Goal: Task Accomplishment & Management: Use online tool/utility

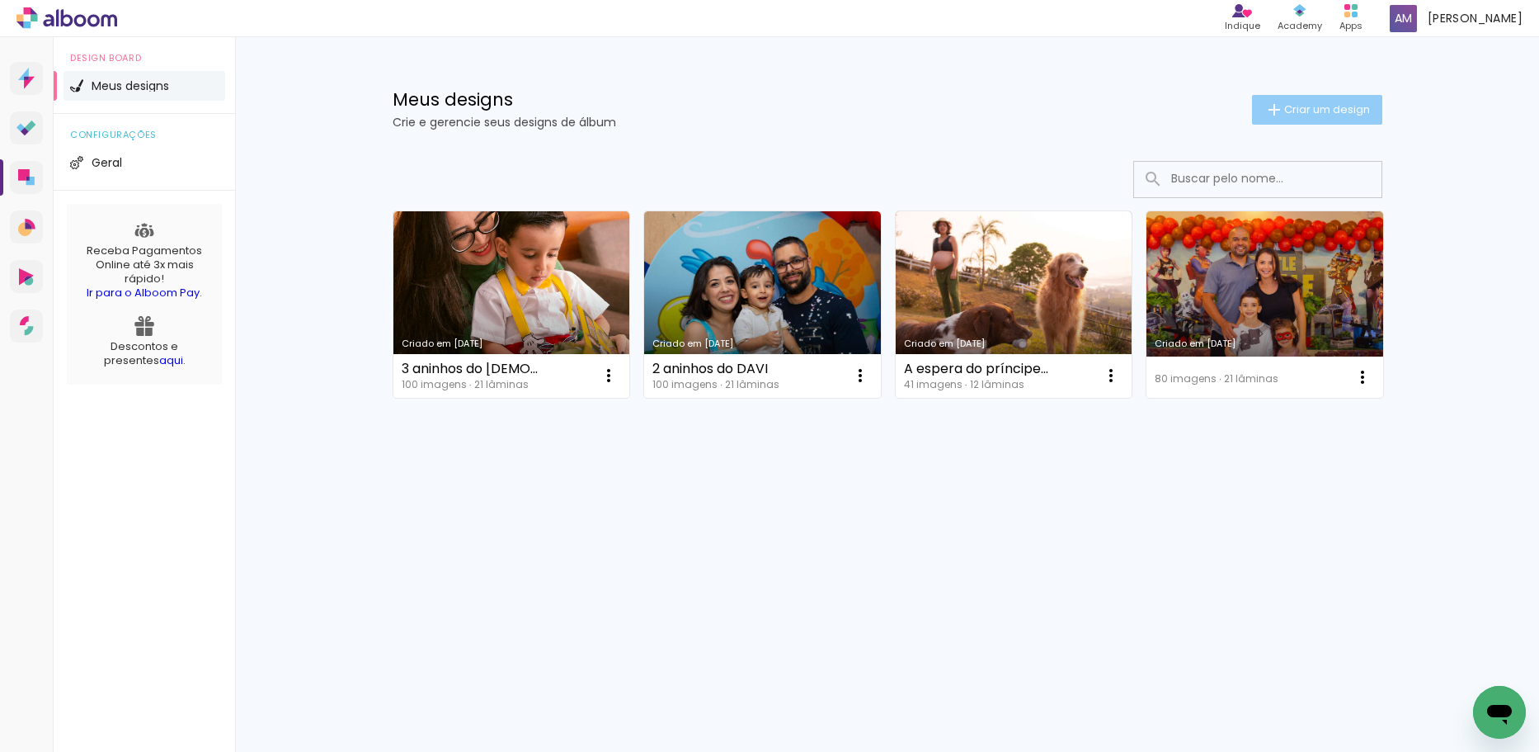
click at [1293, 108] on span "Criar um design" at bounding box center [1327, 109] width 86 height 11
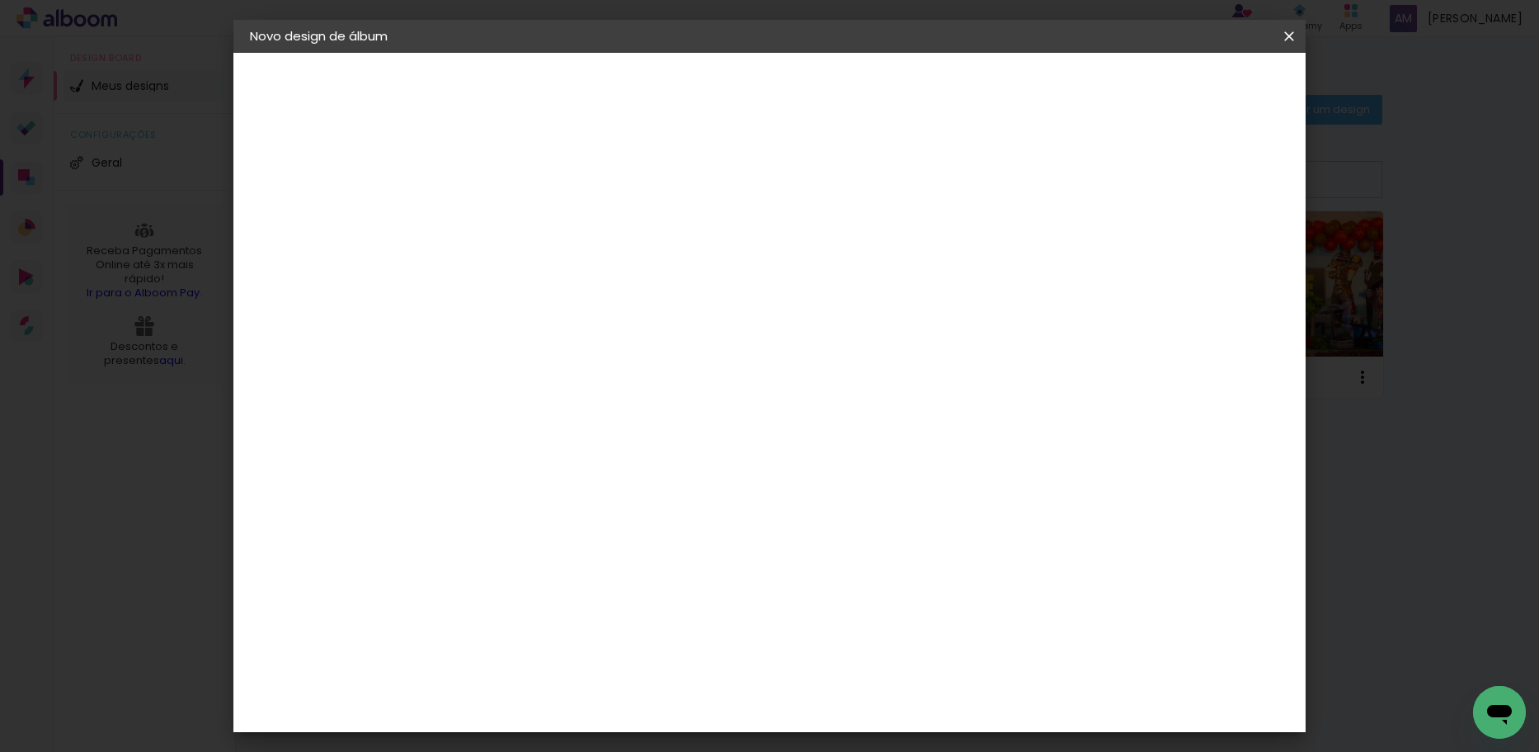
click at [520, 223] on input at bounding box center [520, 222] width 0 height 26
type input "A"
type input "Todos os momentos Juju"
type paper-input "Todos os momentos Juju"
click at [0, 0] on slot "Avançar" at bounding box center [0, 0] width 0 height 0
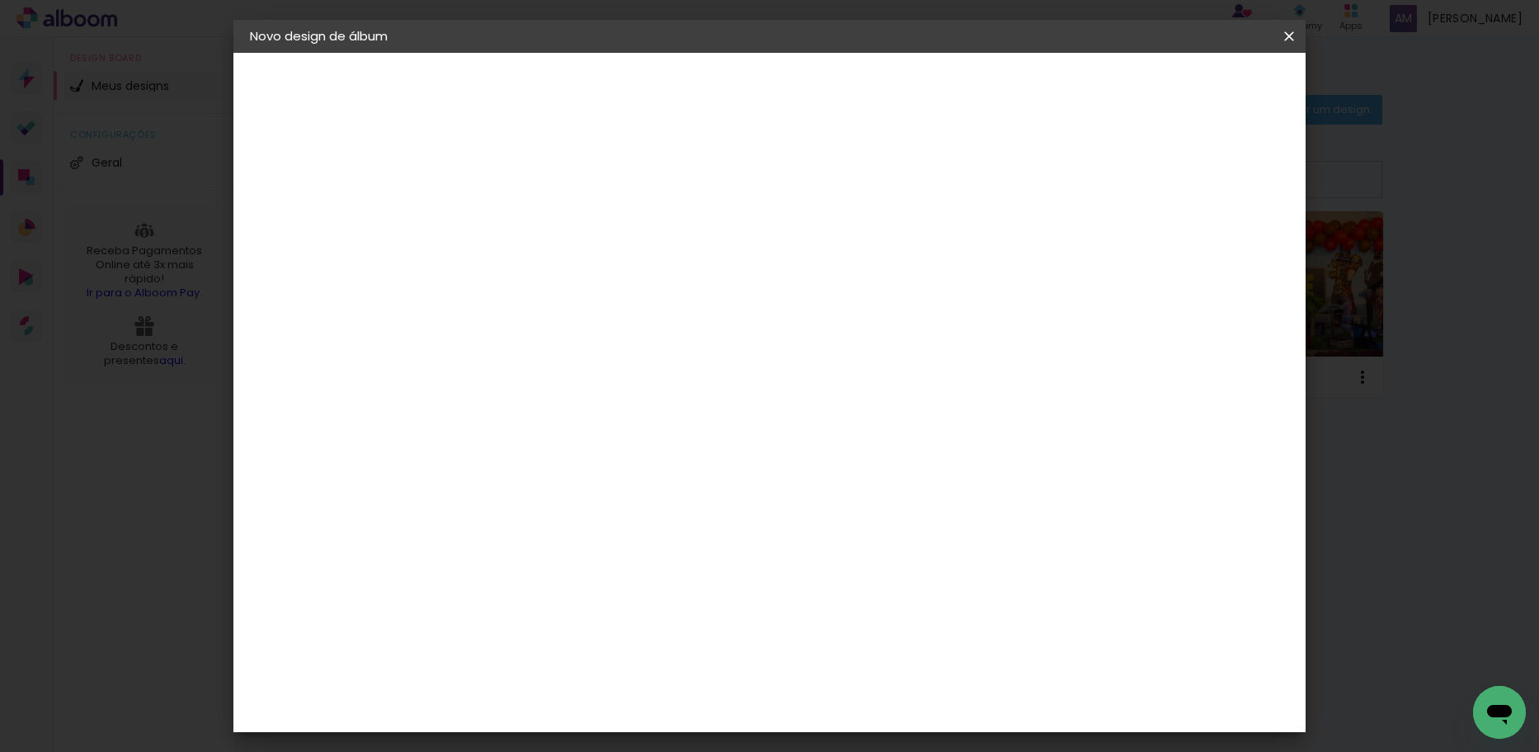
click at [608, 317] on input at bounding box center [561, 314] width 167 height 21
type input "v"
click at [829, 260] on paper-item "Tamanho Livre" at bounding box center [750, 251] width 158 height 36
click at [0, 0] on slot "Avançar" at bounding box center [0, 0] width 0 height 0
drag, startPoint x: 707, startPoint y: 261, endPoint x: 687, endPoint y: 258, distance: 20.0
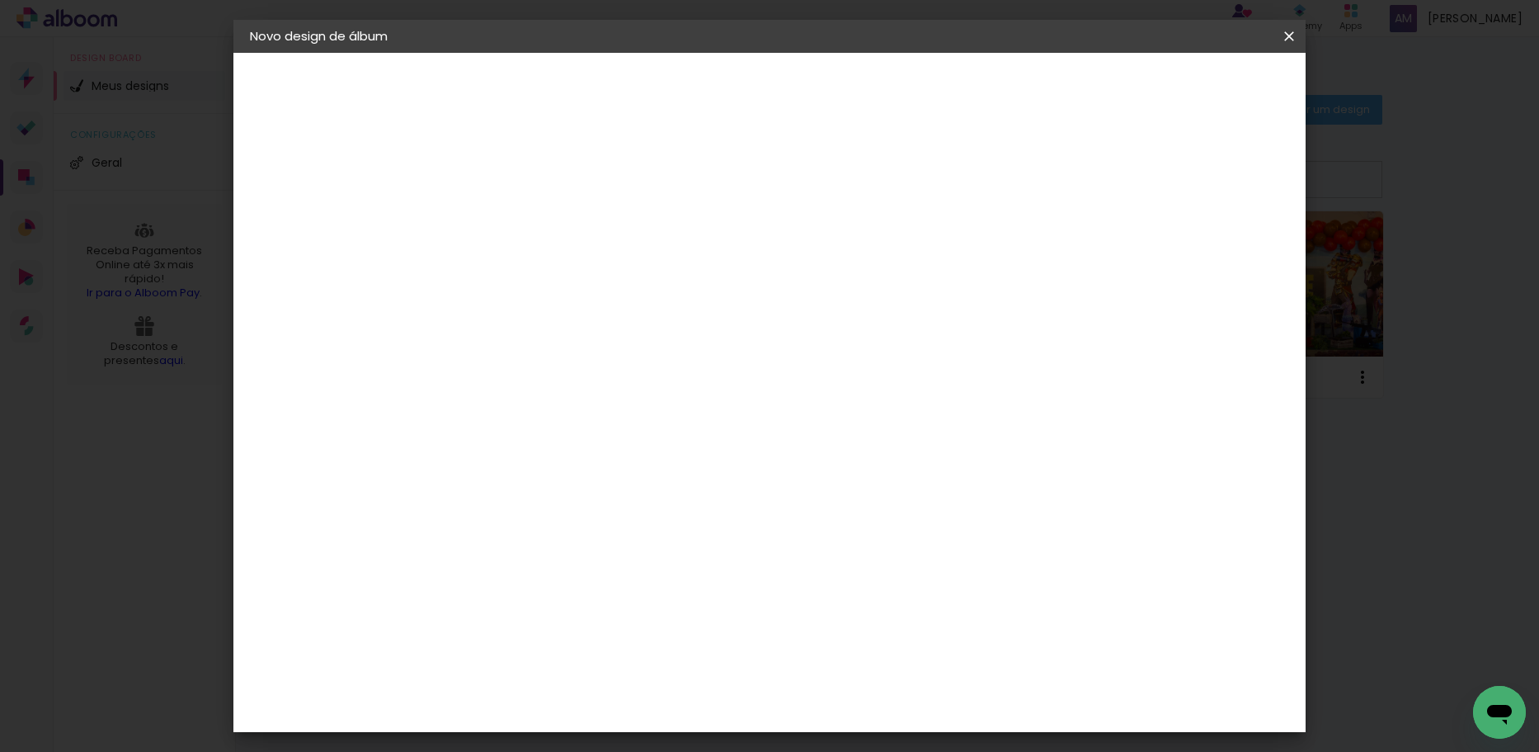
click at [687, 258] on span "30" at bounding box center [699, 258] width 27 height 25
click at [705, 262] on span "30" at bounding box center [699, 258] width 27 height 25
drag, startPoint x: 698, startPoint y: 262, endPoint x: 687, endPoint y: 259, distance: 11.0
click at [687, 259] on span "30" at bounding box center [699, 258] width 27 height 25
click at [723, 252] on span "cm" at bounding box center [723, 258] width 20 height 25
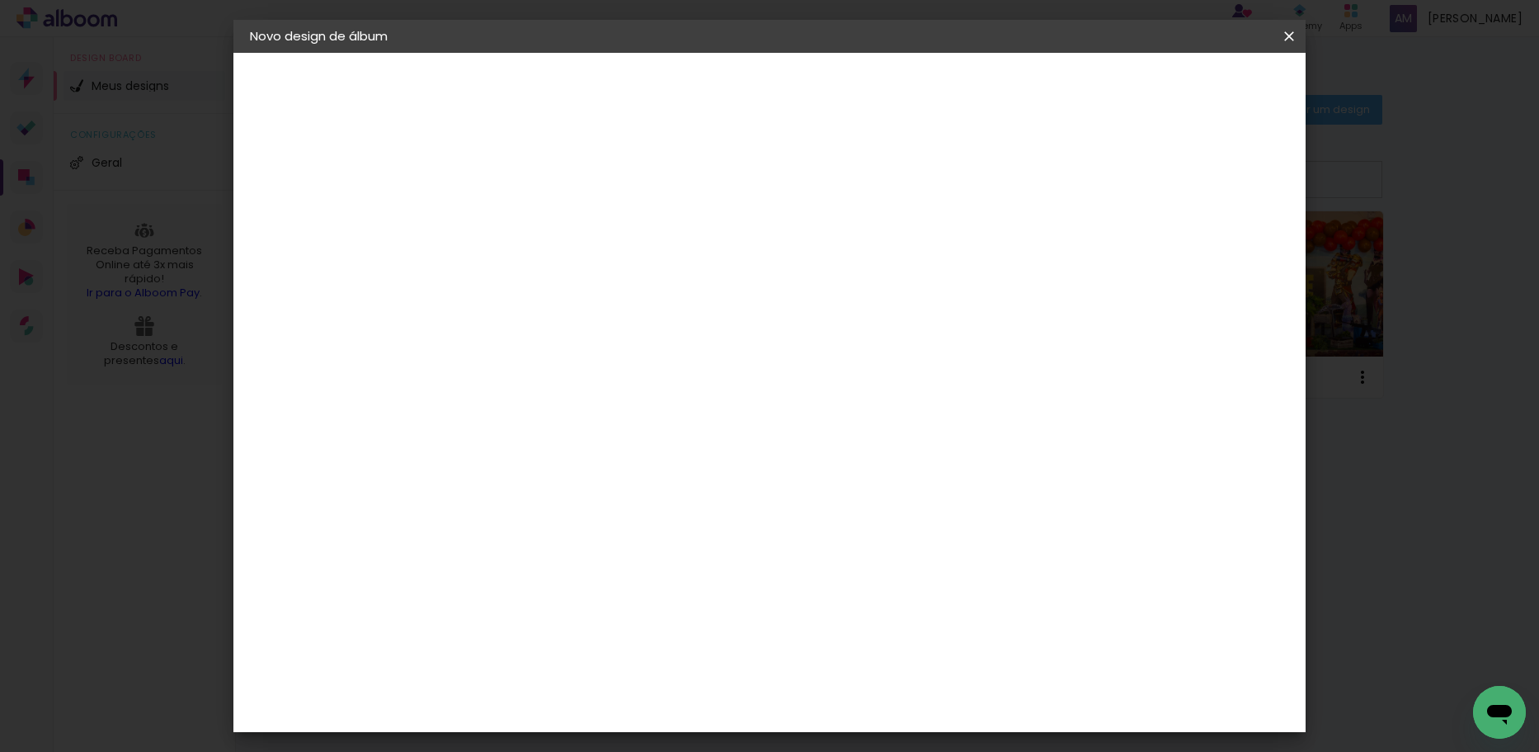
drag, startPoint x: 708, startPoint y: 259, endPoint x: 672, endPoint y: 261, distance: 36.3
click at [672, 261] on div "30 cm" at bounding box center [709, 258] width 324 height 41
click at [707, 261] on span "30" at bounding box center [699, 258] width 27 height 25
click at [701, 256] on span "30" at bounding box center [699, 258] width 27 height 25
click at [703, 255] on span "30" at bounding box center [699, 258] width 27 height 25
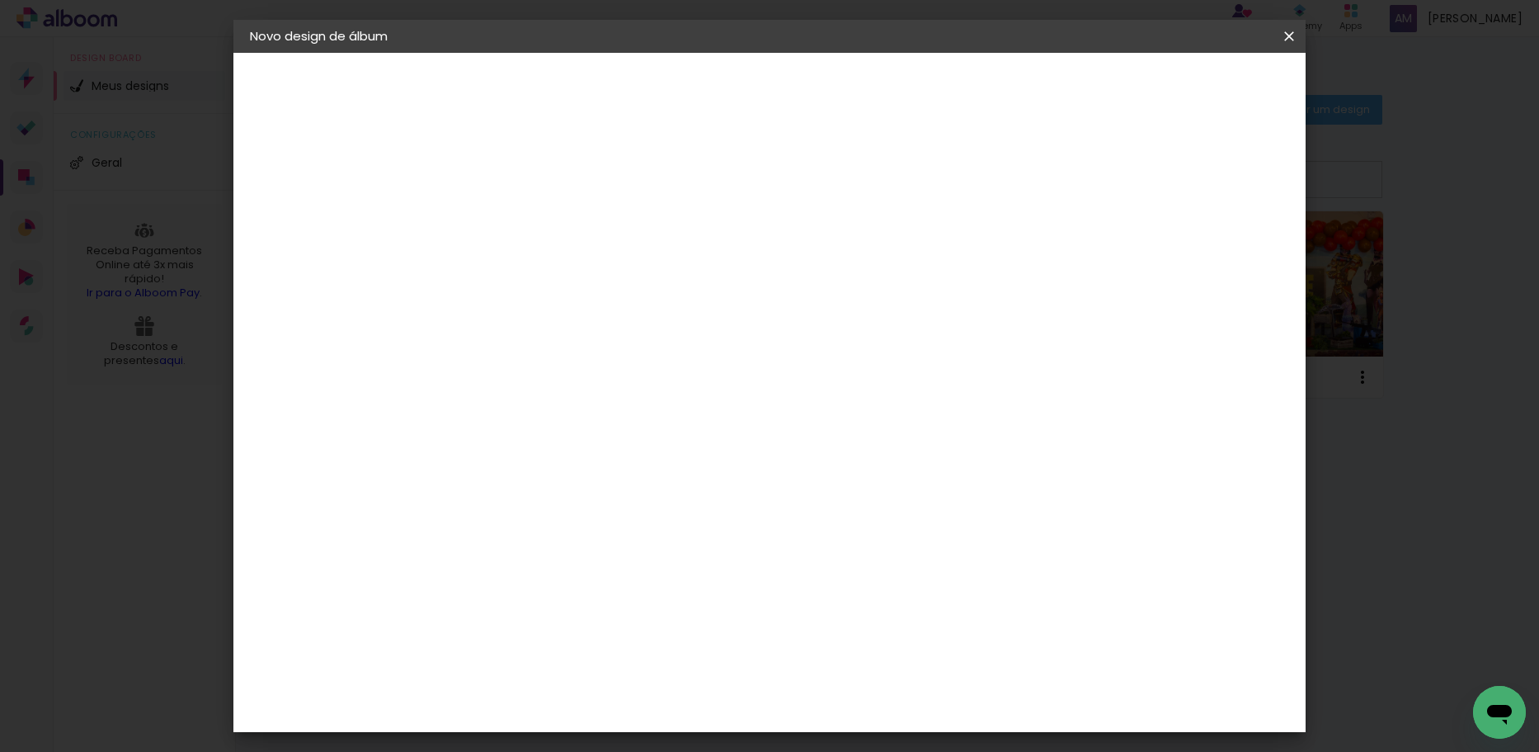
click at [699, 255] on span "30" at bounding box center [699, 258] width 27 height 25
drag, startPoint x: 727, startPoint y: 524, endPoint x: 563, endPoint y: 522, distance: 164.2
click at [726, 468] on div at bounding box center [678, 397] width 210 height 139
click at [483, 465] on input "30" at bounding box center [467, 468] width 43 height 25
type input "20"
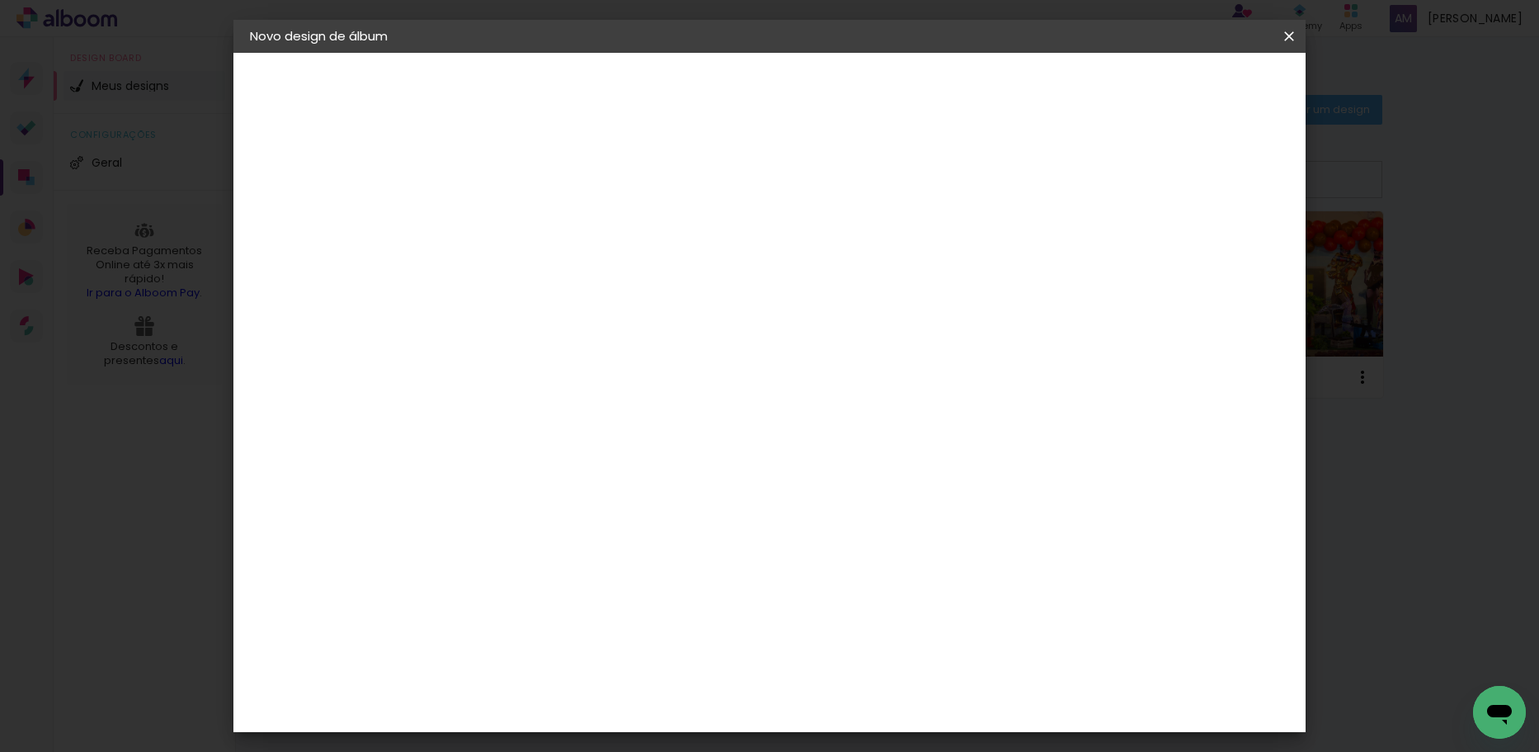
type paper-input "20"
click at [872, 579] on input "60" at bounding box center [861, 580] width 43 height 25
type input "40"
type paper-input "40"
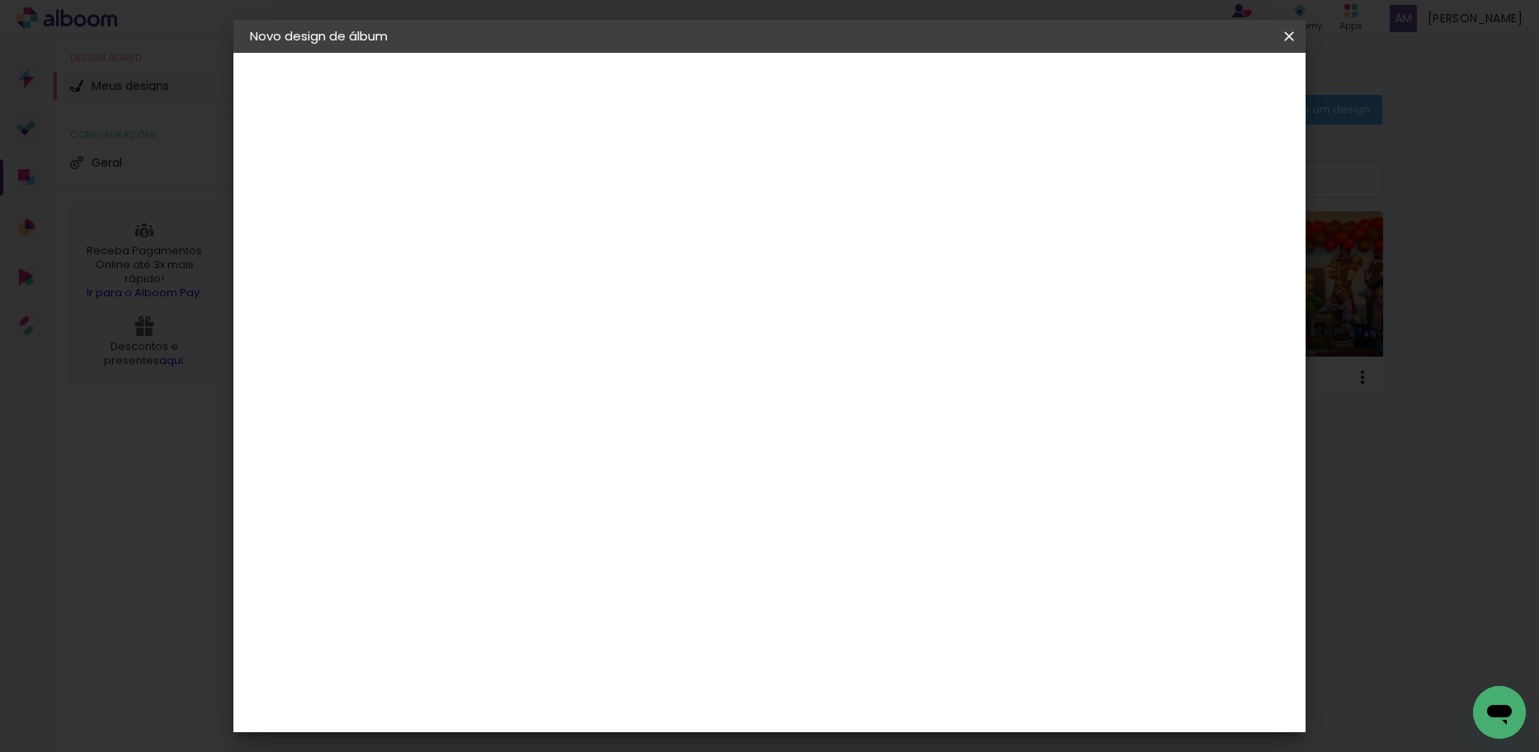
click at [1096, 185] on div "20 cm cm cm mm A maioria das encadernadoras sugere 5mm de sangria." at bounding box center [838, 119] width 780 height 132
click at [488, 472] on input "20" at bounding box center [467, 468] width 43 height 25
click at [499, 426] on div "cm" at bounding box center [477, 469] width 81 height 323
drag, startPoint x: 488, startPoint y: 467, endPoint x: 498, endPoint y: 460, distance: 11.9
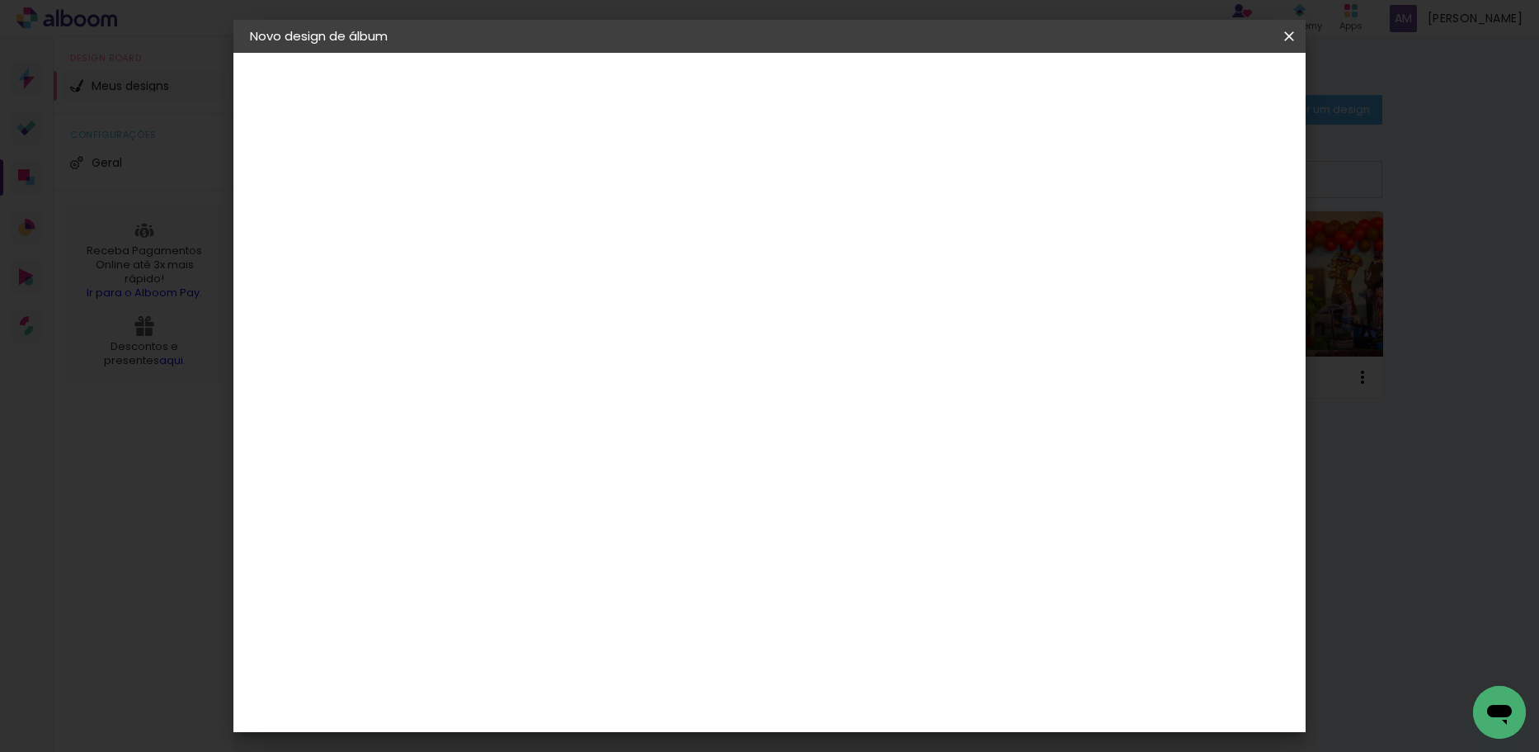
click at [488, 466] on input "20" at bounding box center [467, 468] width 43 height 25
type input "25"
type paper-input "25"
click at [872, 611] on input "40" at bounding box center [861, 613] width 43 height 25
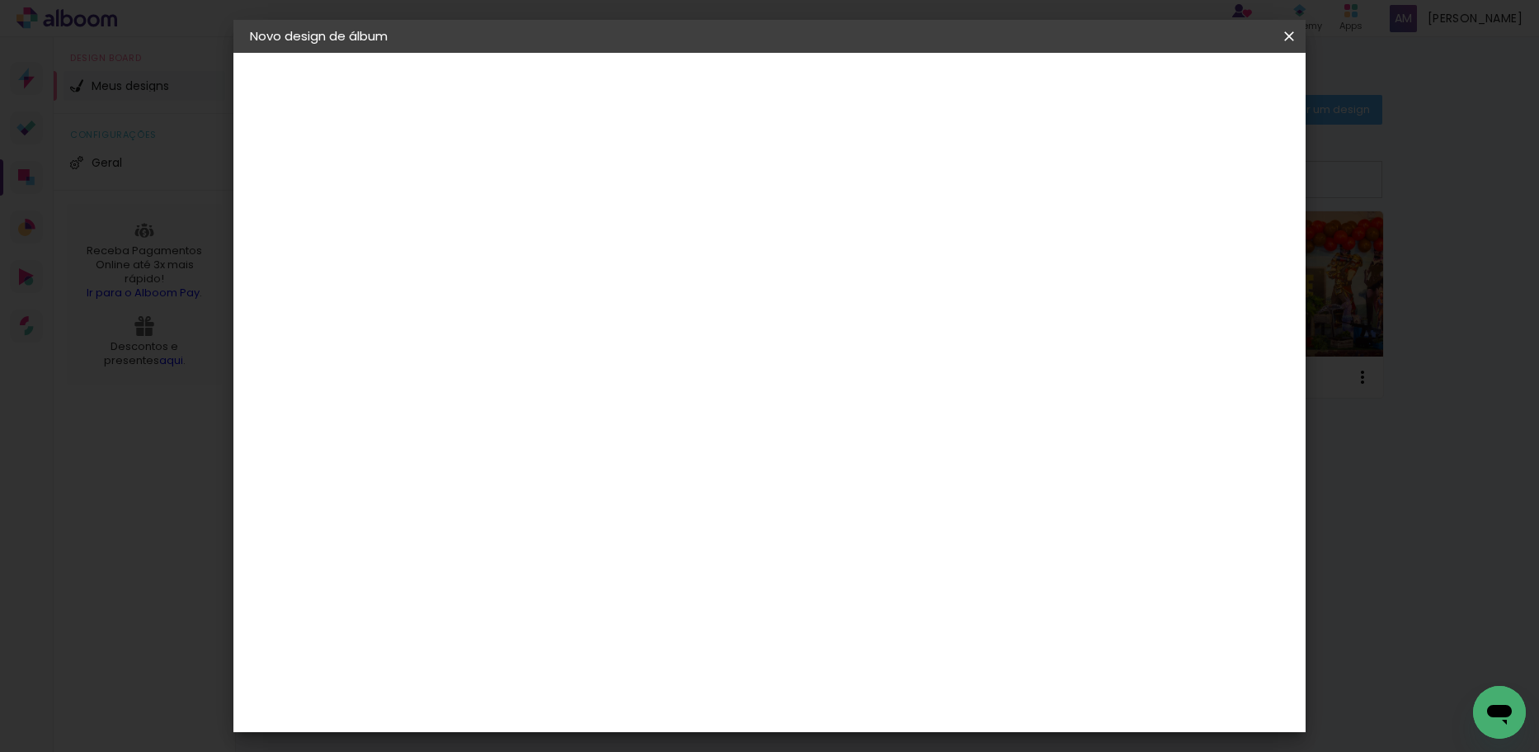
type input "50"
type paper-input "50"
click at [1063, 665] on div "cm" at bounding box center [871, 689] width 648 height 58
drag, startPoint x: 1100, startPoint y: 678, endPoint x: 1123, endPoint y: 680, distance: 23.2
click at [1104, 678] on div "cm" at bounding box center [871, 689] width 648 height 58
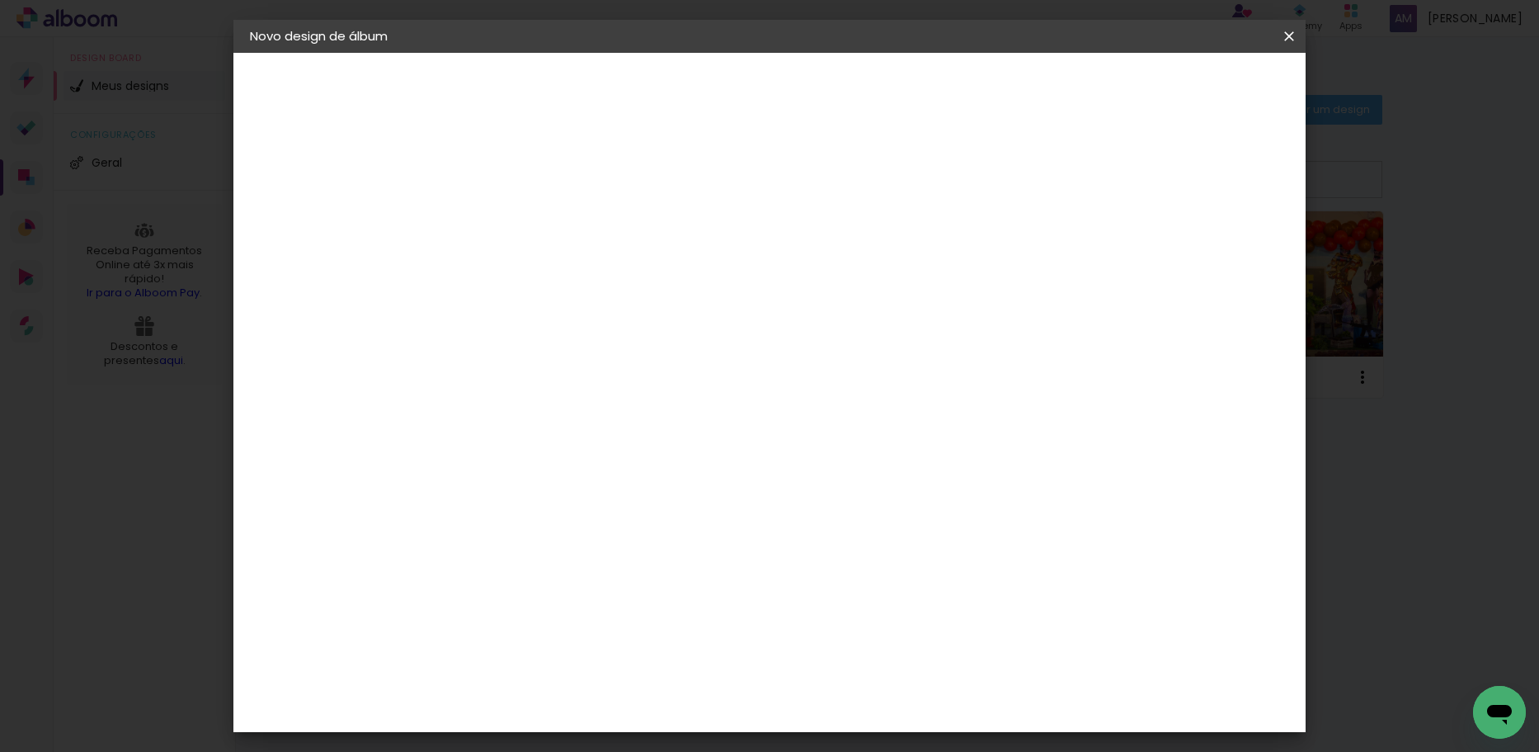
click at [1204, 185] on div "25 cm cm cm mm A maioria das encadernadoras sugere 5mm de sangria." at bounding box center [838, 119] width 780 height 132
click at [918, 145] on div "25 cm cm cm mm A maioria das encadernadoras sugere 5mm de sangria." at bounding box center [838, 119] width 780 height 132
click at [1186, 90] on span "Iniciar design" at bounding box center [1148, 88] width 75 height 12
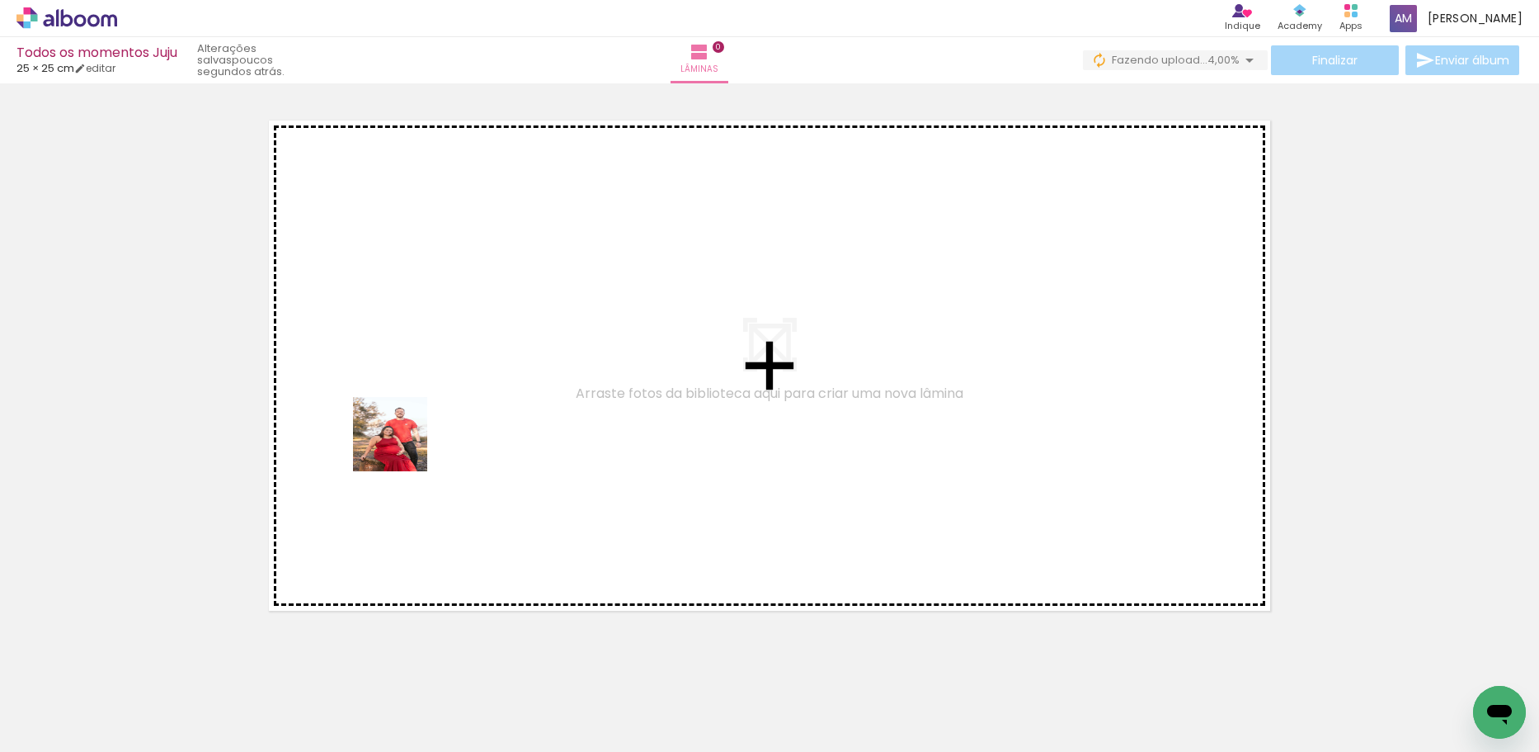
drag, startPoint x: 159, startPoint y: 708, endPoint x: 403, endPoint y: 446, distance: 357.2
click at [403, 446] on quentale-workspace at bounding box center [769, 376] width 1539 height 752
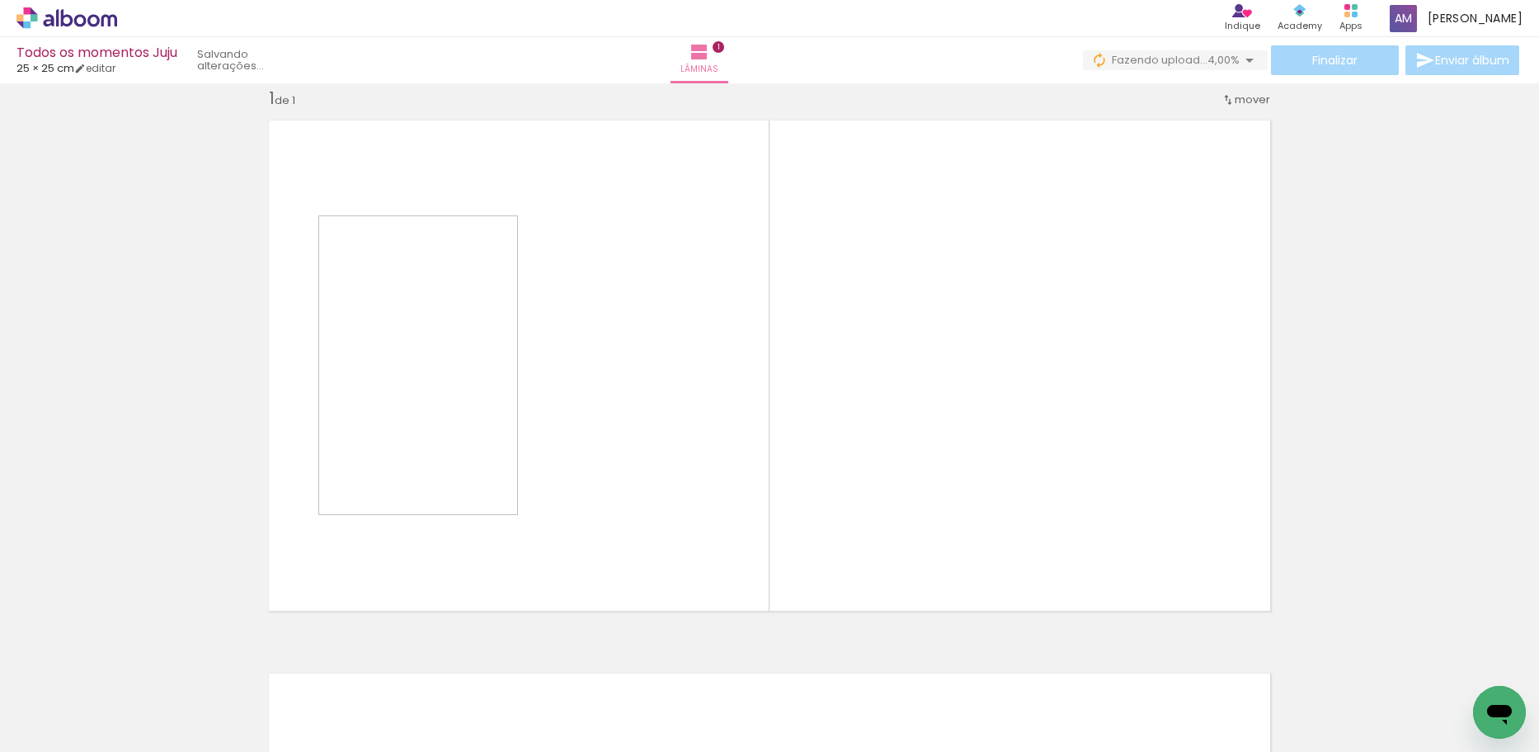
scroll to position [21, 0]
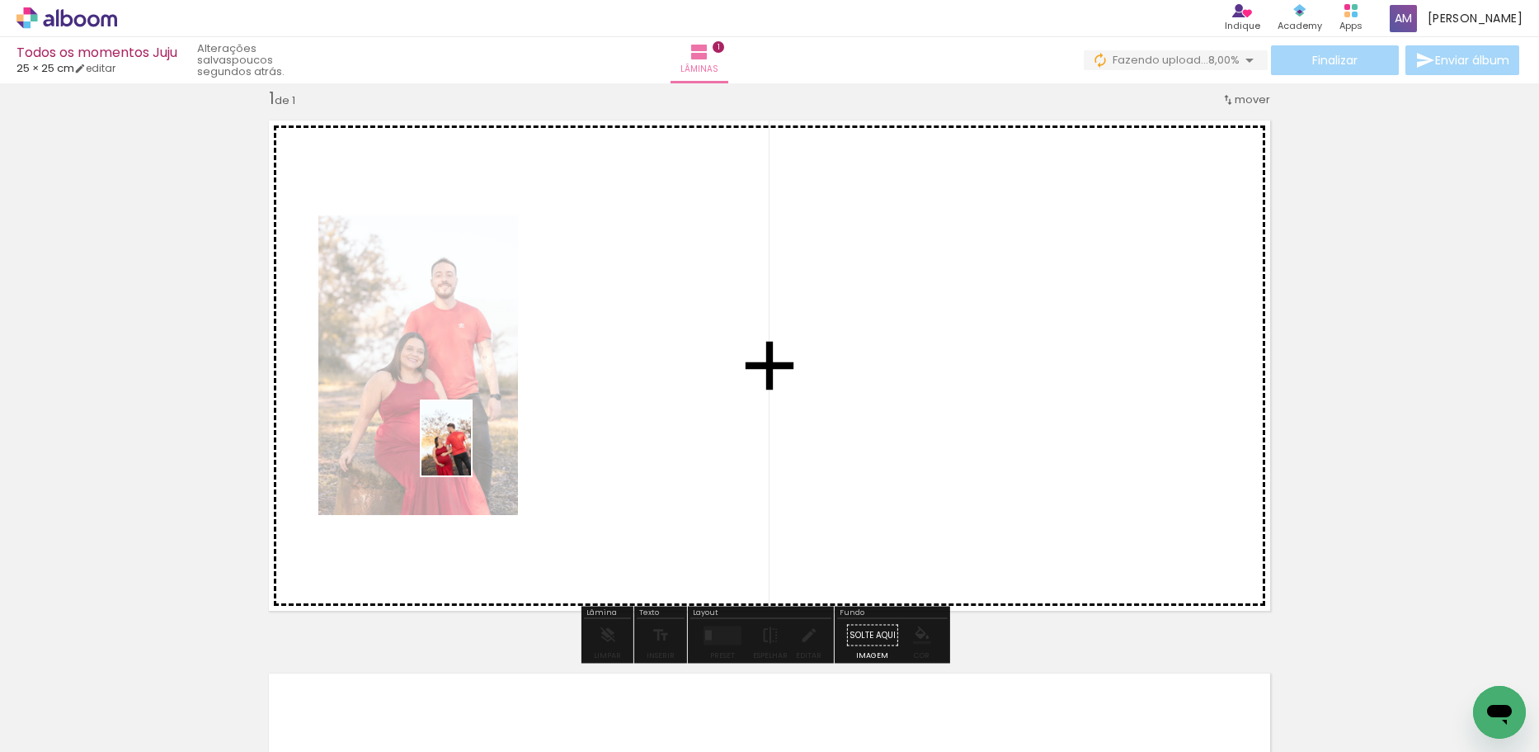
drag, startPoint x: 324, startPoint y: 634, endPoint x: 471, endPoint y: 450, distance: 235.4
click at [471, 450] on quentale-workspace at bounding box center [769, 376] width 1539 height 752
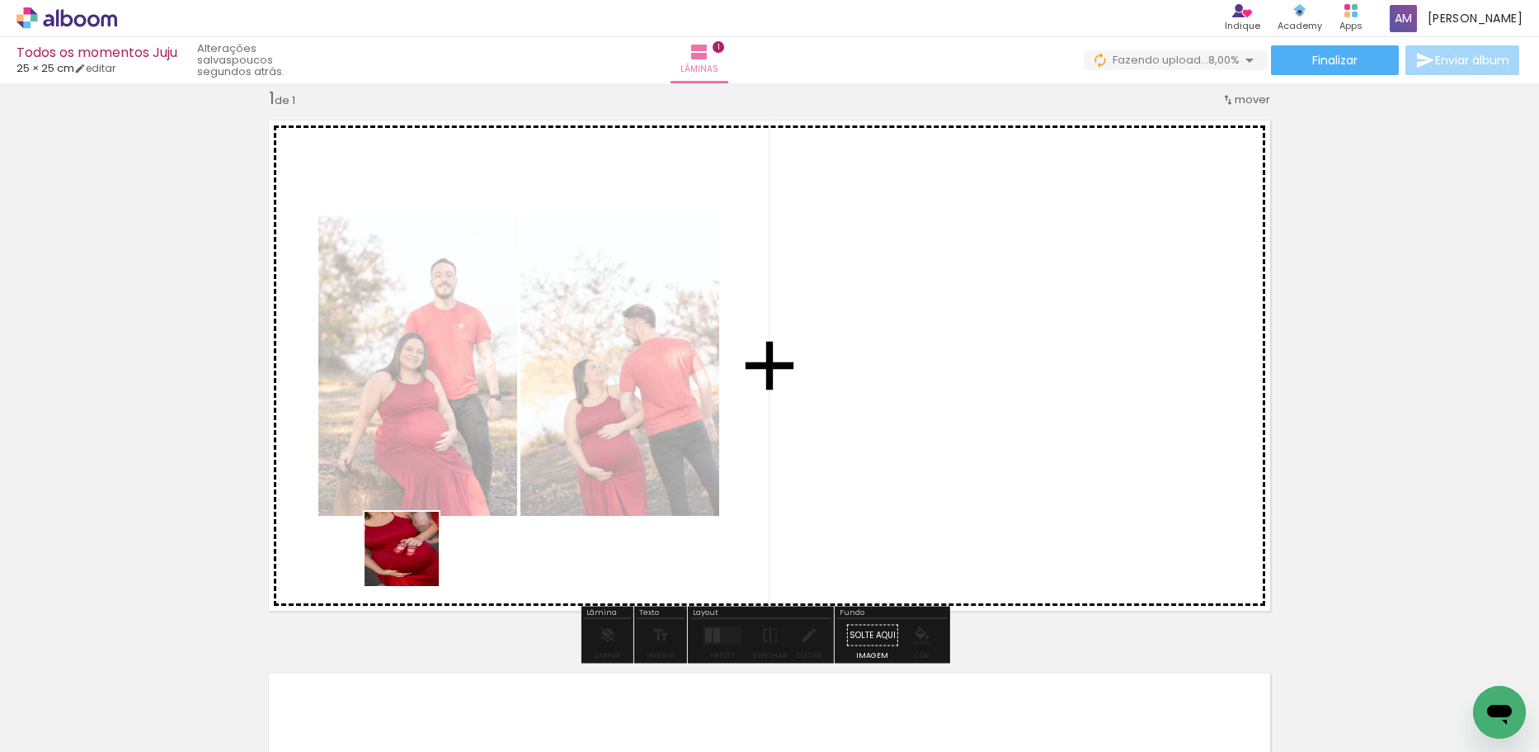
drag, startPoint x: 361, startPoint y: 709, endPoint x: 465, endPoint y: 678, distance: 109.4
click at [436, 499] on quentale-workspace at bounding box center [769, 376] width 1539 height 752
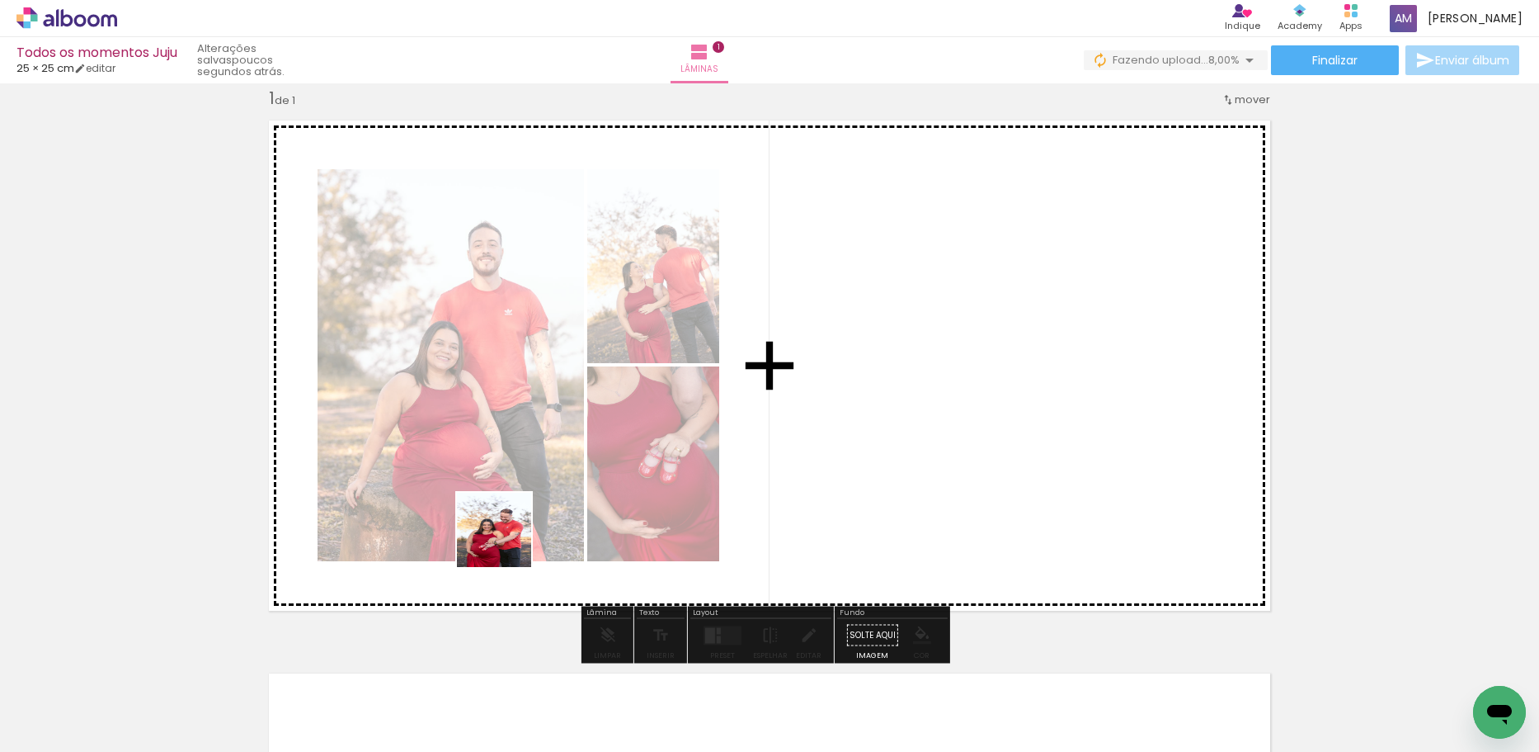
drag, startPoint x: 468, startPoint y: 639, endPoint x: 538, endPoint y: 514, distance: 143.7
click at [521, 505] on quentale-workspace at bounding box center [769, 376] width 1539 height 752
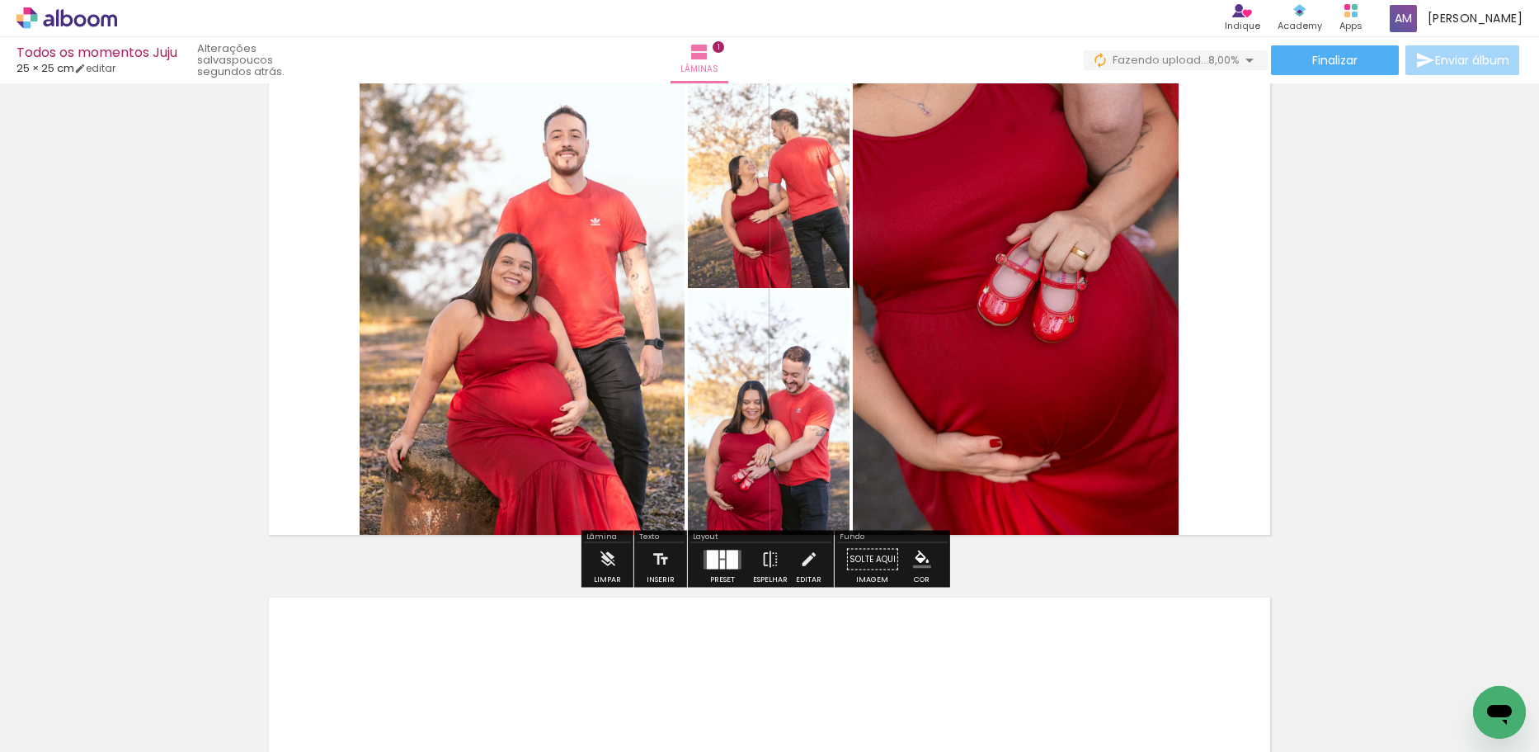
scroll to position [0, 0]
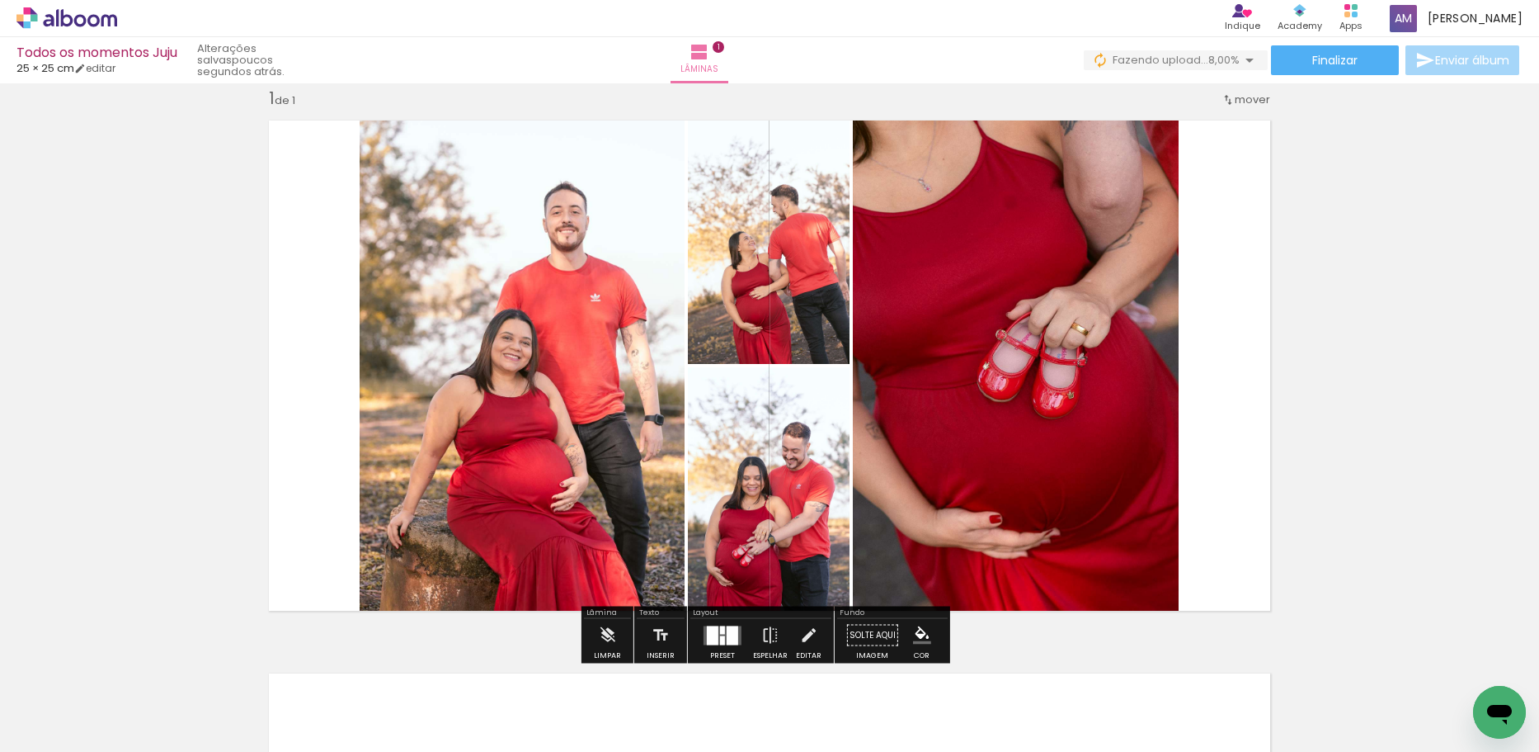
click at [727, 629] on div at bounding box center [733, 634] width 12 height 19
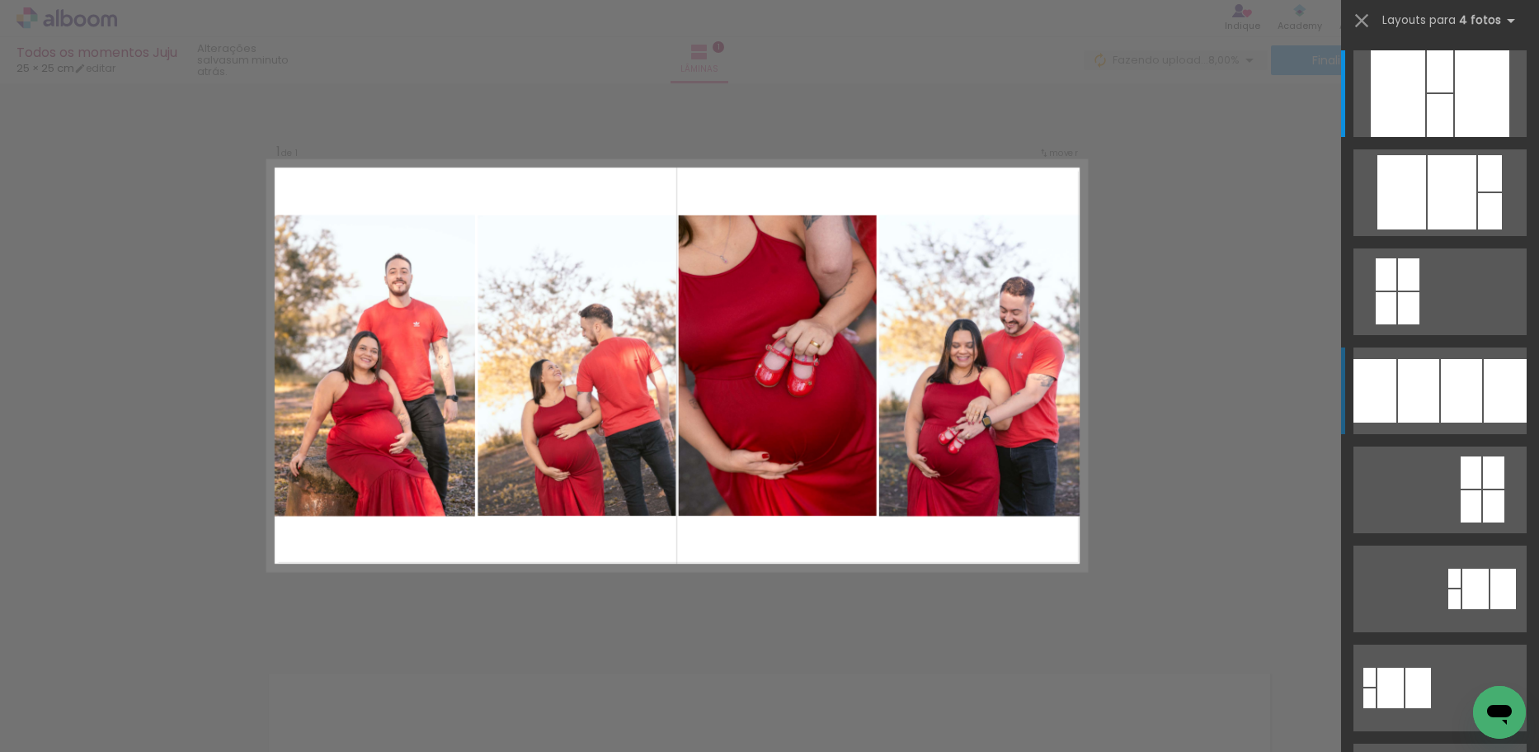
click at [1476, 137] on div at bounding box center [1482, 93] width 54 height 87
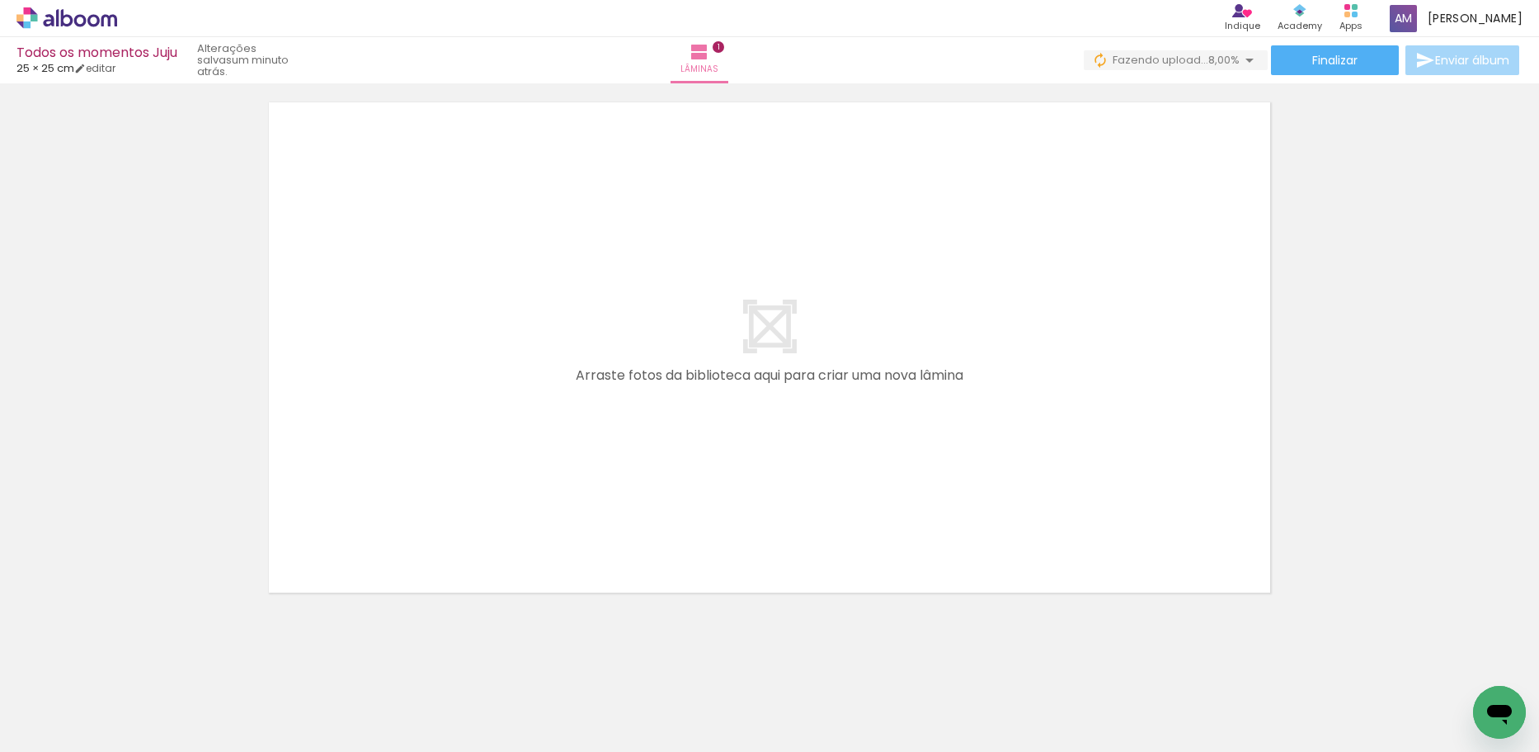
scroll to position [599, 0]
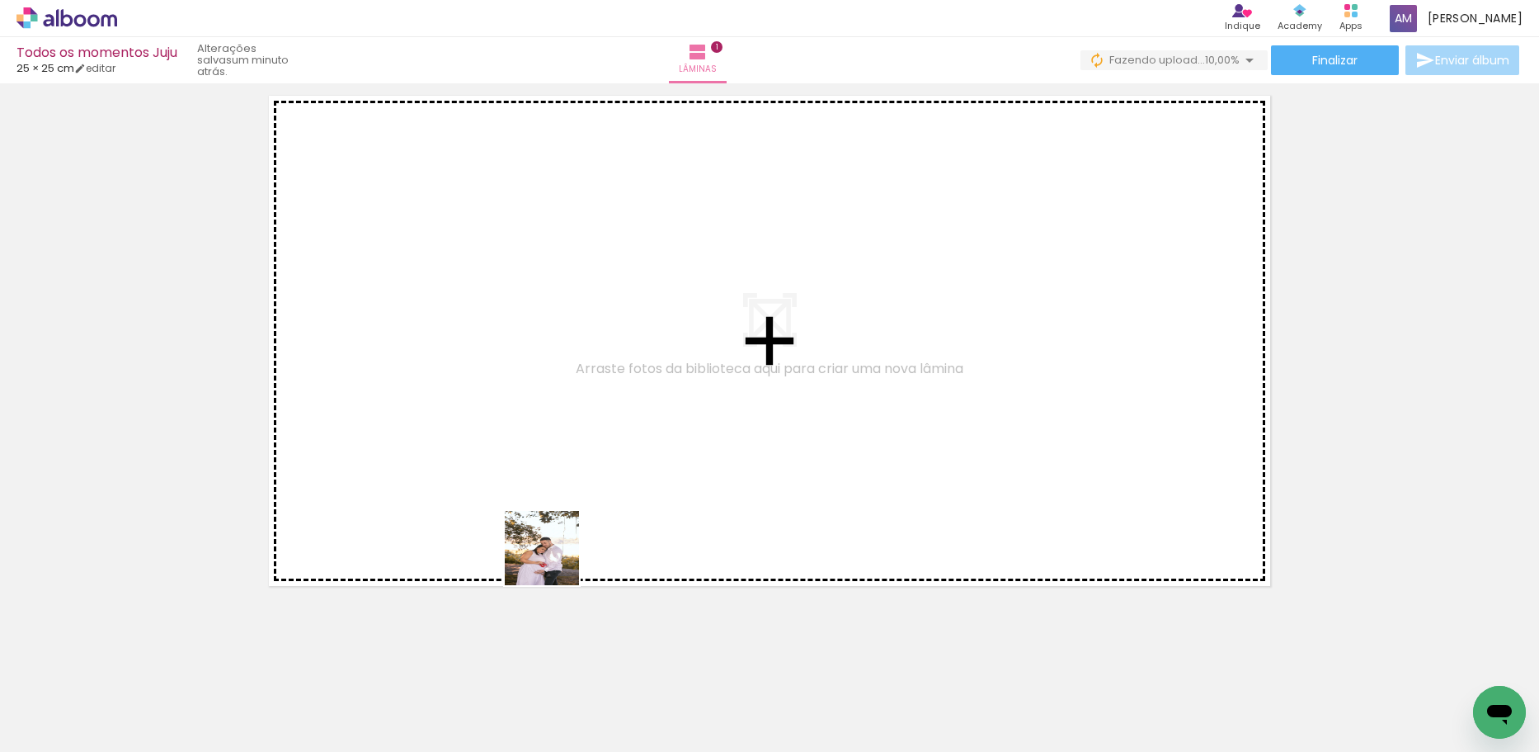
drag, startPoint x: 538, startPoint y: 705, endPoint x: 561, endPoint y: 434, distance: 272.4
click at [561, 434] on quentale-workspace at bounding box center [769, 376] width 1539 height 752
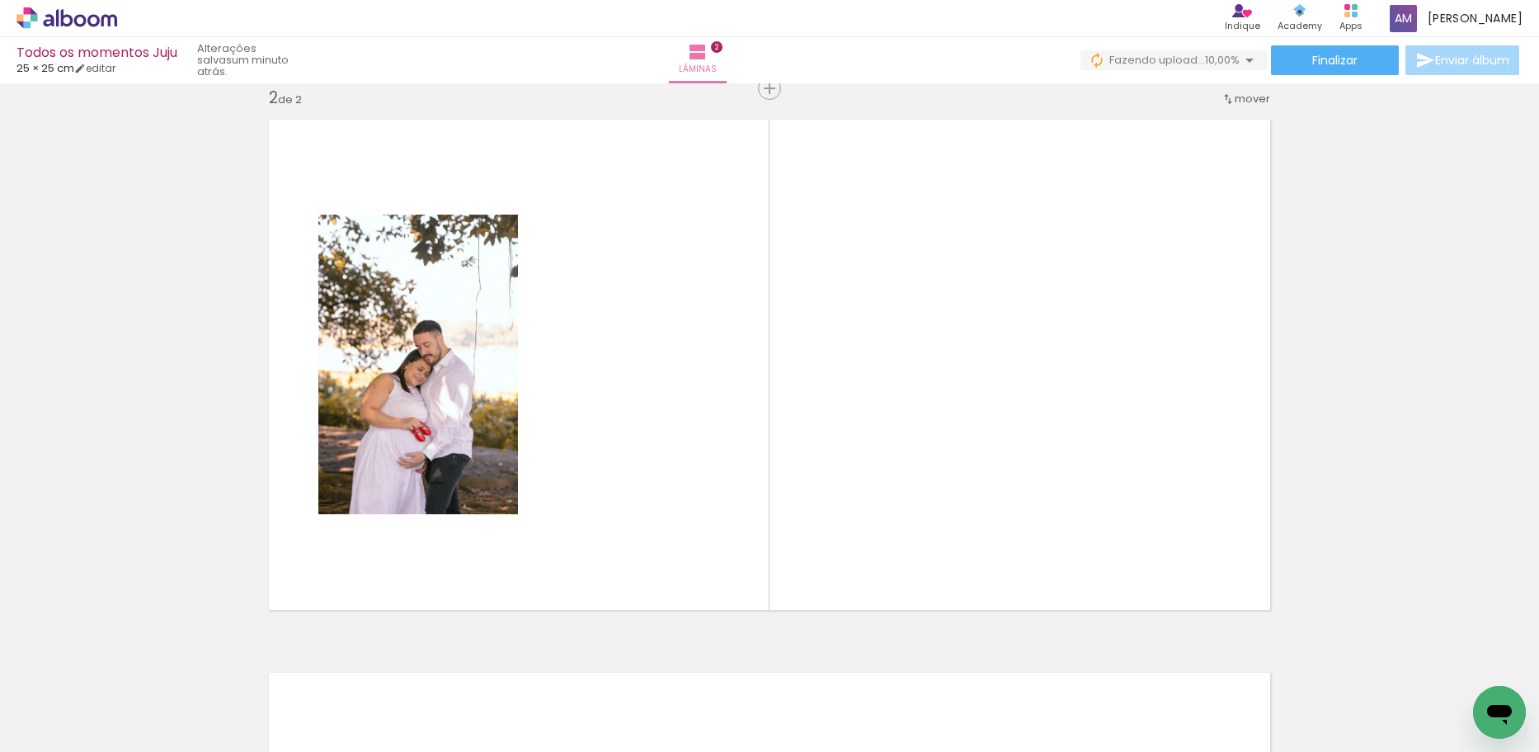
scroll to position [574, 0]
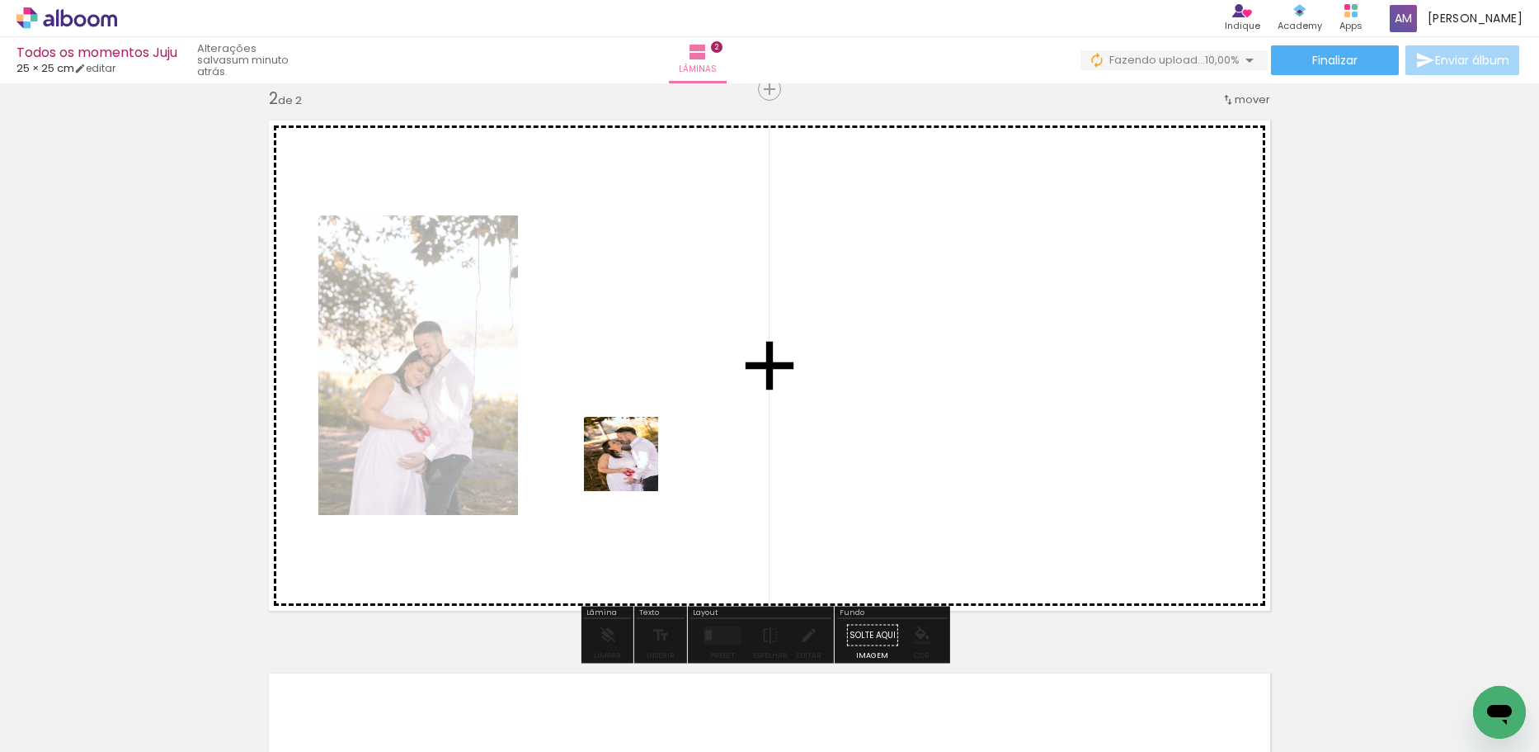
drag, startPoint x: 638, startPoint y: 705, endPoint x: 634, endPoint y: 451, distance: 253.3
click at [634, 451] on quentale-workspace at bounding box center [769, 376] width 1539 height 752
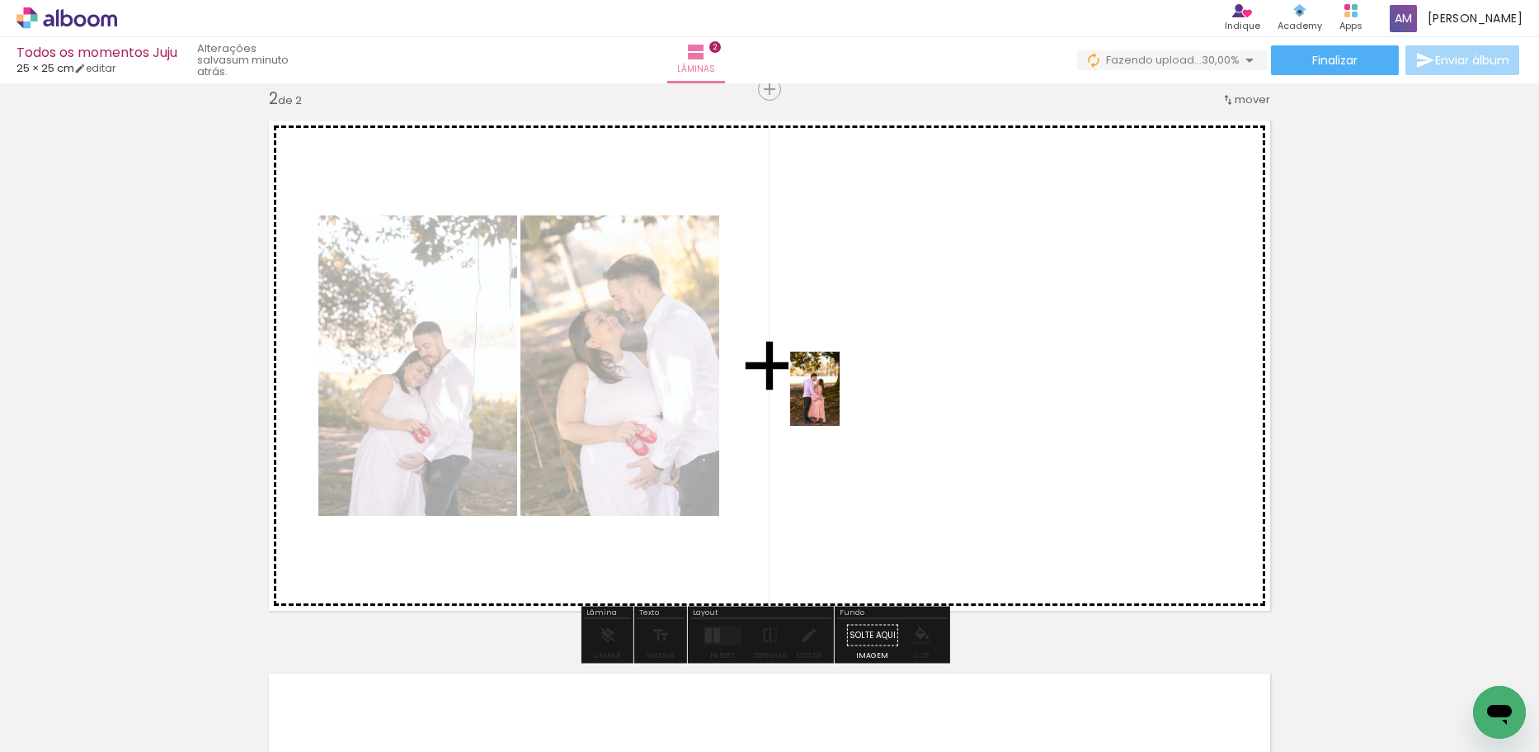
drag, startPoint x: 739, startPoint y: 728, endPoint x: 846, endPoint y: 658, distance: 128.1
click at [868, 409] on quentale-workspace at bounding box center [769, 376] width 1539 height 752
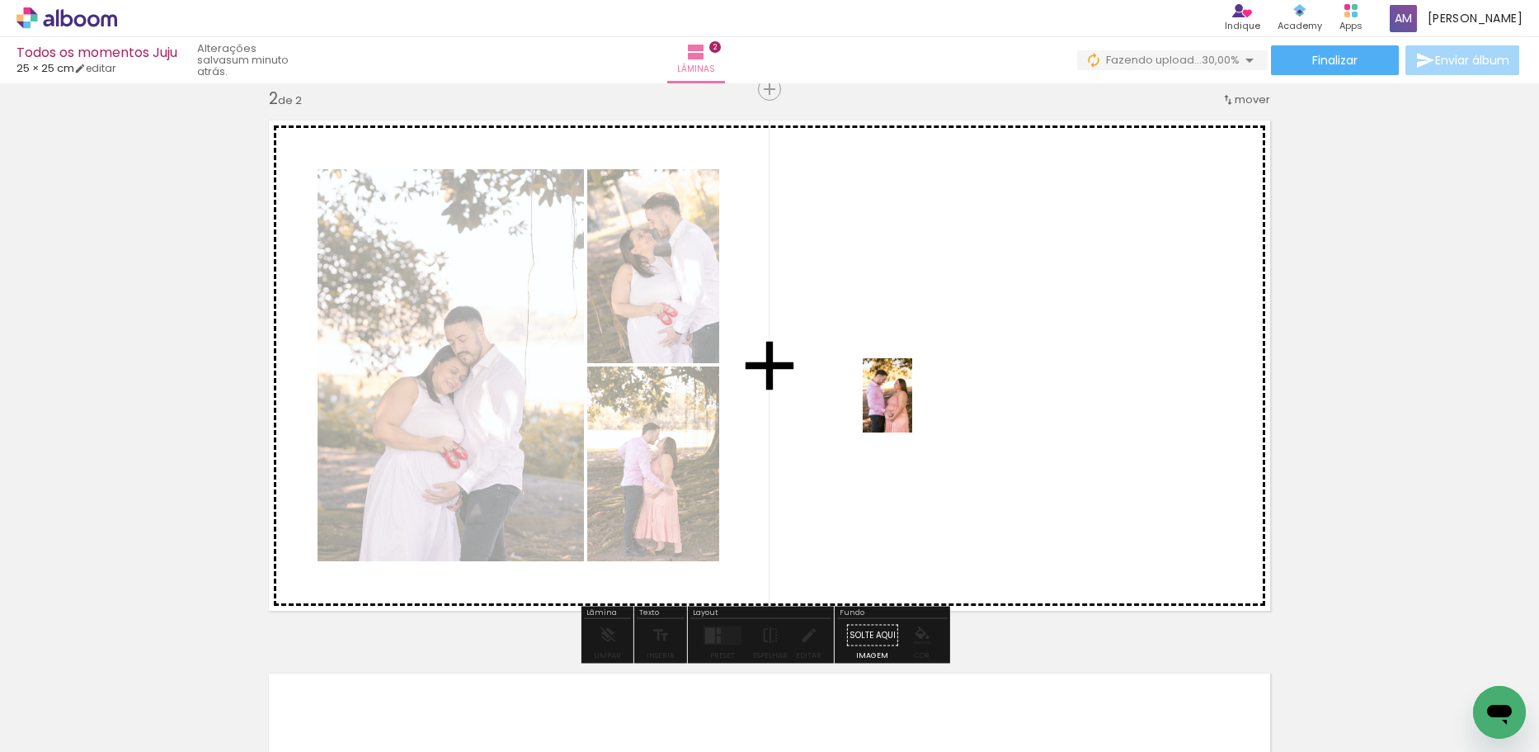
drag, startPoint x: 812, startPoint y: 712, endPoint x: 912, endPoint y: 408, distance: 320.6
click at [912, 408] on quentale-workspace at bounding box center [769, 376] width 1539 height 752
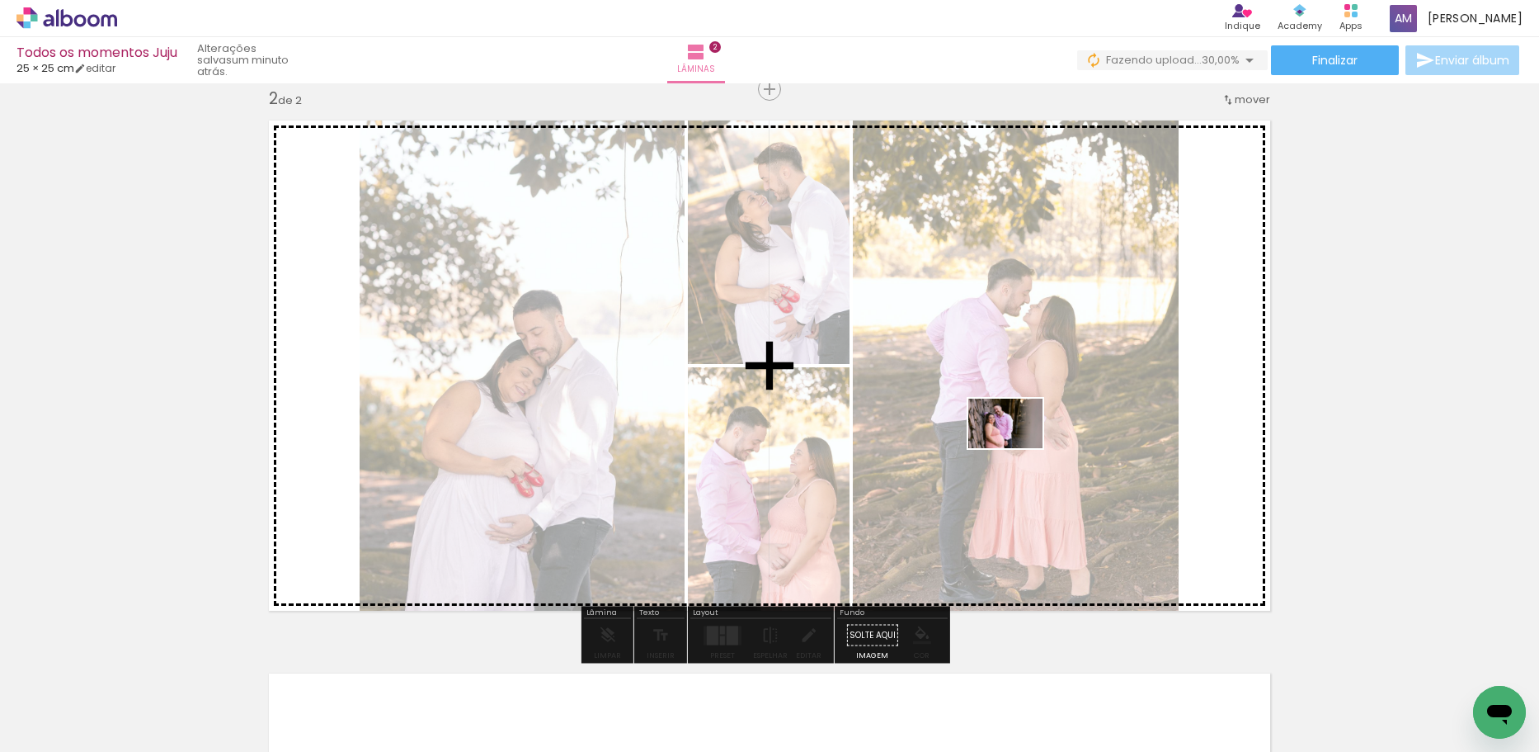
drag, startPoint x: 936, startPoint y: 708, endPoint x: 1018, endPoint y: 448, distance: 272.6
click at [1018, 448] on quentale-workspace at bounding box center [769, 376] width 1539 height 752
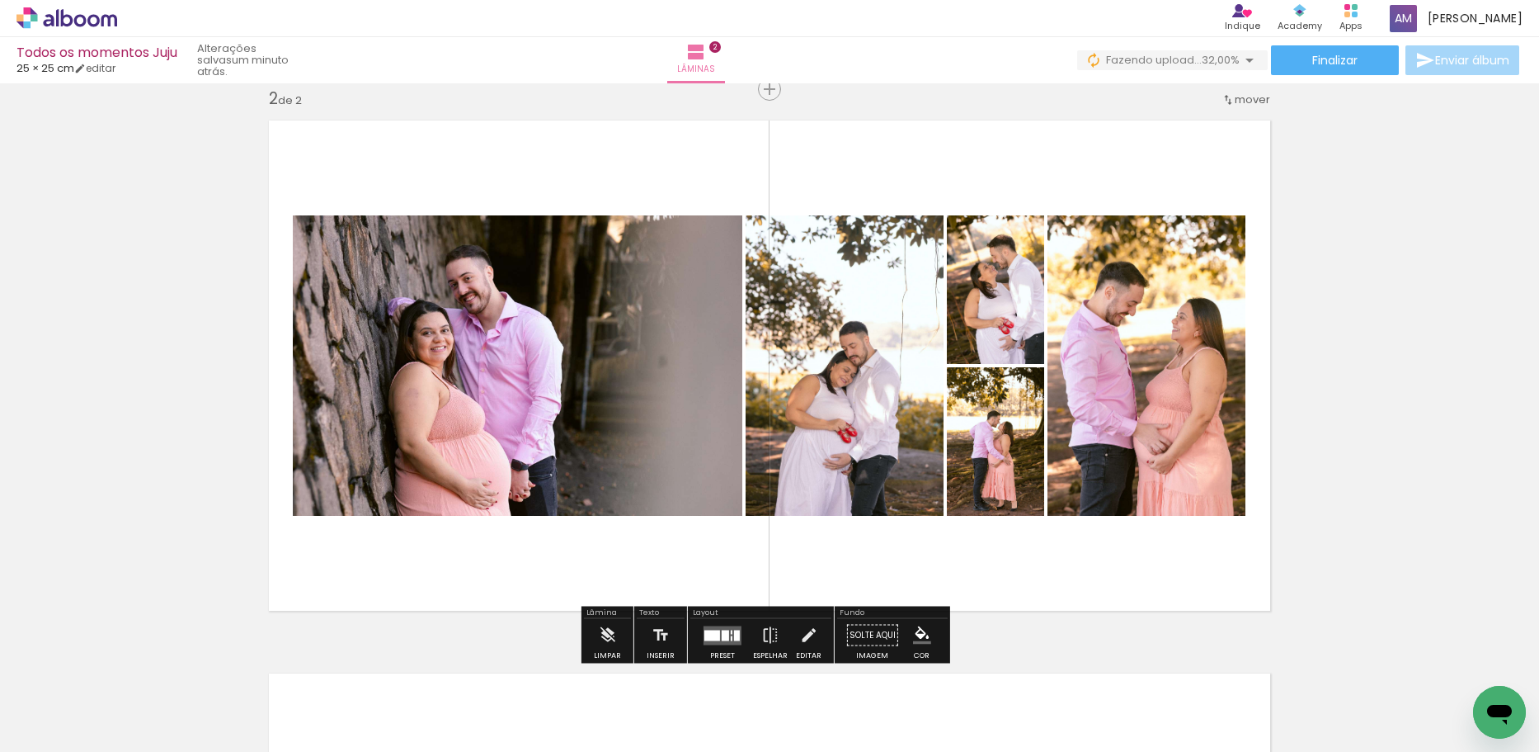
click at [731, 627] on quentale-layouter at bounding box center [723, 634] width 38 height 19
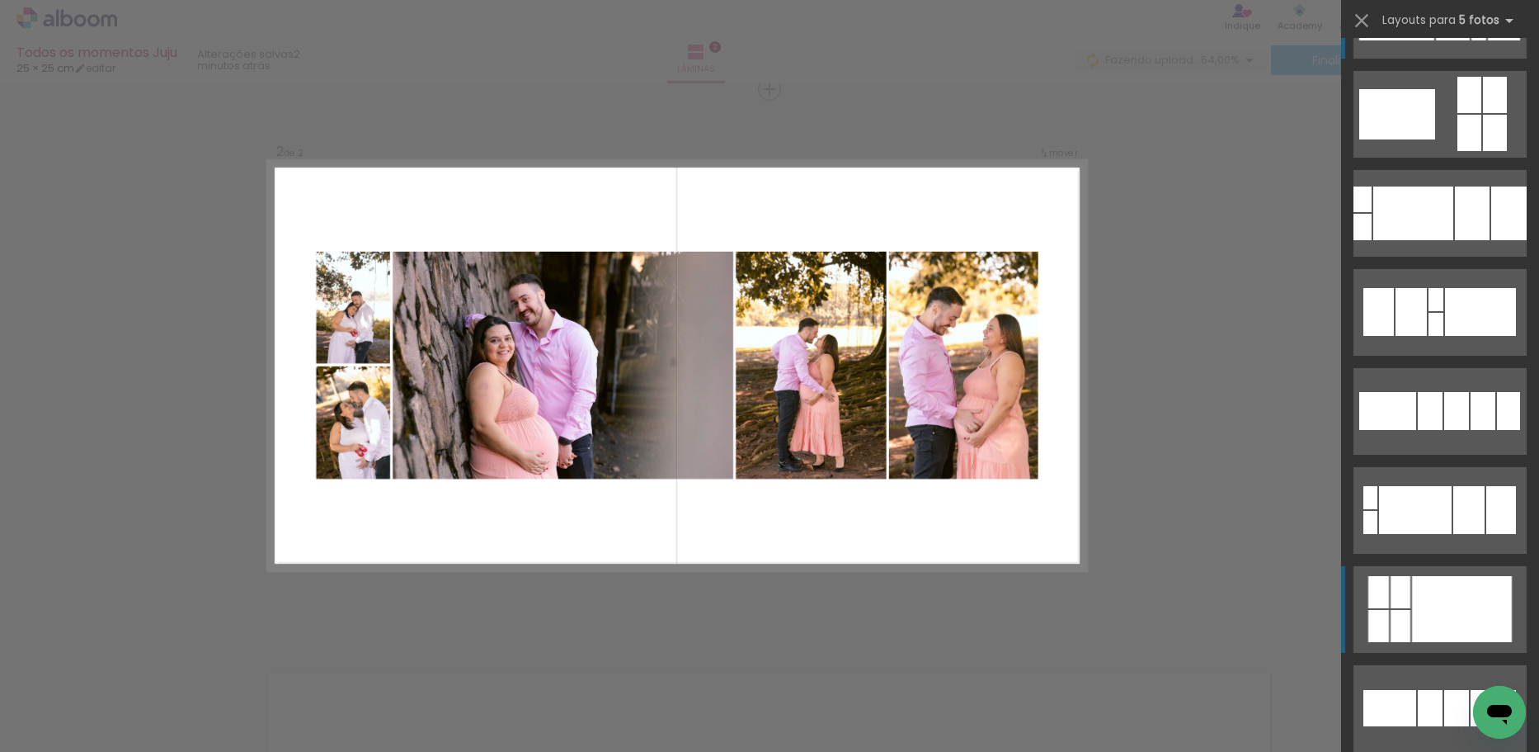
scroll to position [82, 0]
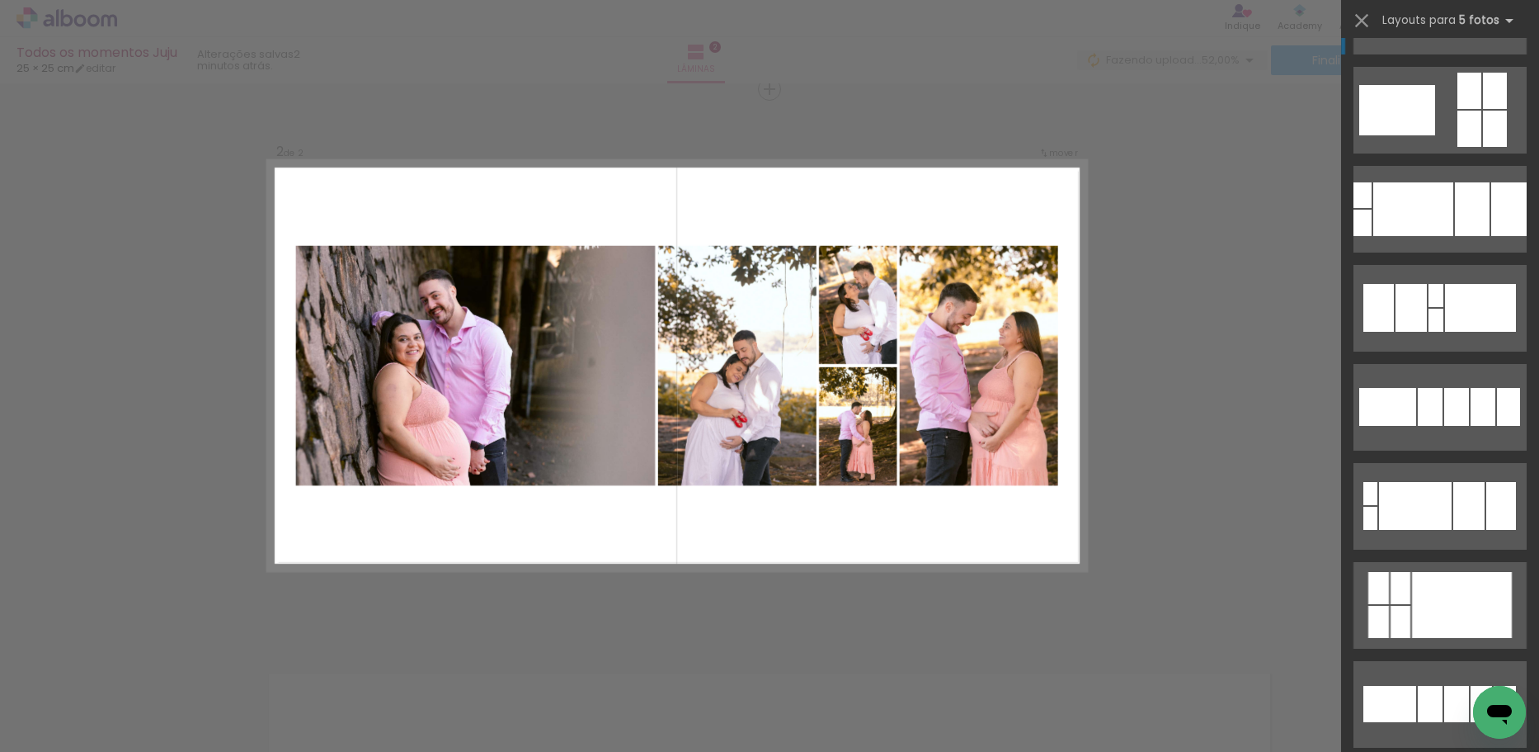
click at [1179, 390] on div "Confirmar Cancelar" at bounding box center [769, 358] width 1539 height 1698
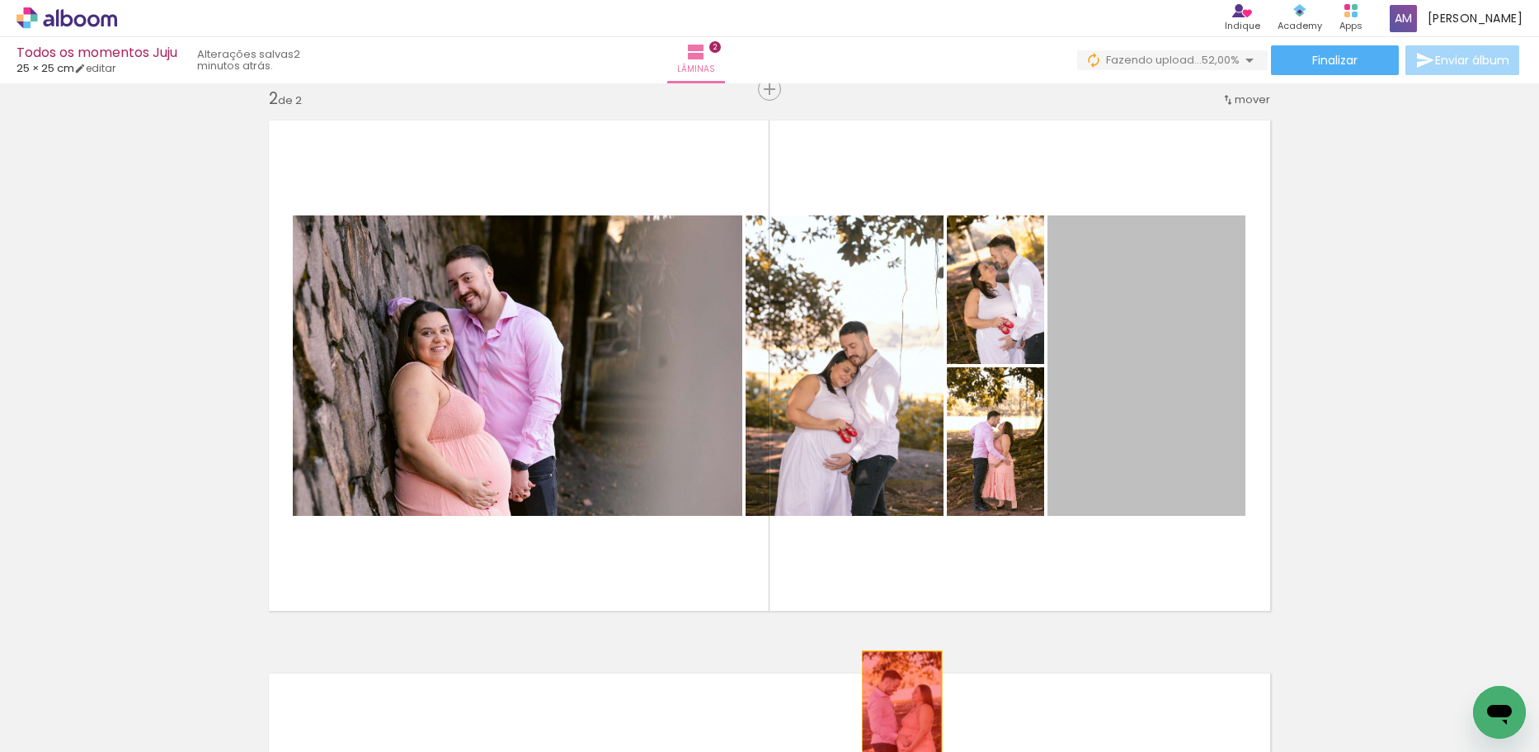
drag, startPoint x: 1133, startPoint y: 370, endPoint x: 887, endPoint y: 690, distance: 404.8
click at [887, 690] on quentale-workspace at bounding box center [769, 376] width 1539 height 752
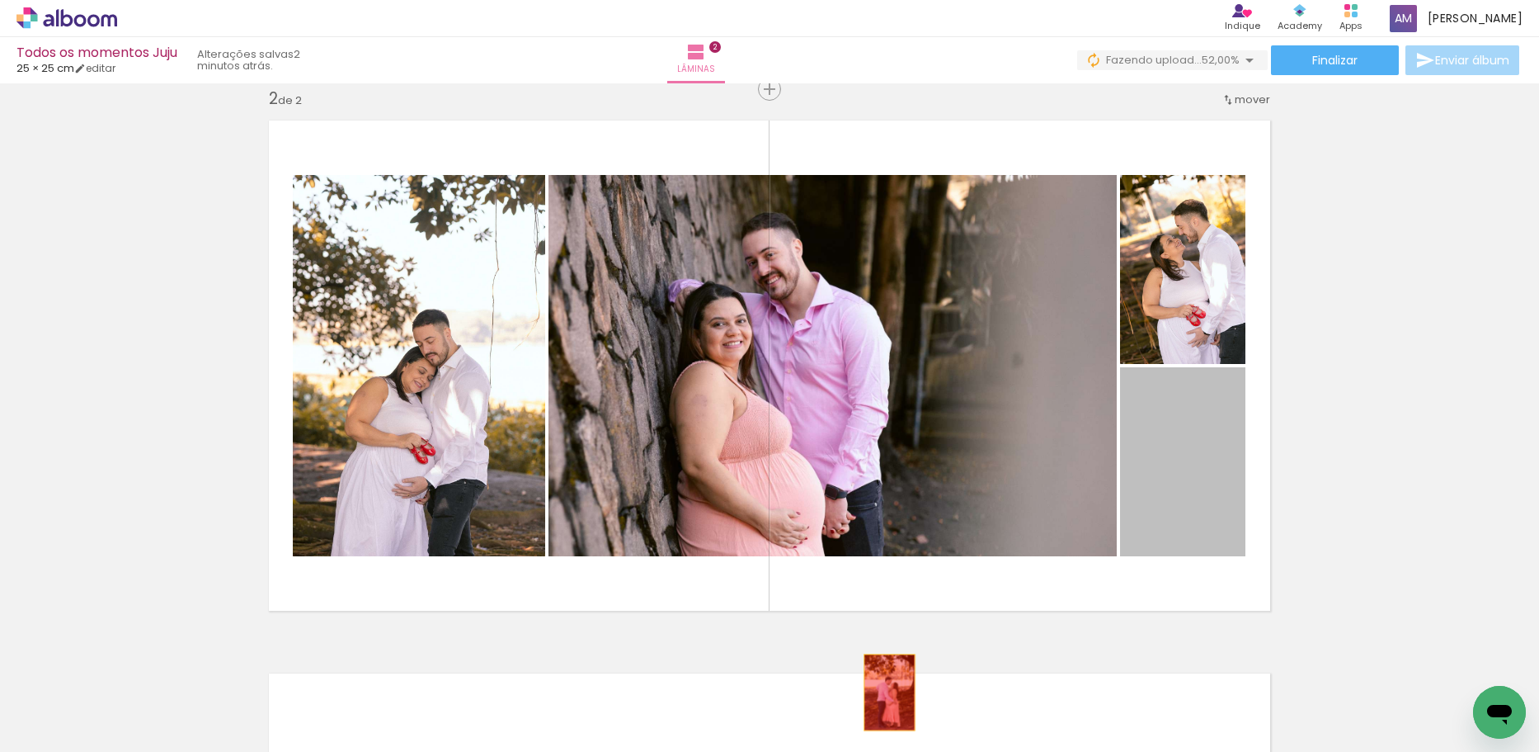
drag, startPoint x: 1195, startPoint y: 489, endPoint x: 885, endPoint y: 691, distance: 370.2
click at [885, 691] on quentale-workspace at bounding box center [769, 376] width 1539 height 752
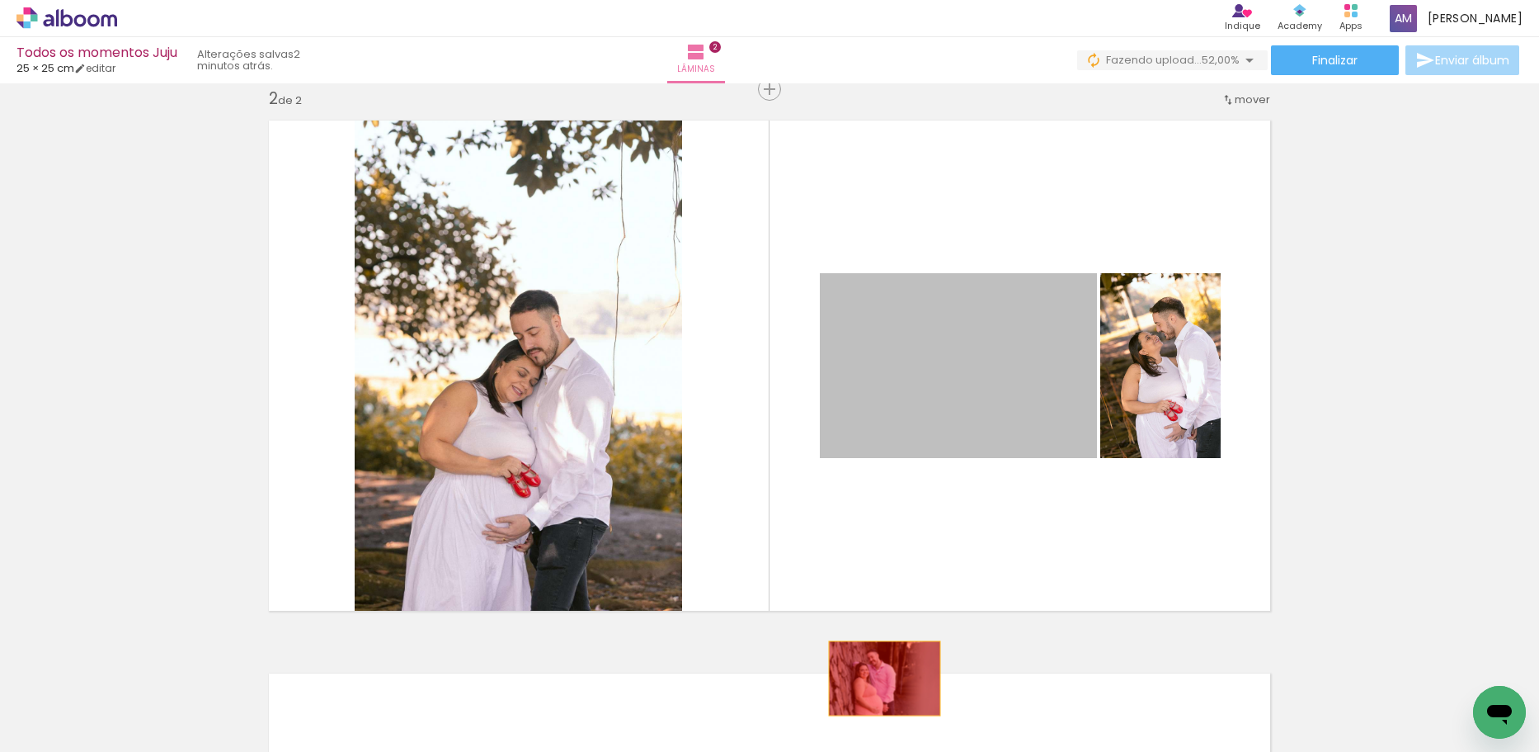
drag, startPoint x: 963, startPoint y: 345, endPoint x: 879, endPoint y: 678, distance: 343.7
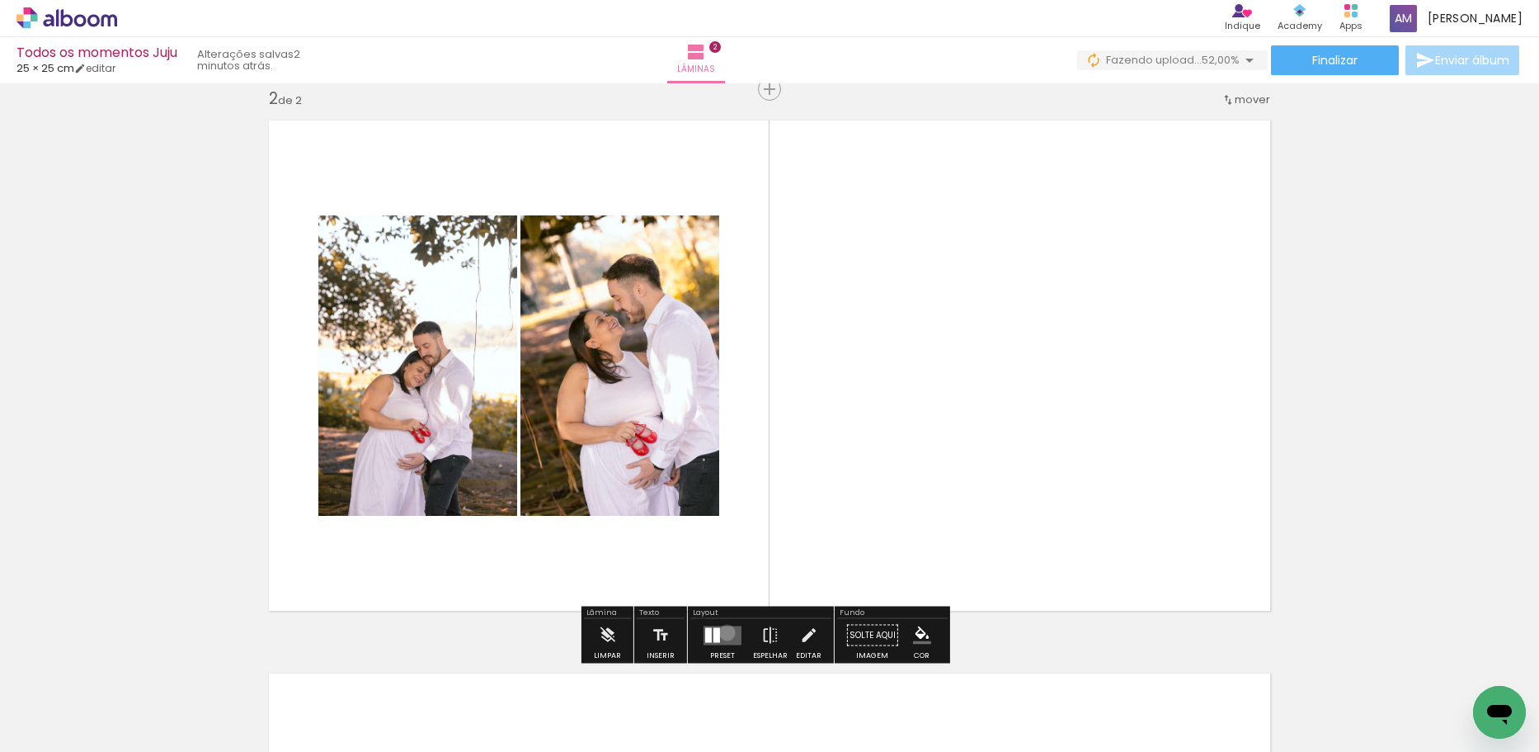
click at [723, 631] on quentale-layouter at bounding box center [723, 634] width 38 height 19
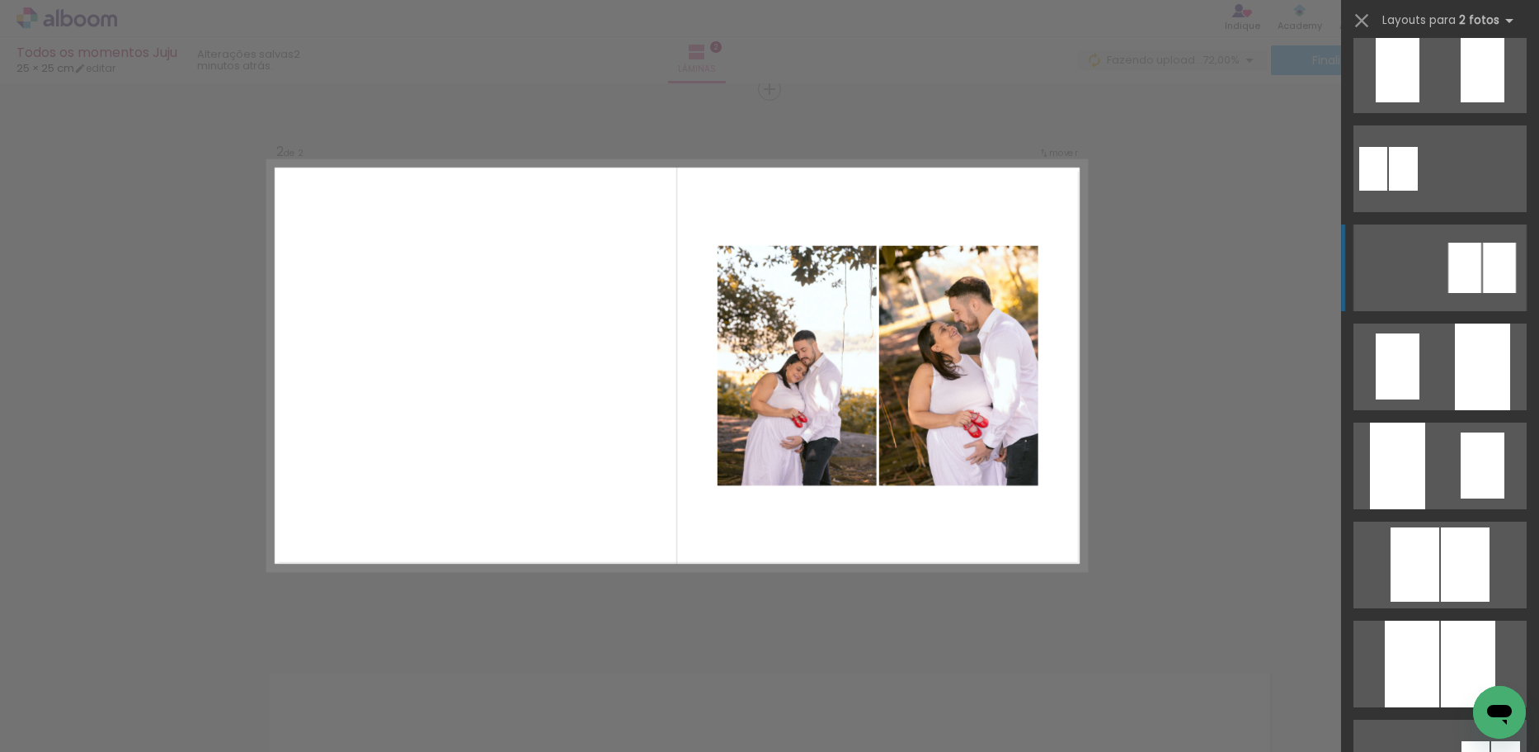
scroll to position [330, 0]
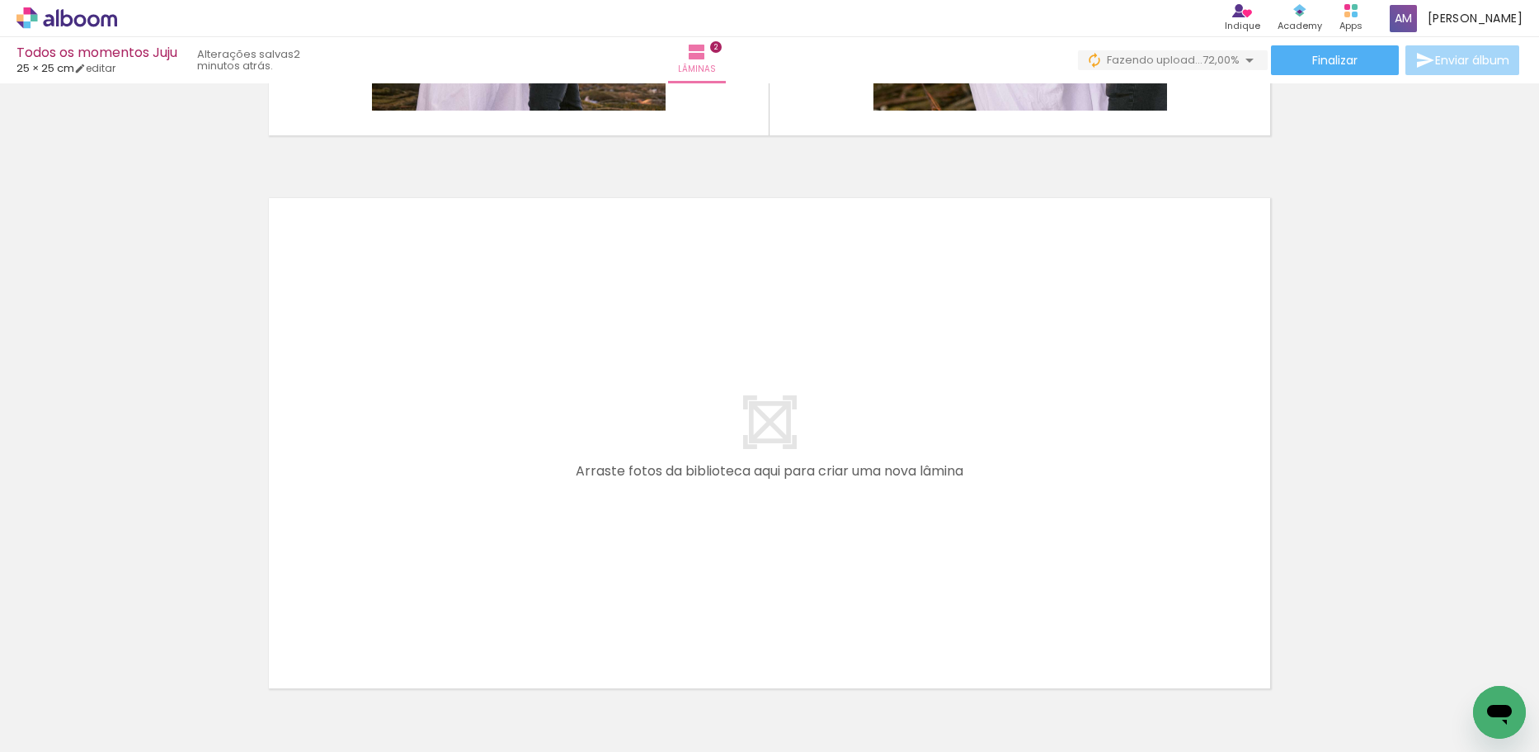
scroll to position [1157, 0]
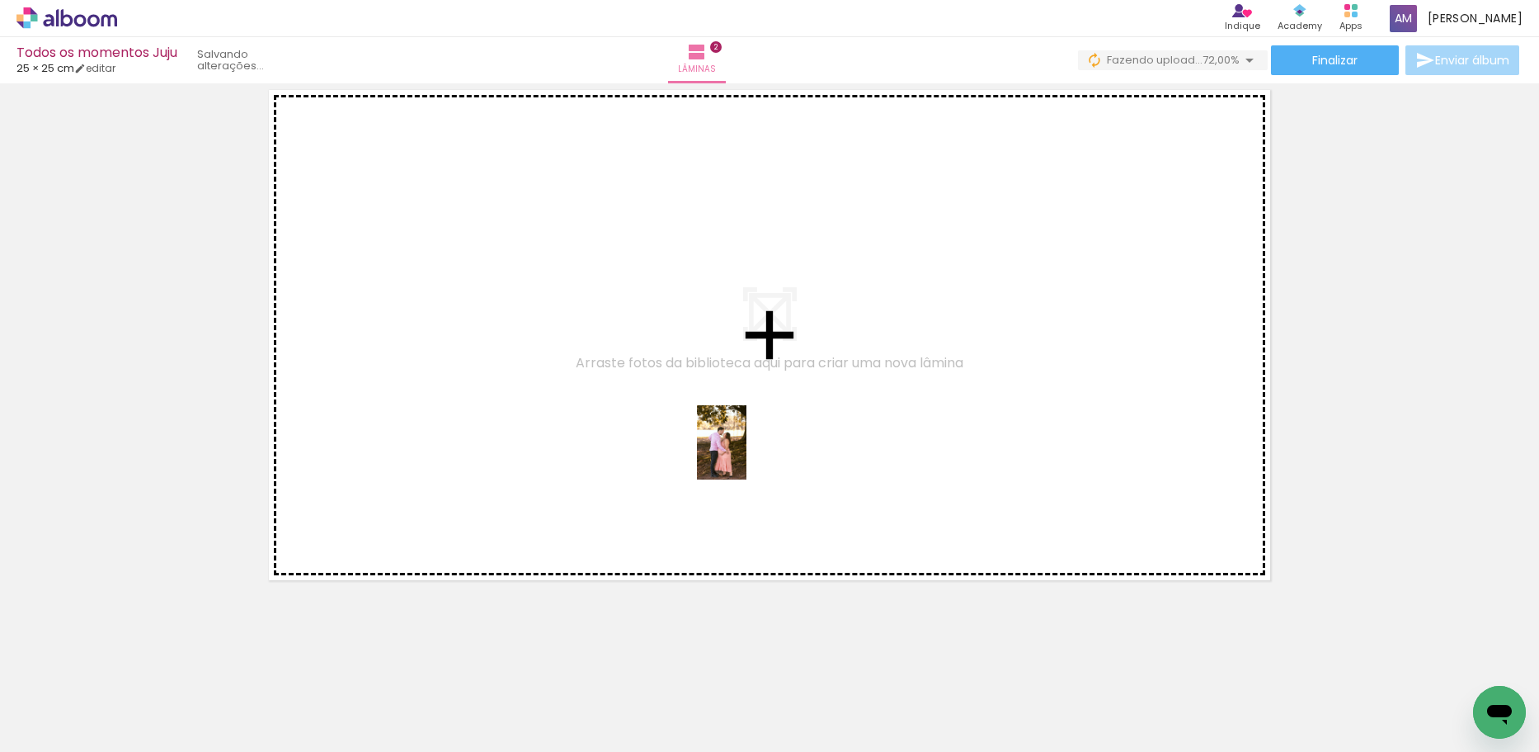
drag, startPoint x: 723, startPoint y: 715, endPoint x: 780, endPoint y: 643, distance: 92.3
click at [747, 456] on quentale-workspace at bounding box center [769, 376] width 1539 height 752
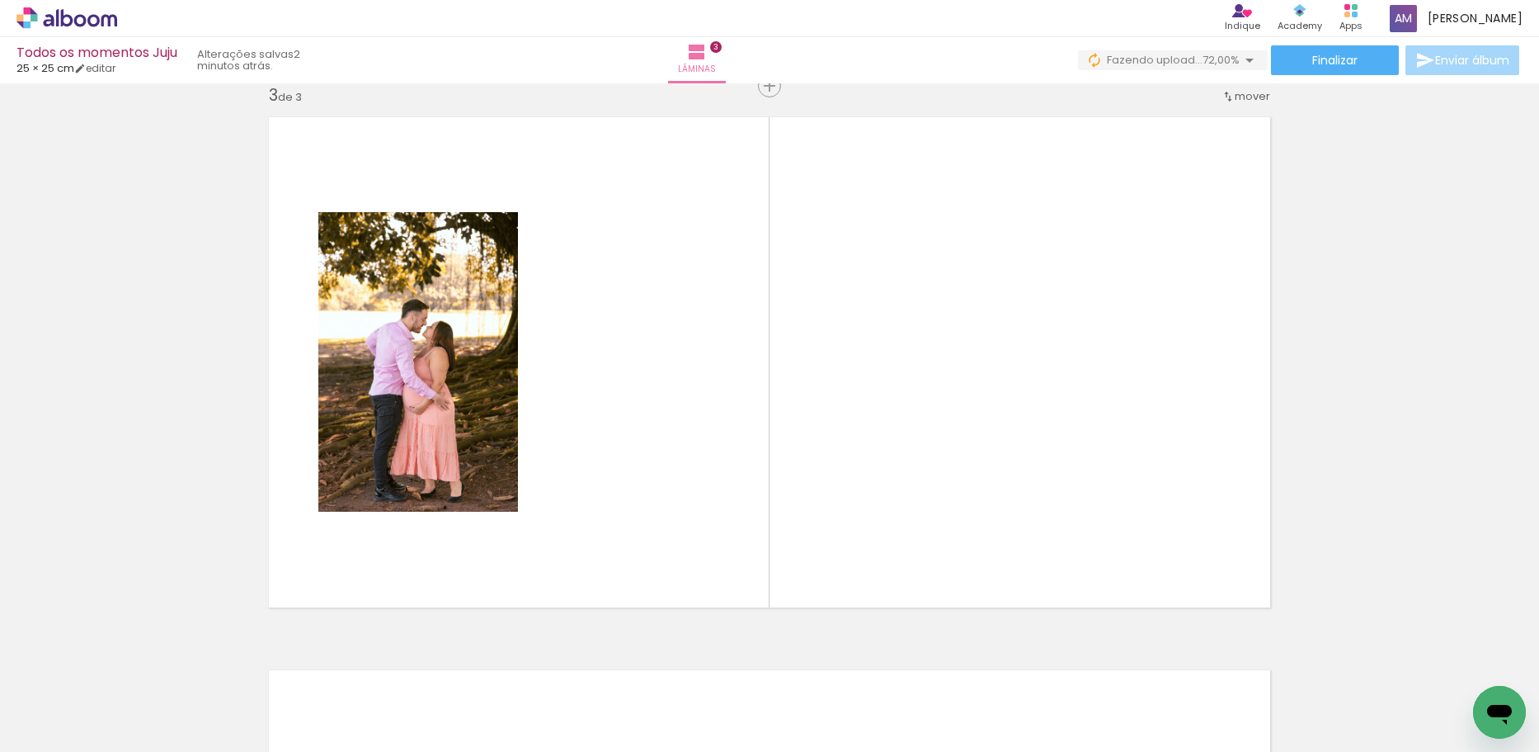
scroll to position [1127, 0]
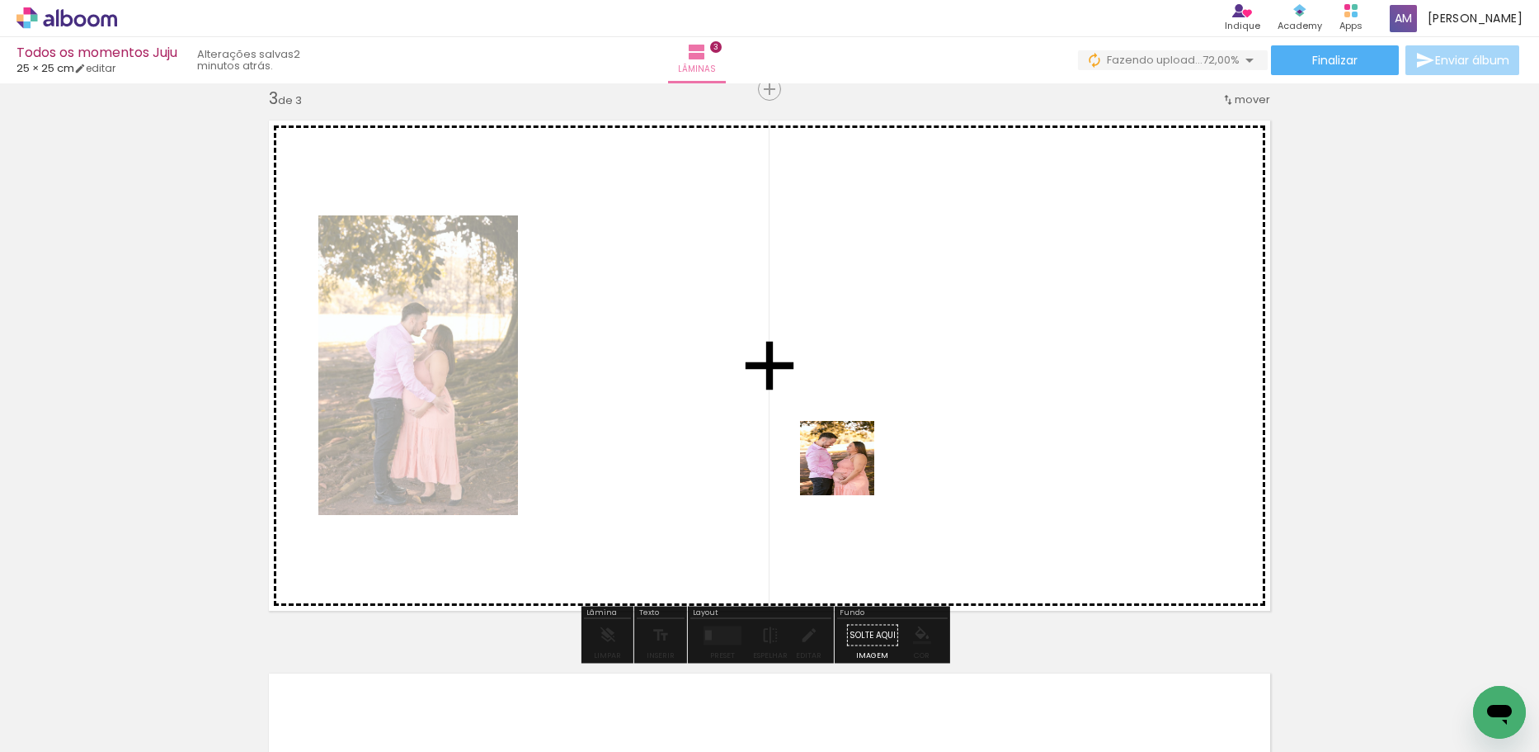
drag, startPoint x: 827, startPoint y: 700, endPoint x: 851, endPoint y: 467, distance: 234.7
click at [851, 467] on quentale-workspace at bounding box center [769, 376] width 1539 height 752
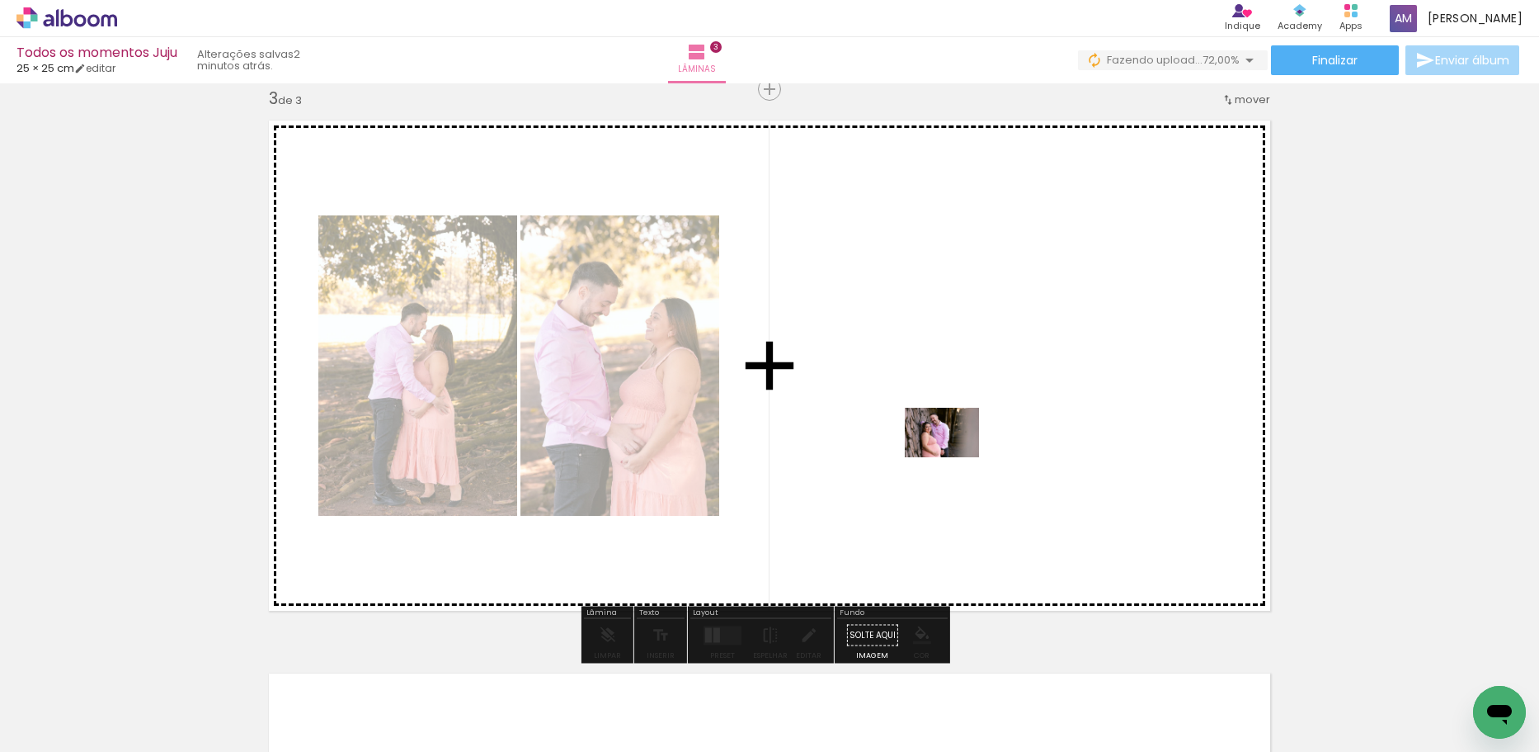
drag, startPoint x: 907, startPoint y: 712, endPoint x: 955, endPoint y: 452, distance: 264.2
click at [955, 452] on quentale-workspace at bounding box center [769, 376] width 1539 height 752
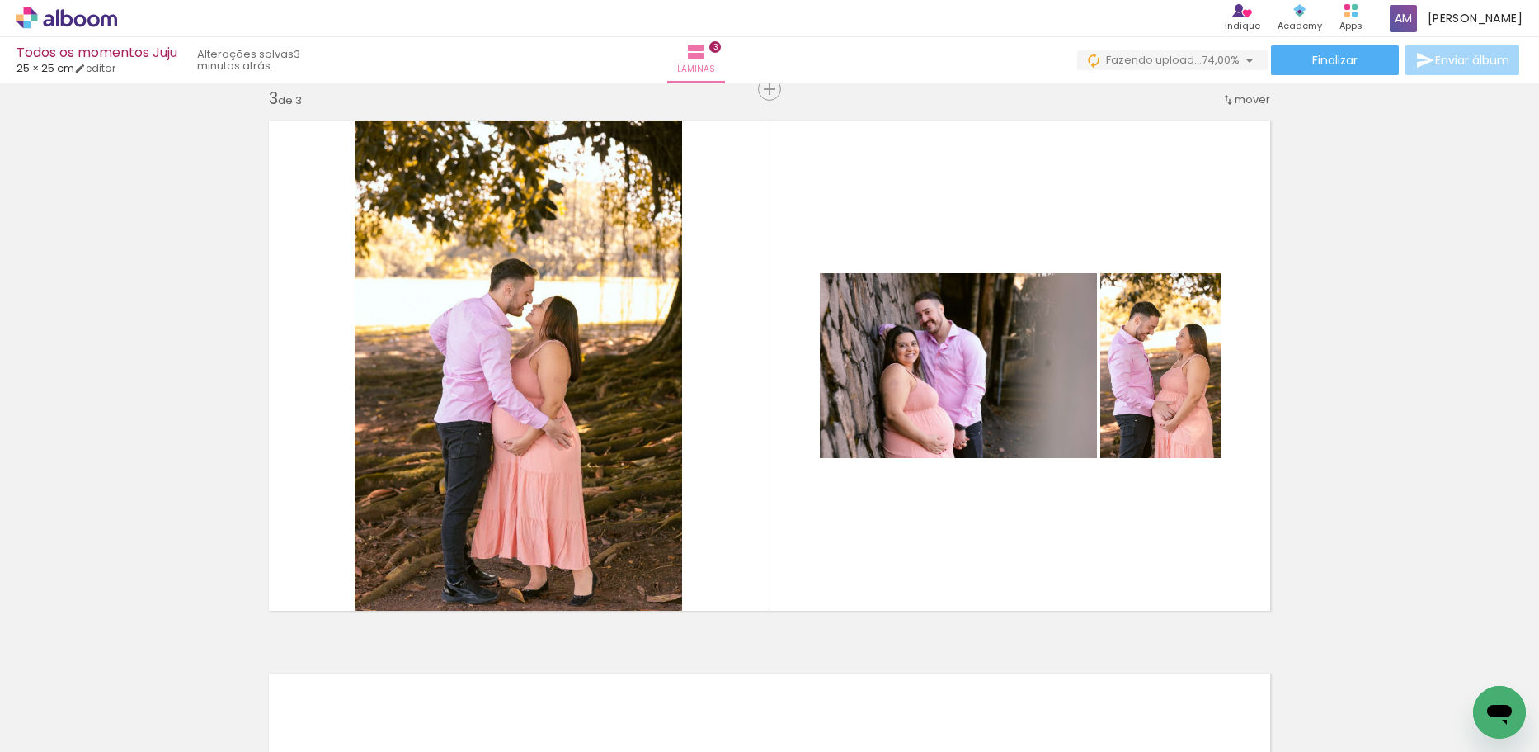
scroll to position [0, 488]
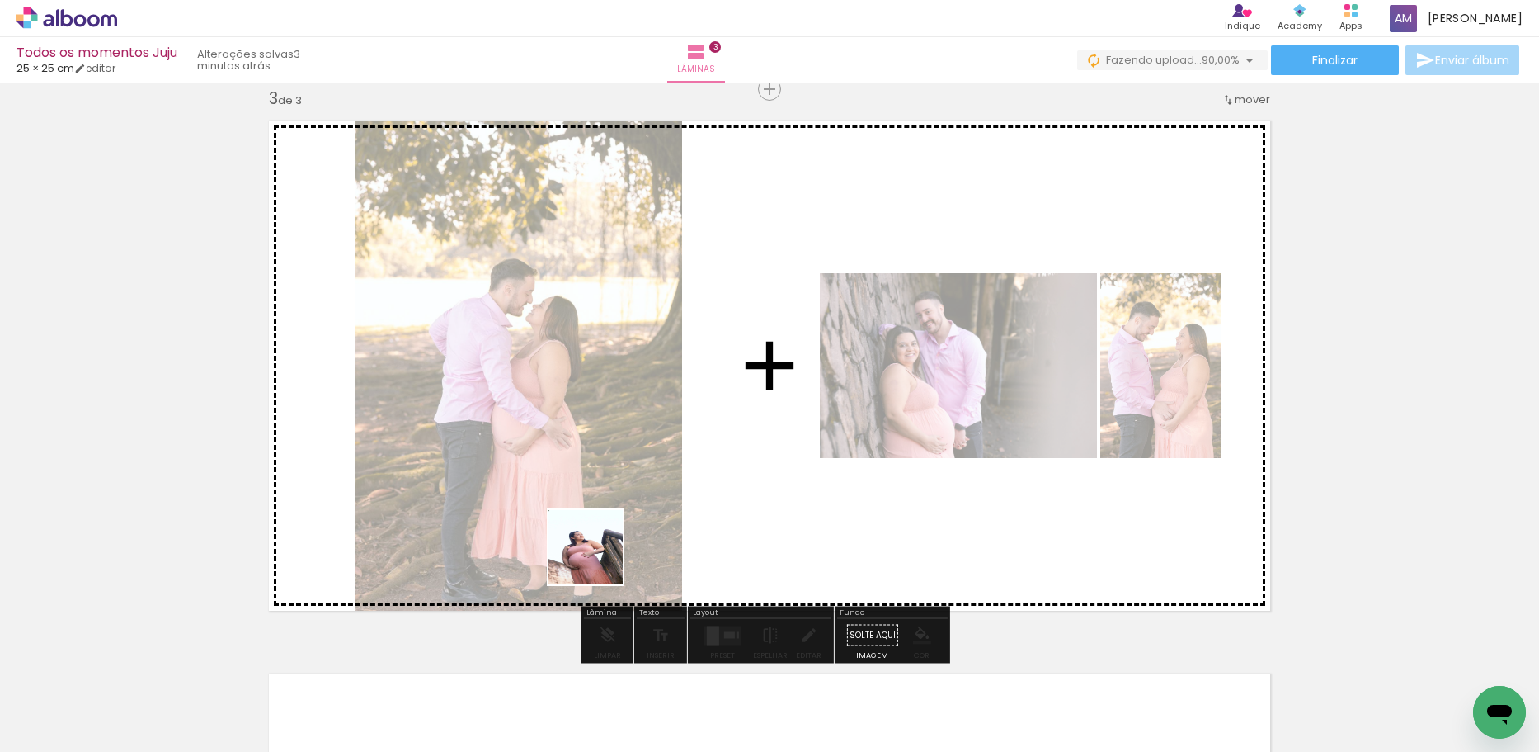
drag, startPoint x: 528, startPoint y: 719, endPoint x: 619, endPoint y: 523, distance: 216.3
click at [619, 523] on quentale-workspace at bounding box center [769, 376] width 1539 height 752
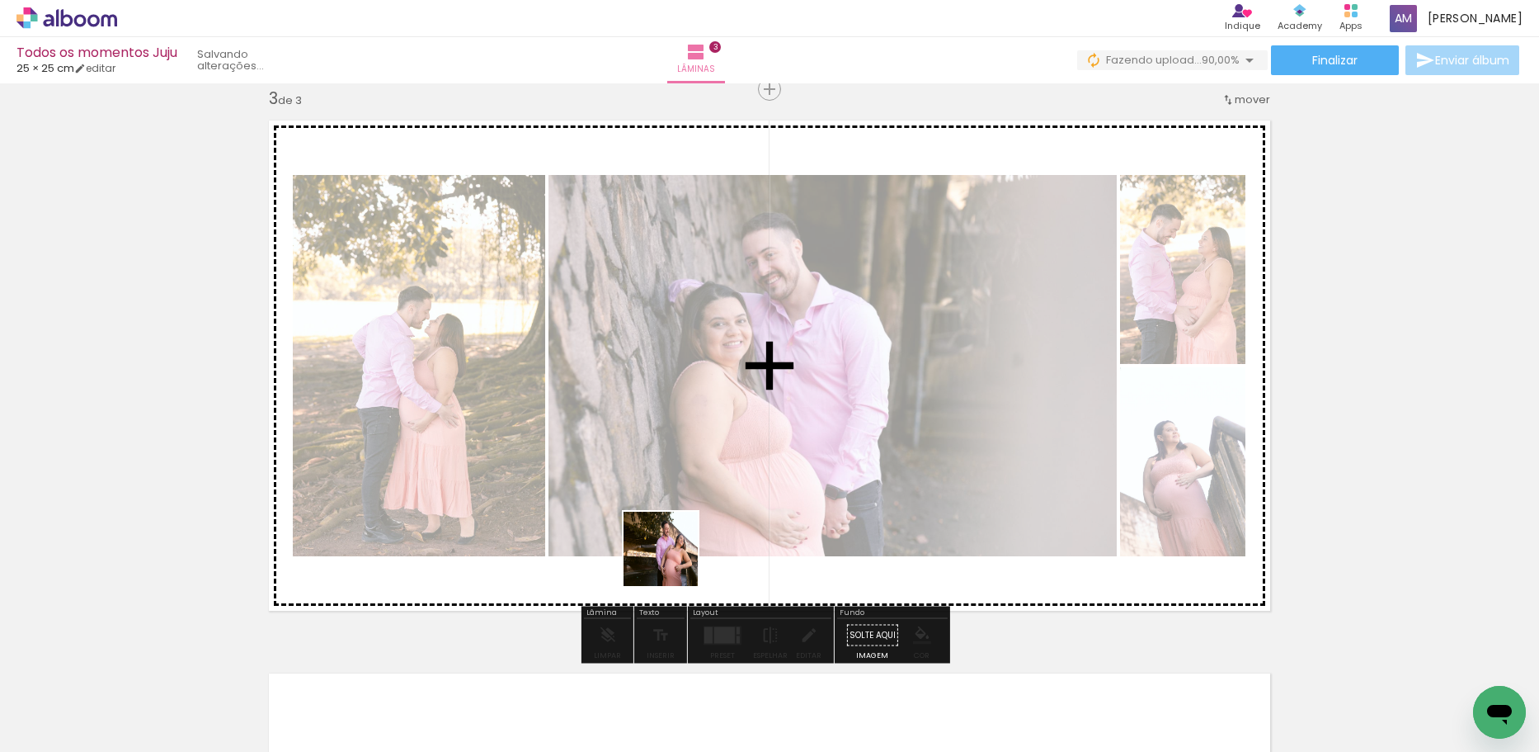
drag, startPoint x: 627, startPoint y: 709, endPoint x: 705, endPoint y: 695, distance: 79.0
click at [686, 526] on quentale-workspace at bounding box center [769, 376] width 1539 height 752
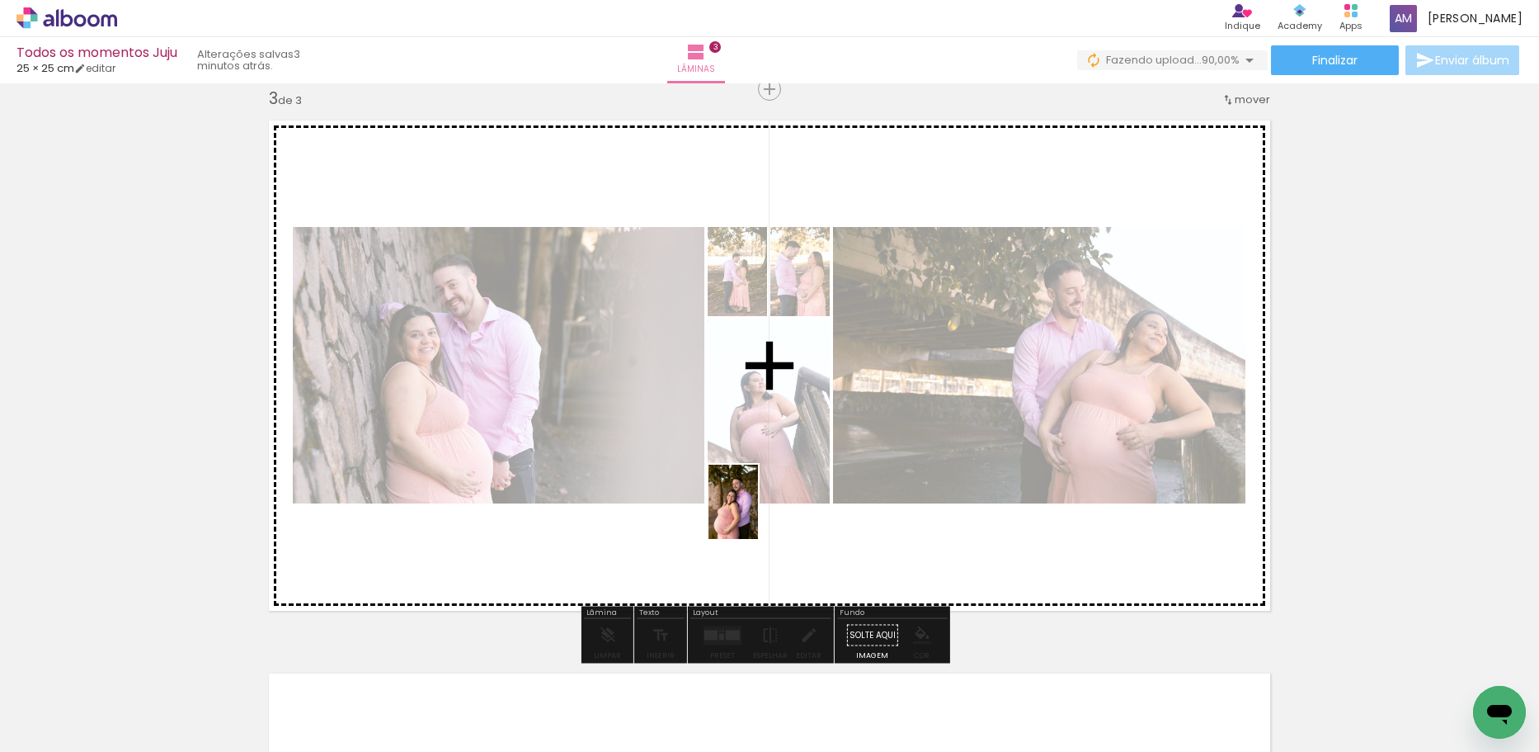
drag, startPoint x: 707, startPoint y: 703, endPoint x: 758, endPoint y: 514, distance: 195.7
click at [758, 514] on quentale-workspace at bounding box center [769, 376] width 1539 height 752
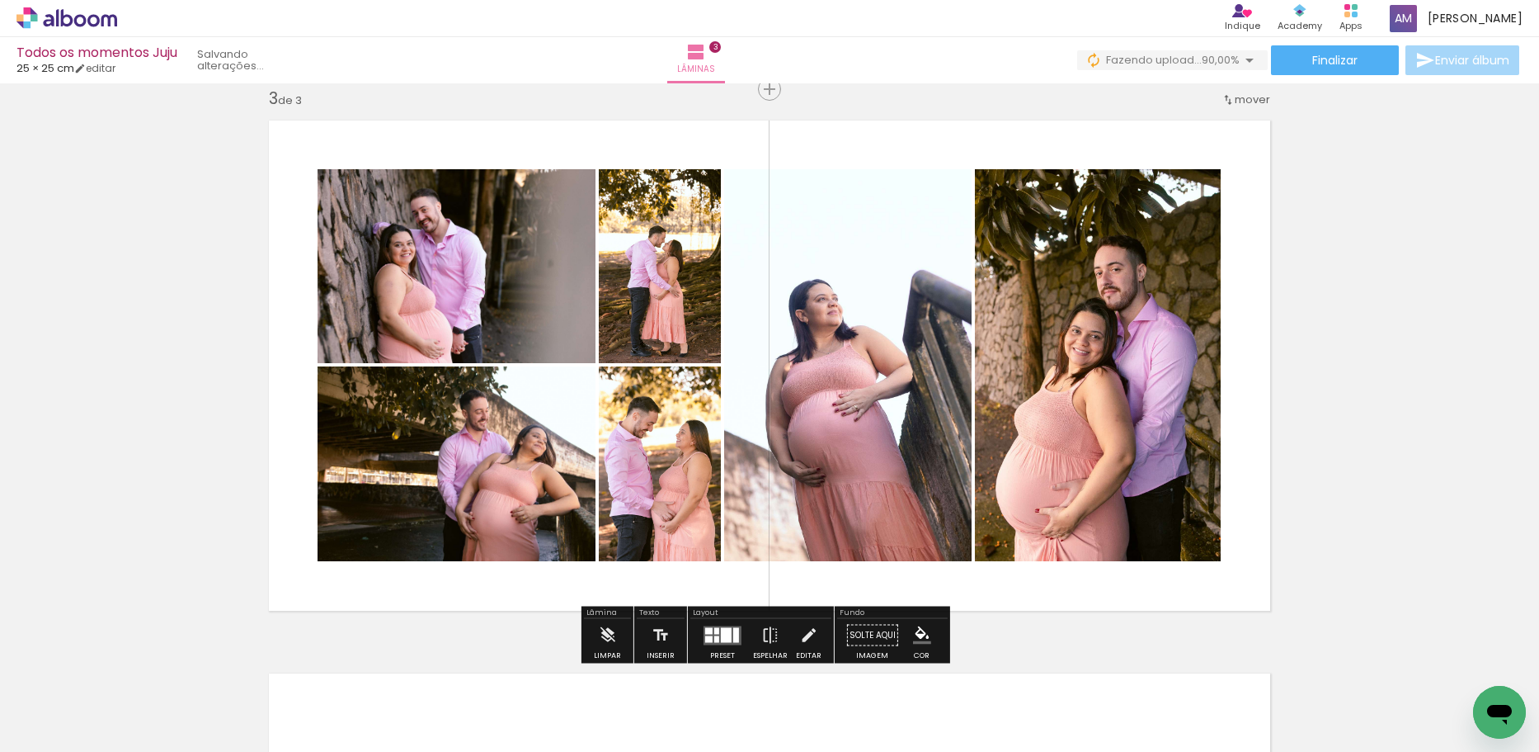
click at [736, 631] on quentale-layouter at bounding box center [723, 634] width 38 height 19
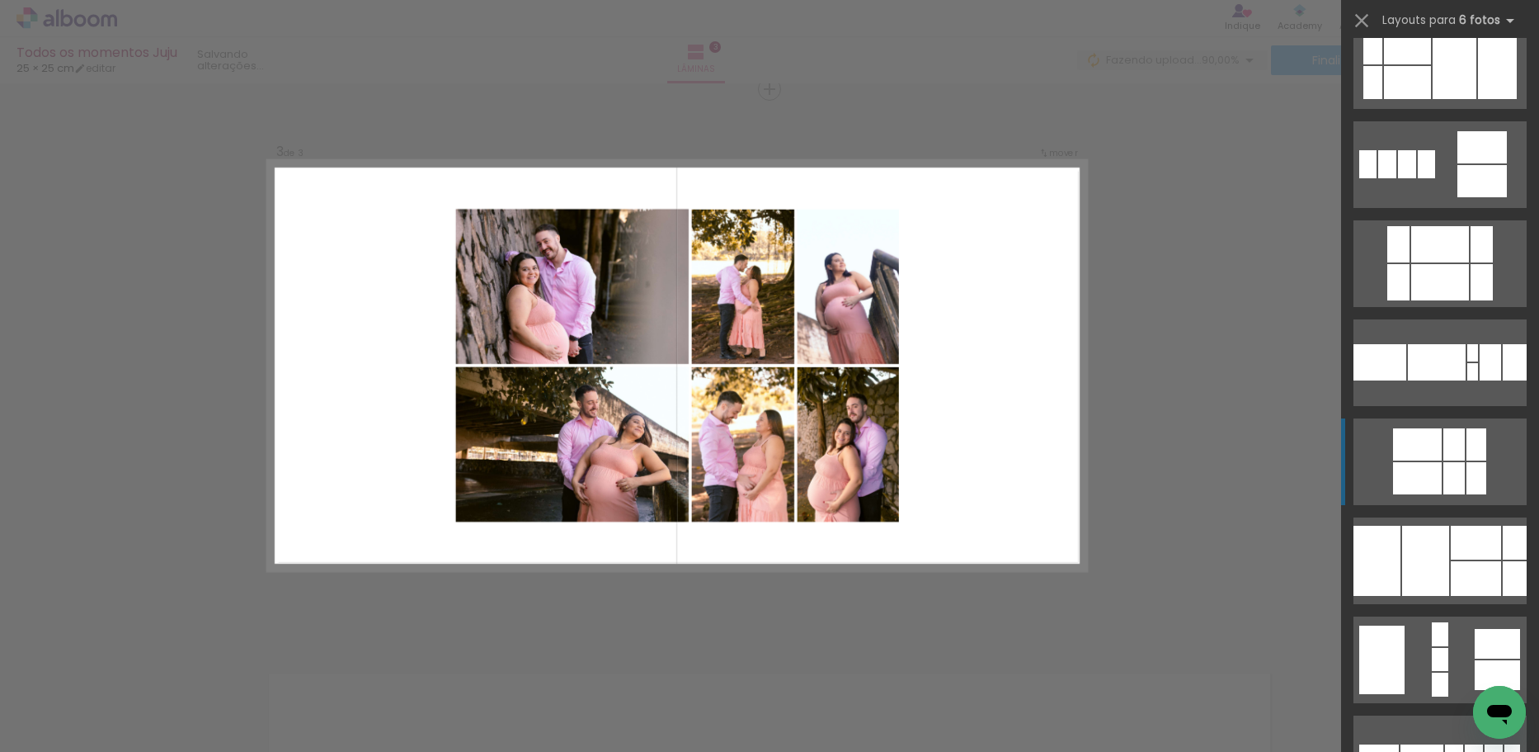
scroll to position [330, 0]
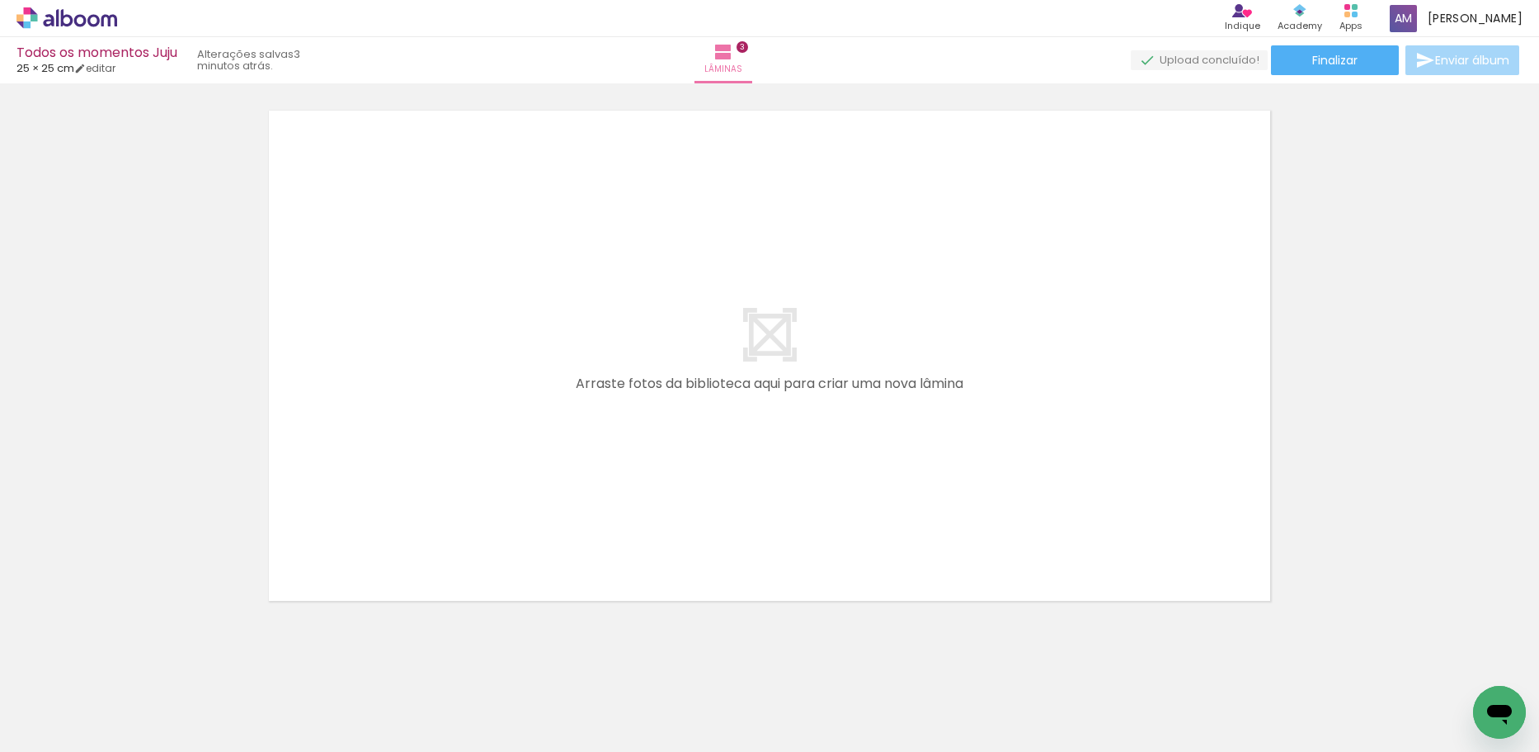
scroll to position [1710, 0]
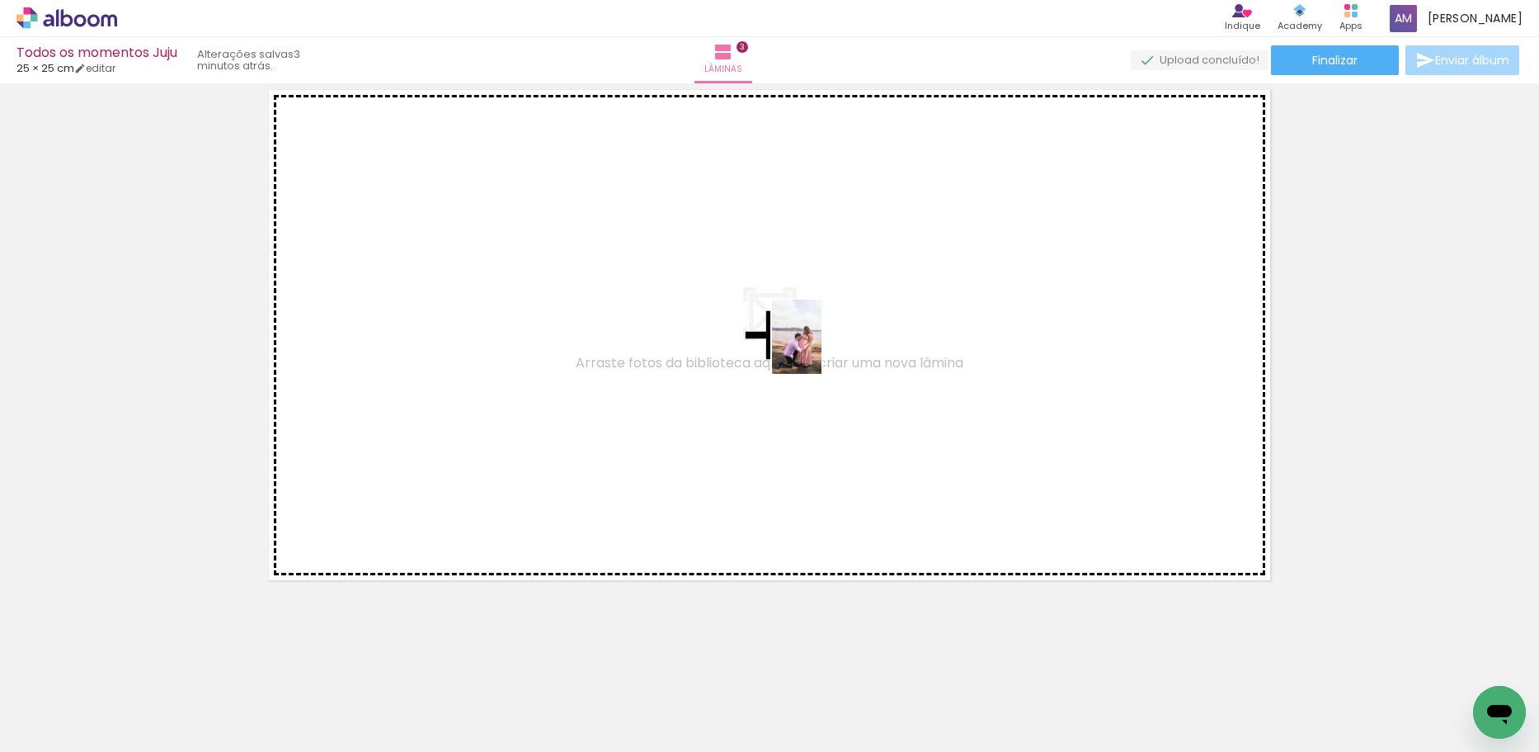
drag, startPoint x: 811, startPoint y: 696, endPoint x: 897, endPoint y: 636, distance: 104.8
click at [822, 343] on quentale-workspace at bounding box center [769, 376] width 1539 height 752
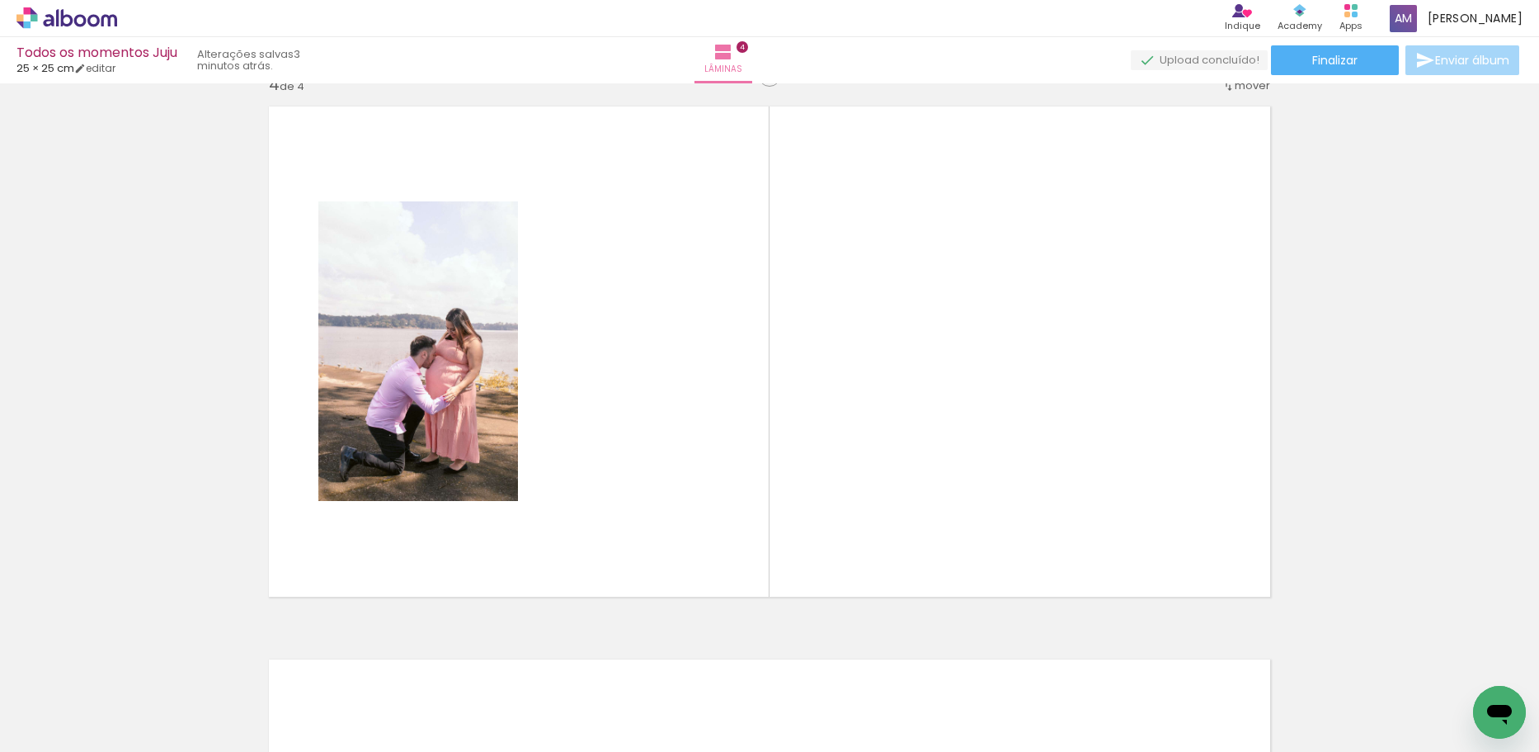
scroll to position [1680, 0]
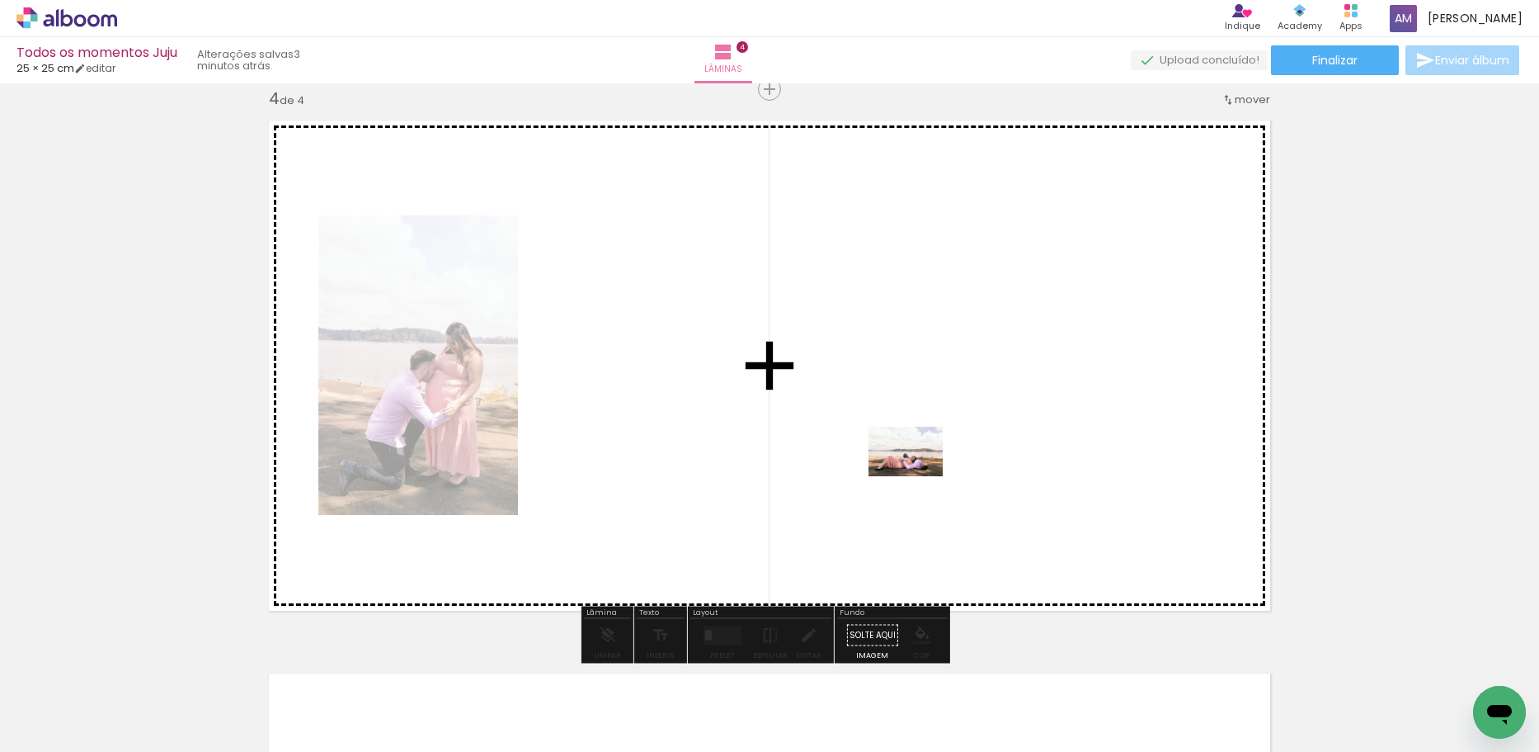
drag, startPoint x: 900, startPoint y: 653, endPoint x: 918, endPoint y: 476, distance: 178.3
click at [918, 476] on quentale-workspace at bounding box center [769, 376] width 1539 height 752
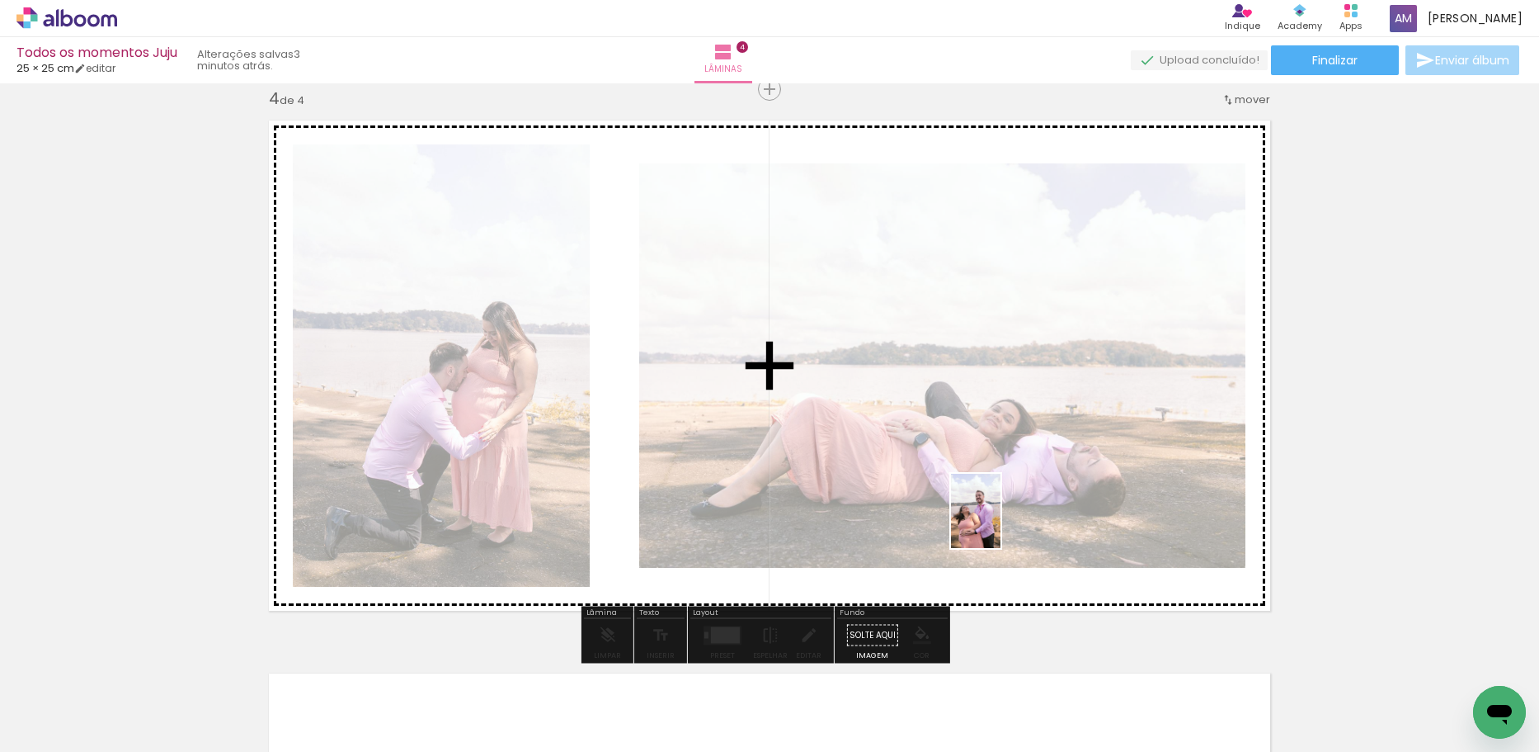
drag, startPoint x: 987, startPoint y: 728, endPoint x: 1001, endPoint y: 523, distance: 205.0
click at [1001, 523] on quentale-workspace at bounding box center [769, 376] width 1539 height 752
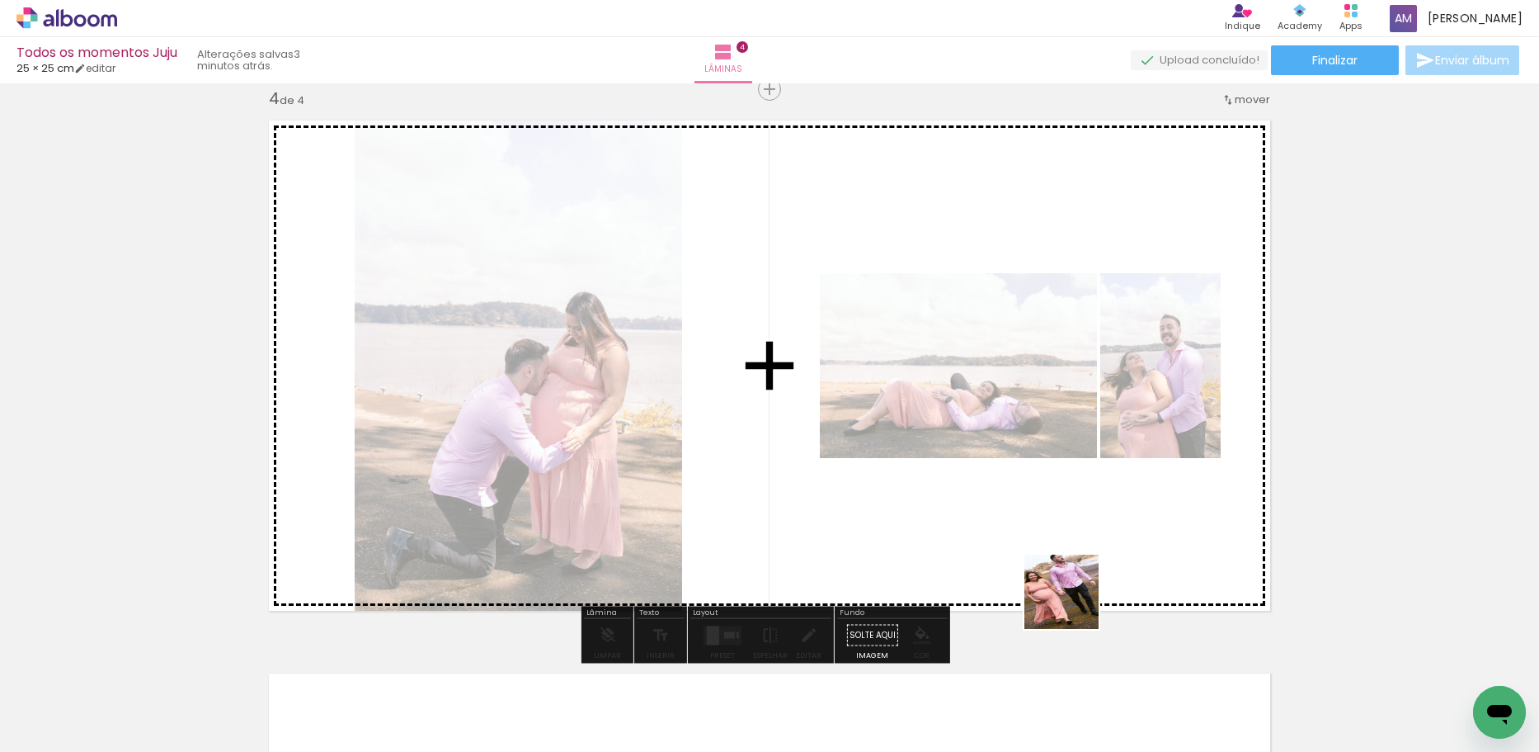
drag, startPoint x: 1071, startPoint y: 681, endPoint x: 1079, endPoint y: 485, distance: 195.7
click at [1079, 485] on quentale-workspace at bounding box center [769, 376] width 1539 height 752
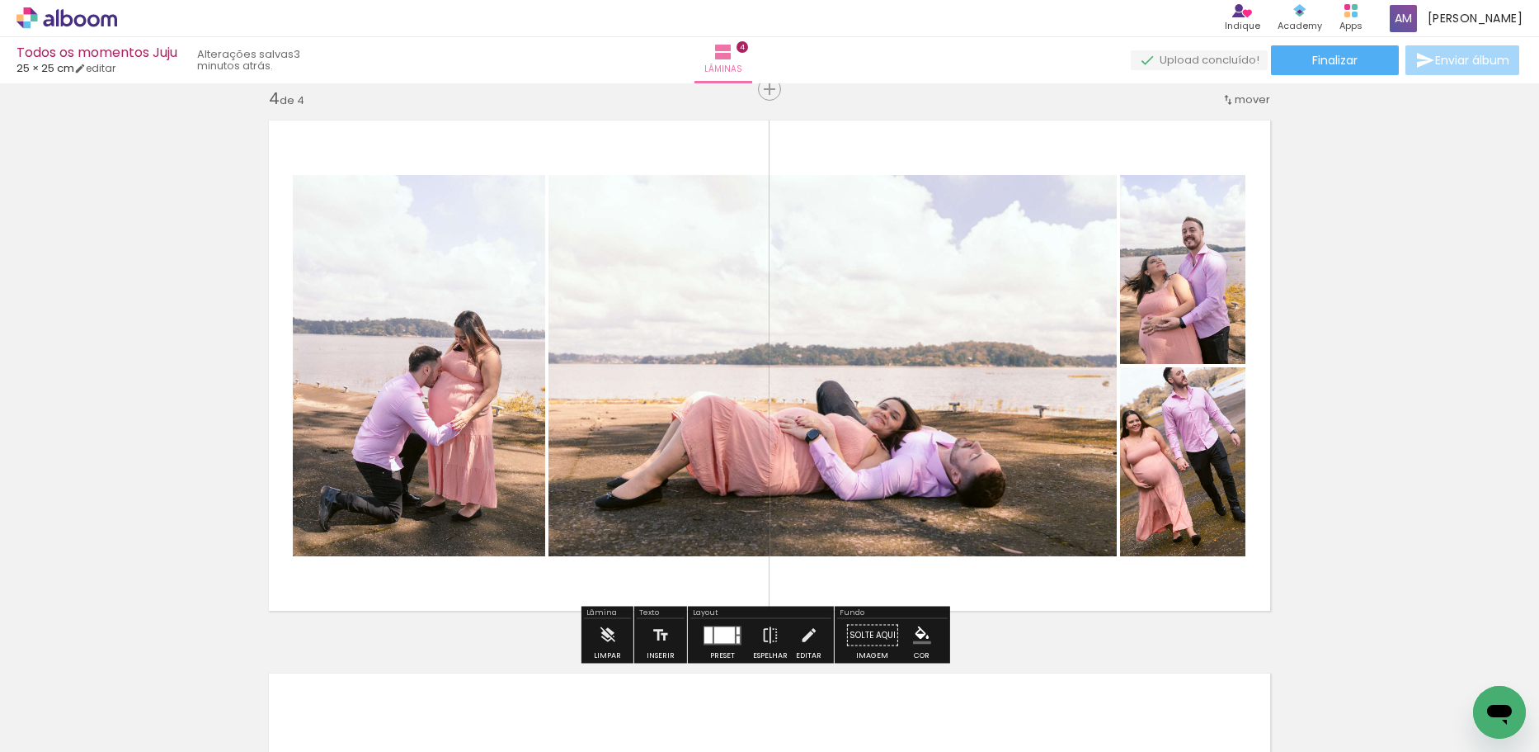
click at [714, 626] on div at bounding box center [724, 634] width 21 height 16
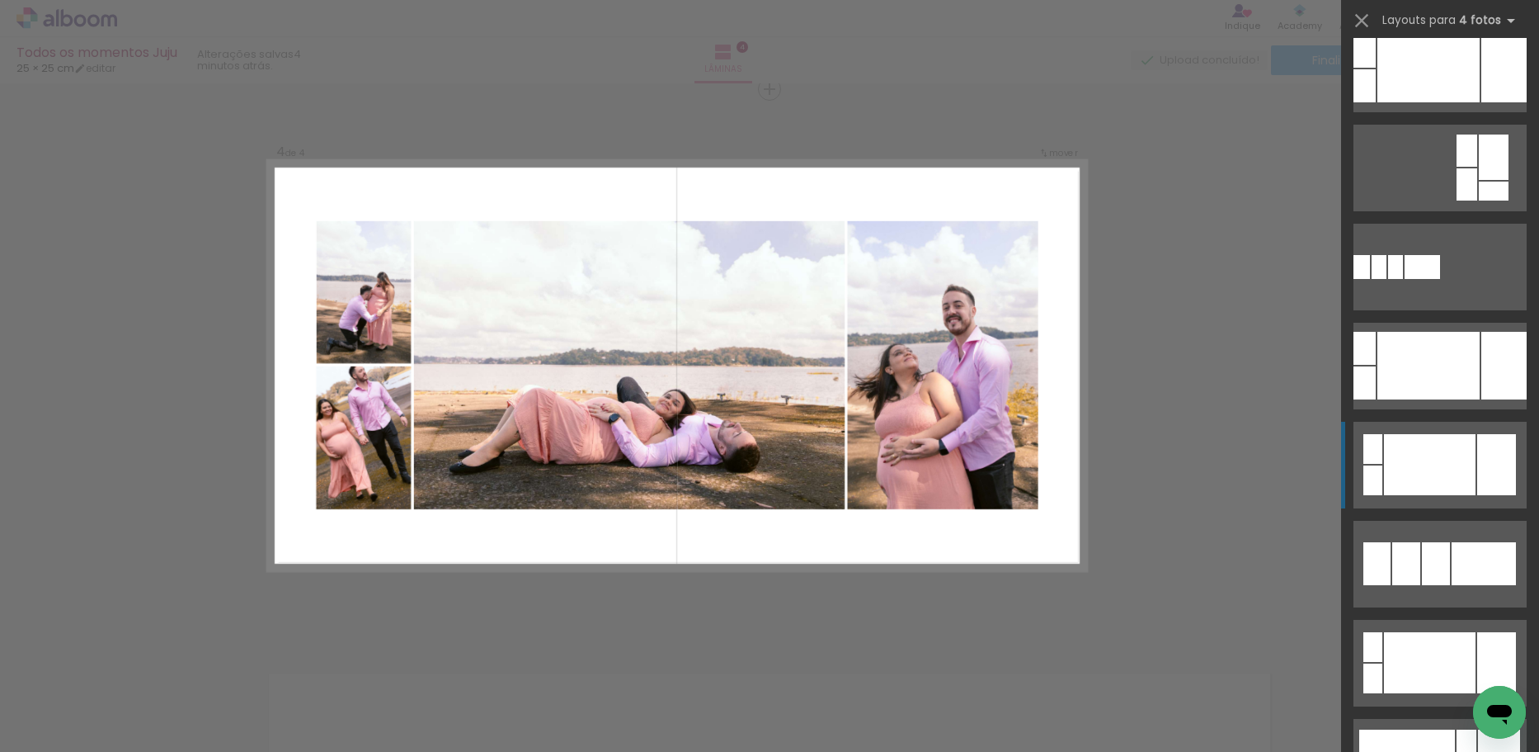
scroll to position [247, 0]
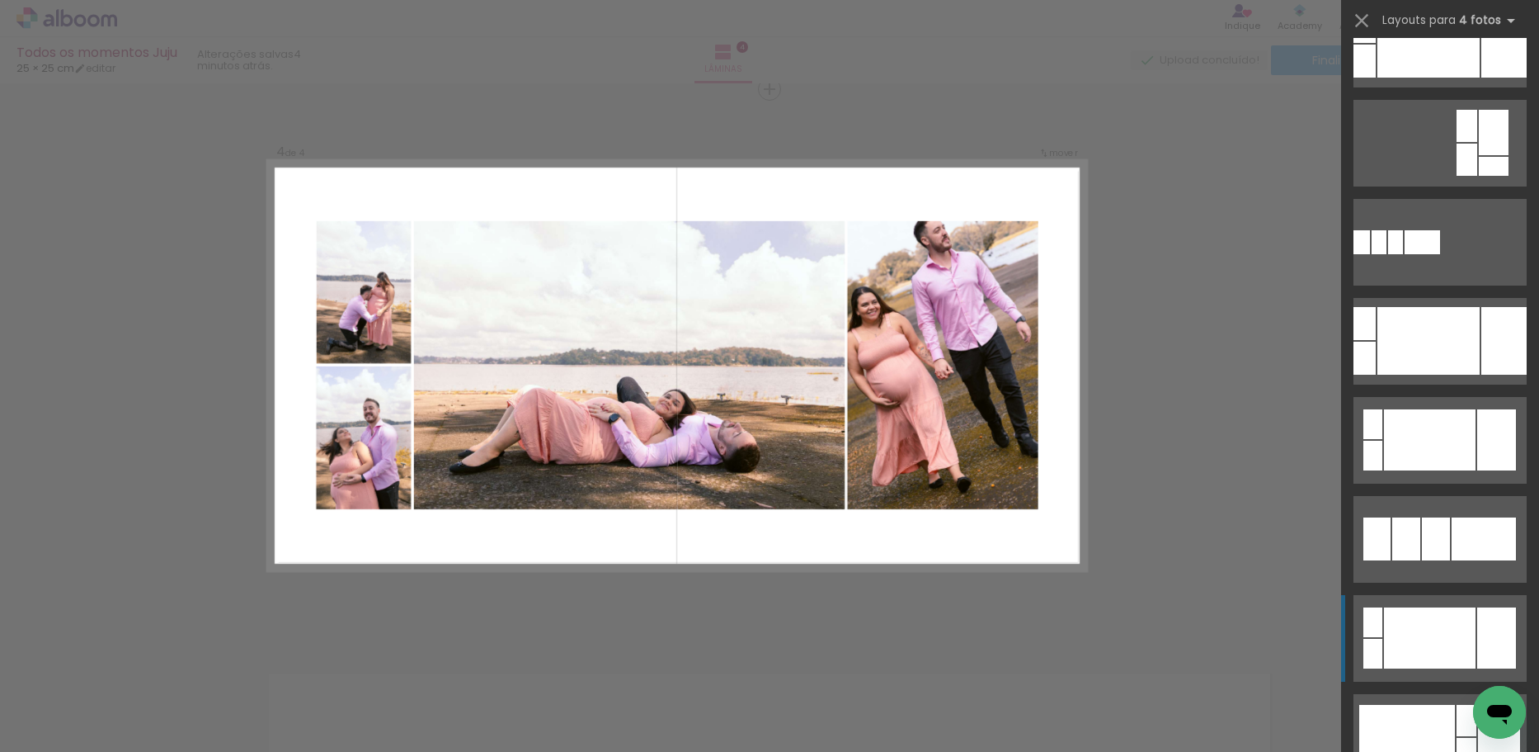
click at [1412, 78] on div at bounding box center [1429, 44] width 102 height 68
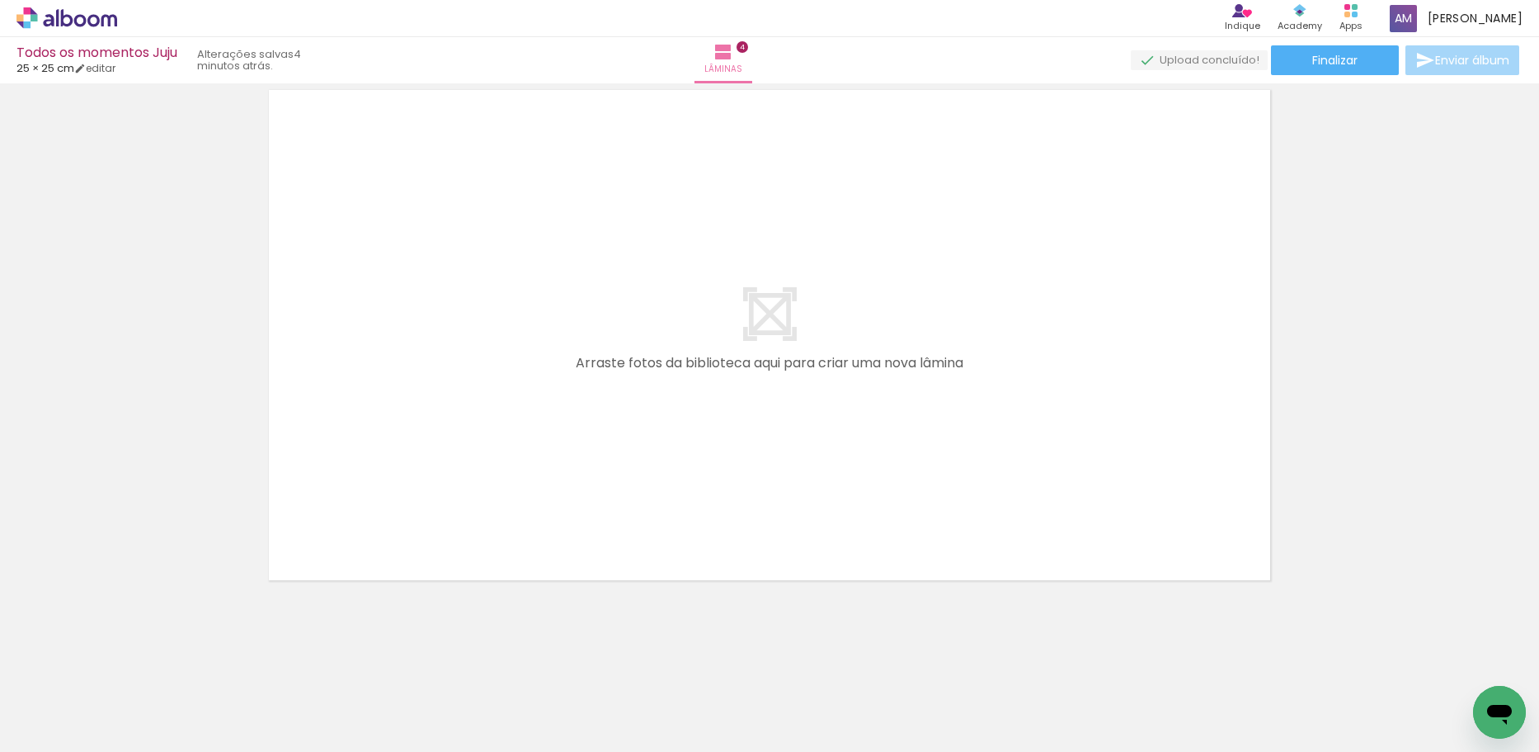
scroll to position [0, 1232]
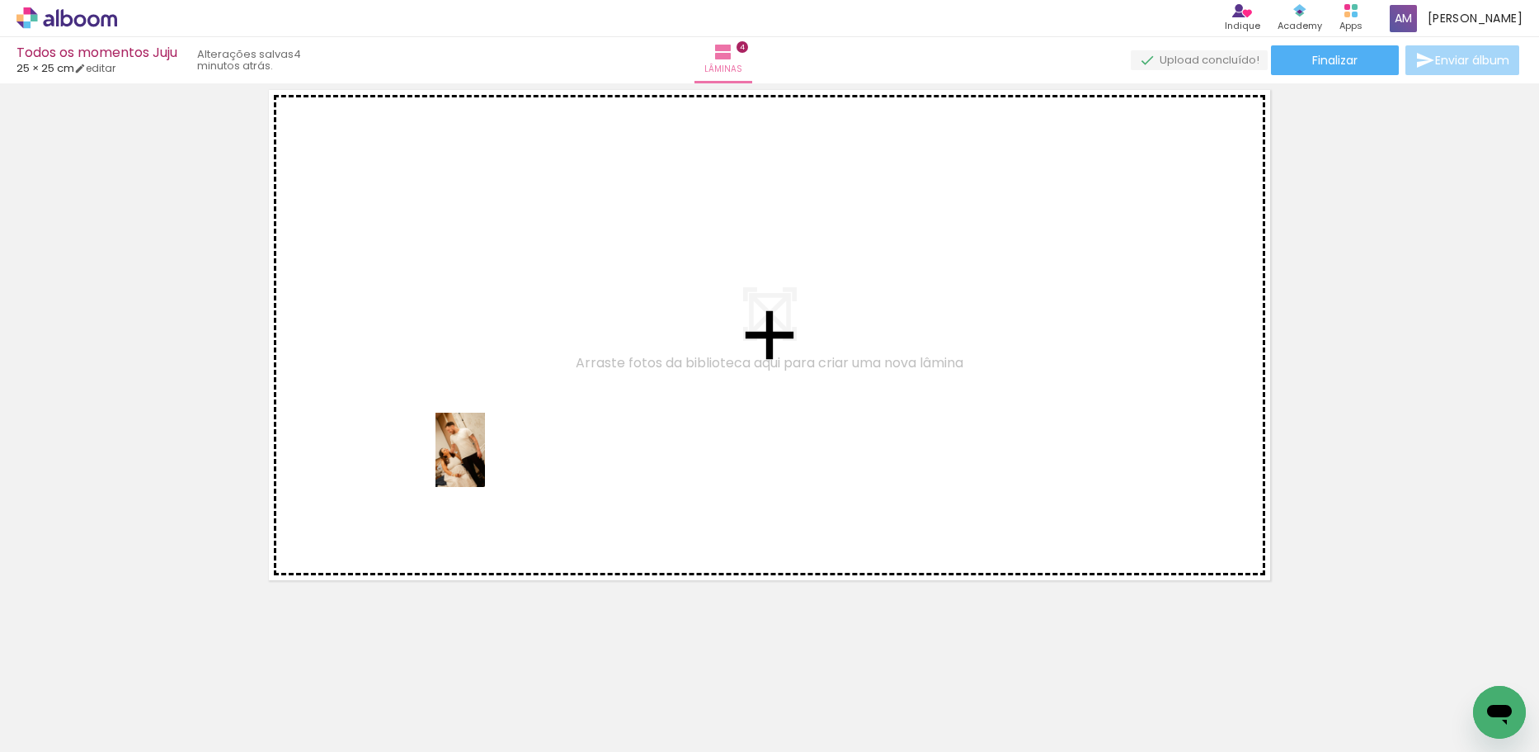
drag, startPoint x: 424, startPoint y: 715, endPoint x: 485, endPoint y: 462, distance: 260.5
click at [485, 462] on quentale-workspace at bounding box center [769, 376] width 1539 height 752
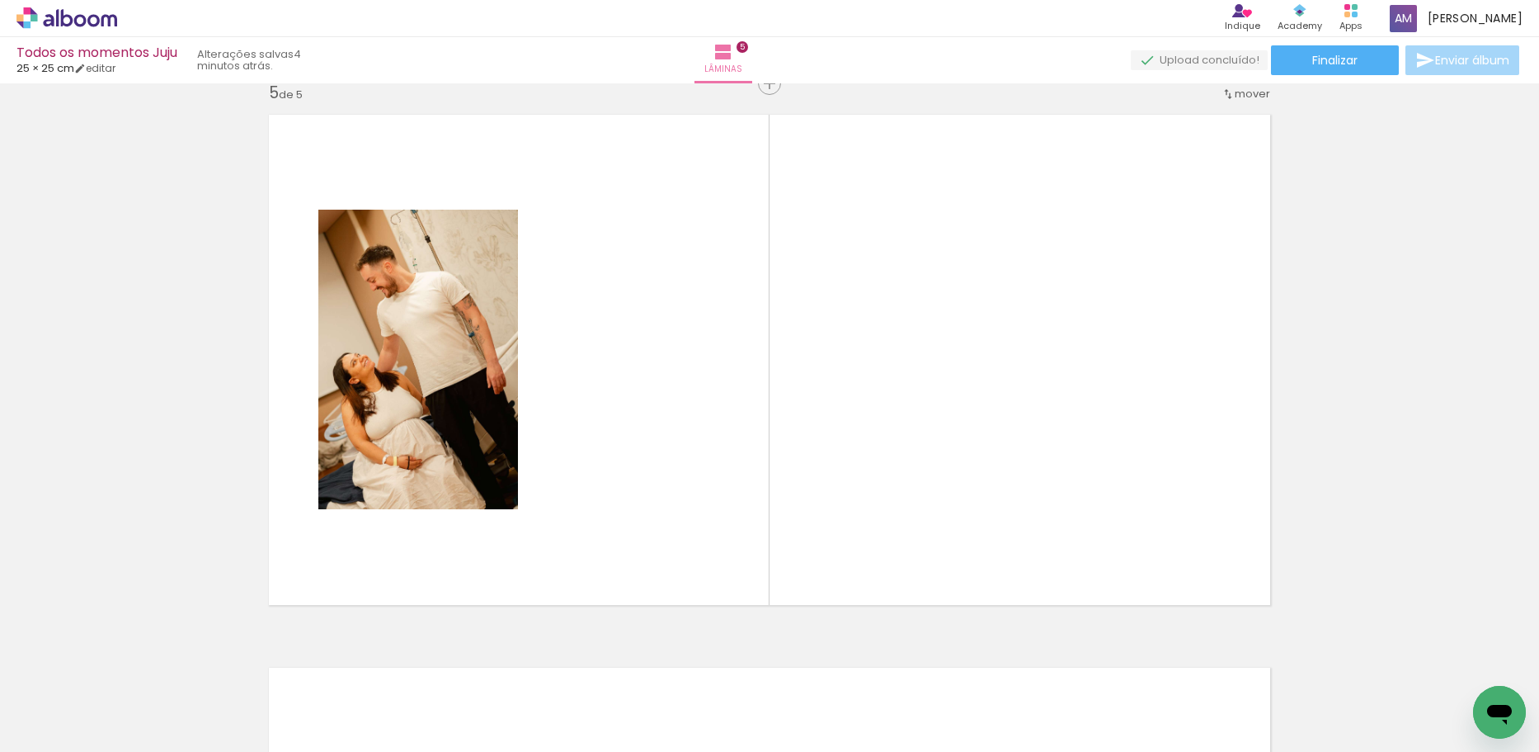
scroll to position [2232, 0]
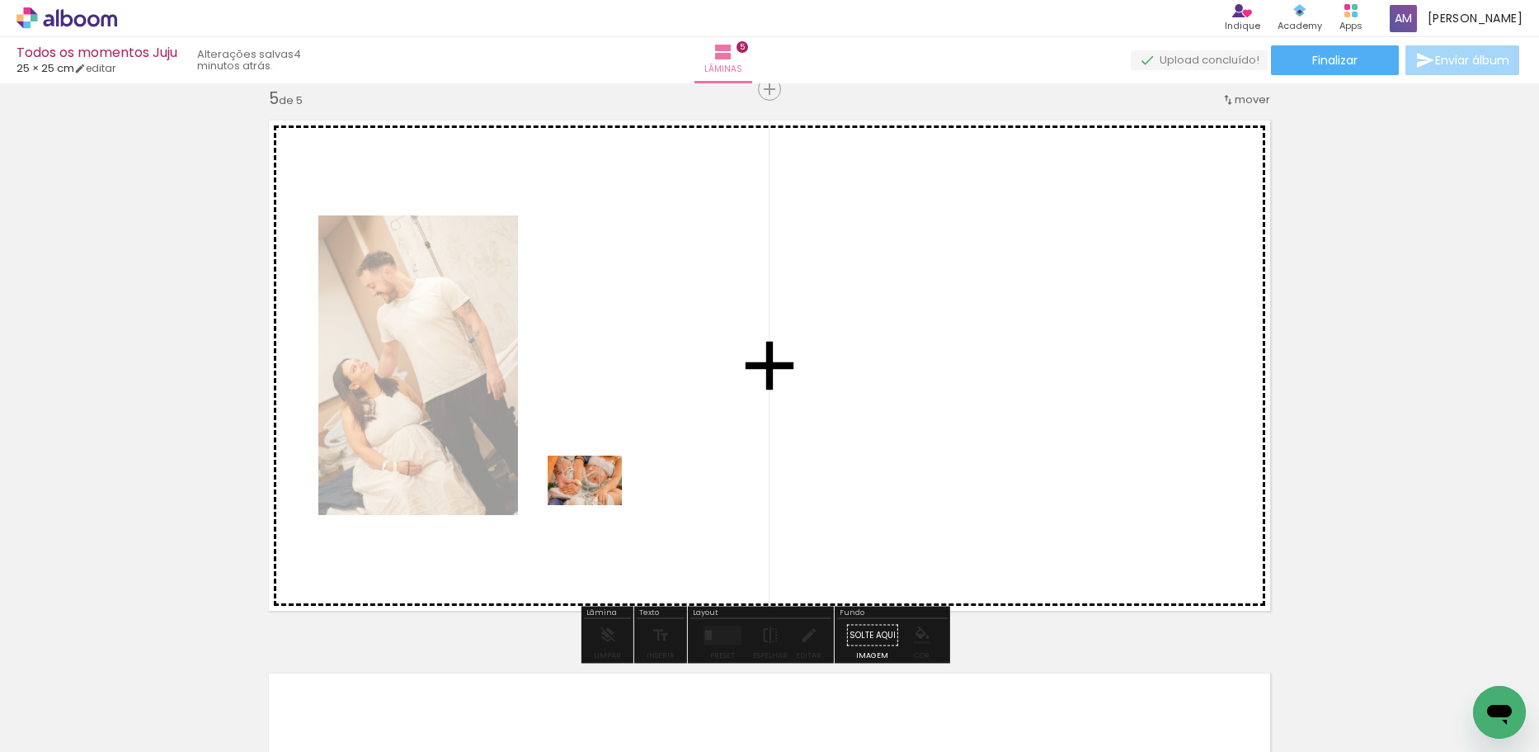
drag, startPoint x: 517, startPoint y: 707, endPoint x: 604, endPoint y: 674, distance: 92.7
click at [597, 507] on quentale-workspace at bounding box center [769, 376] width 1539 height 752
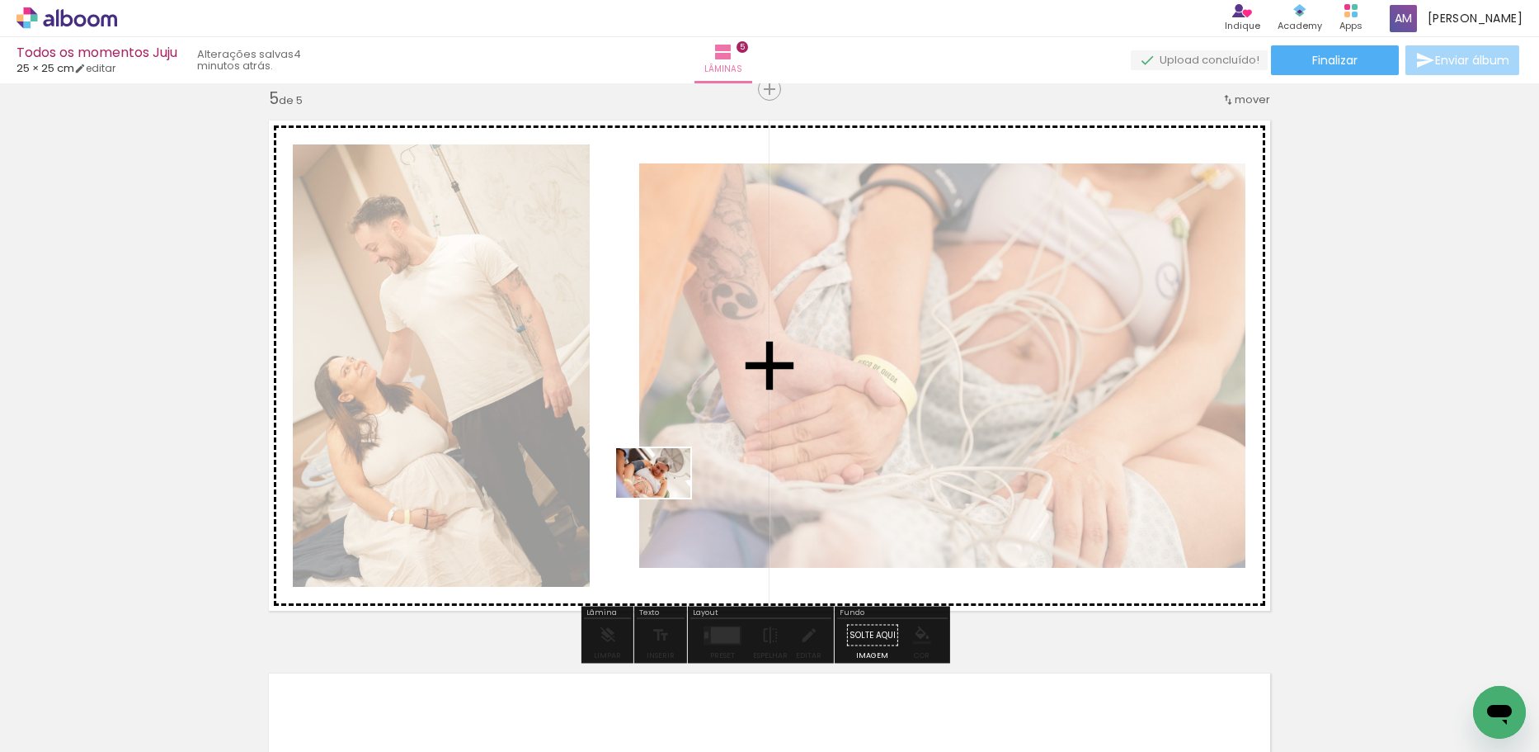
drag, startPoint x: 607, startPoint y: 719, endPoint x: 667, endPoint y: 493, distance: 234.7
click at [667, 493] on quentale-workspace at bounding box center [769, 376] width 1539 height 752
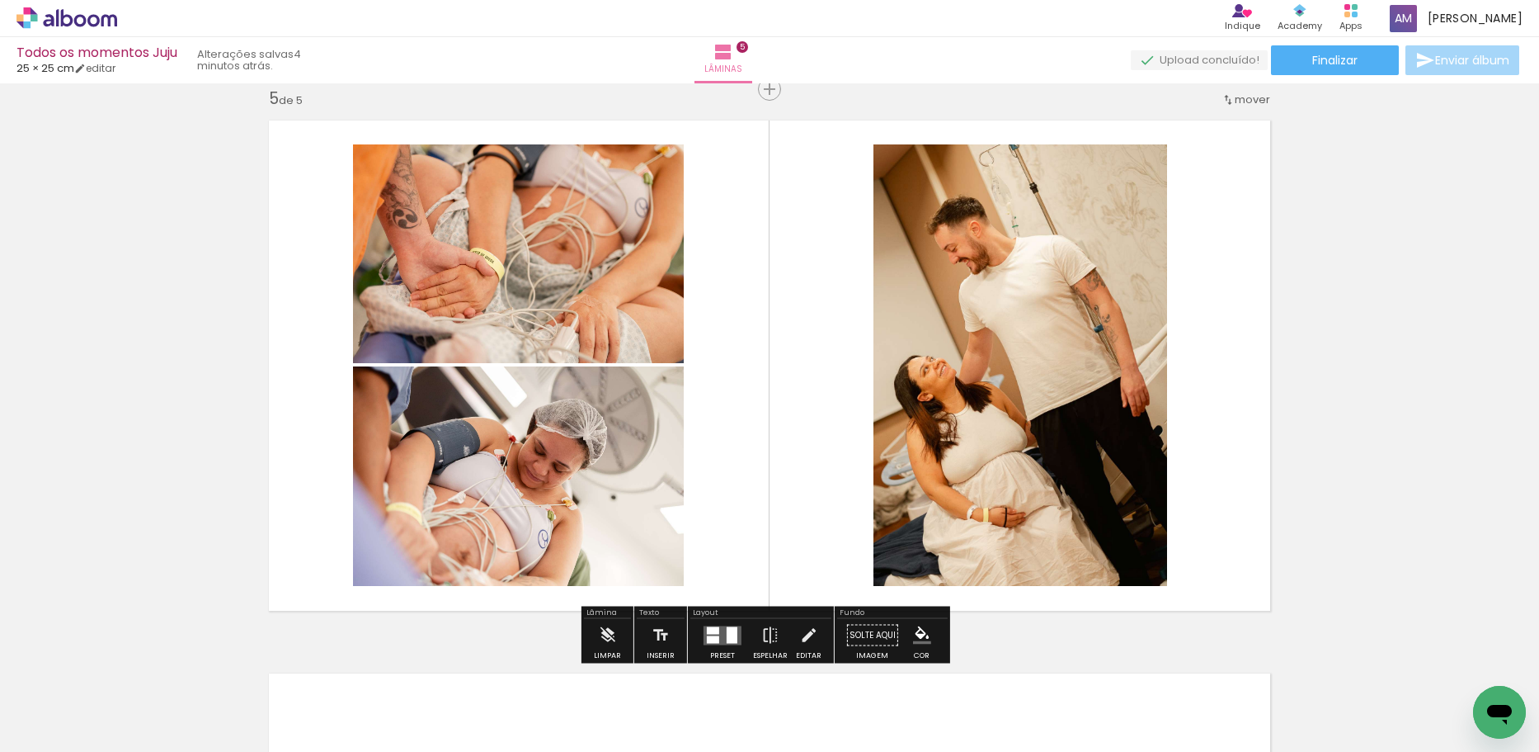
click at [726, 625] on quentale-layouter at bounding box center [723, 634] width 38 height 19
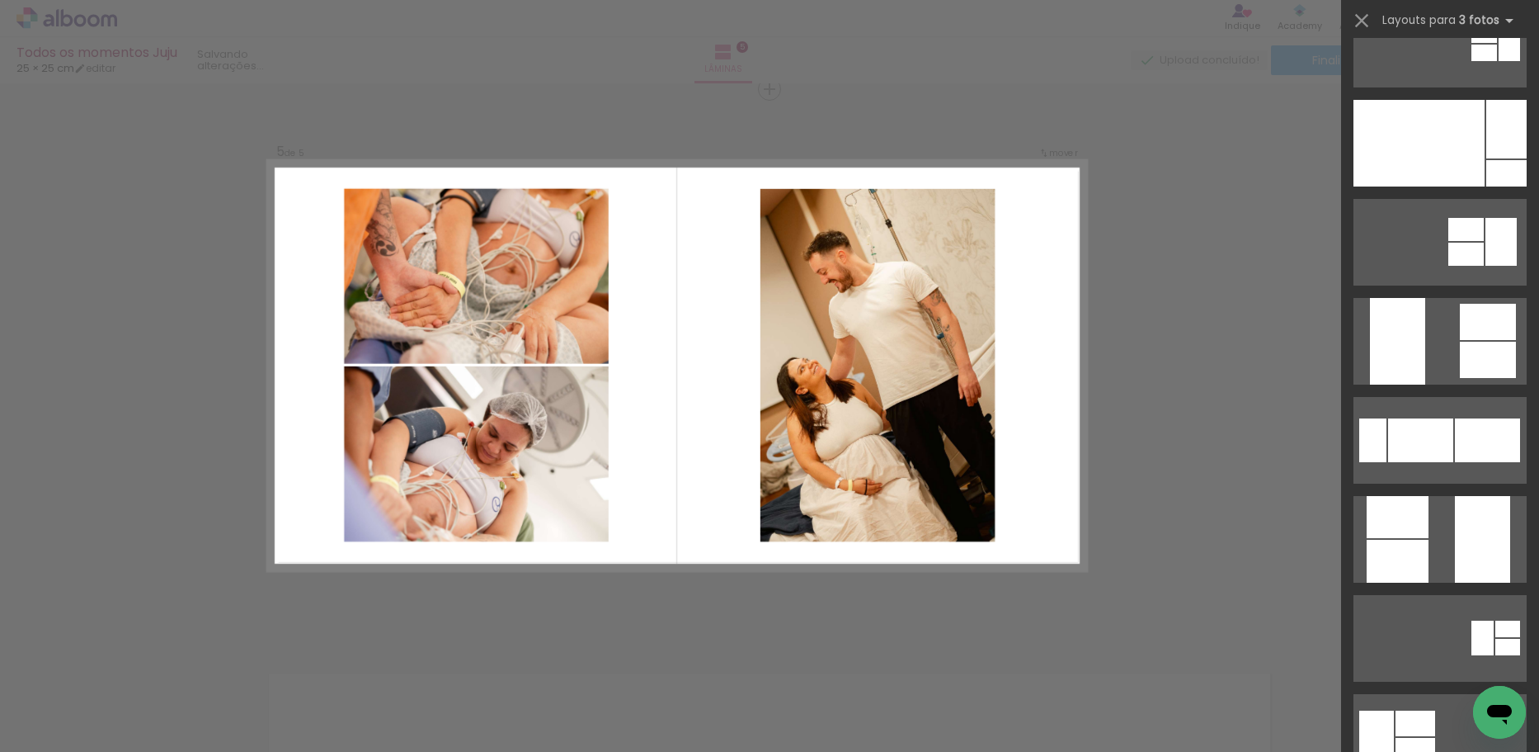
scroll to position [0, 0]
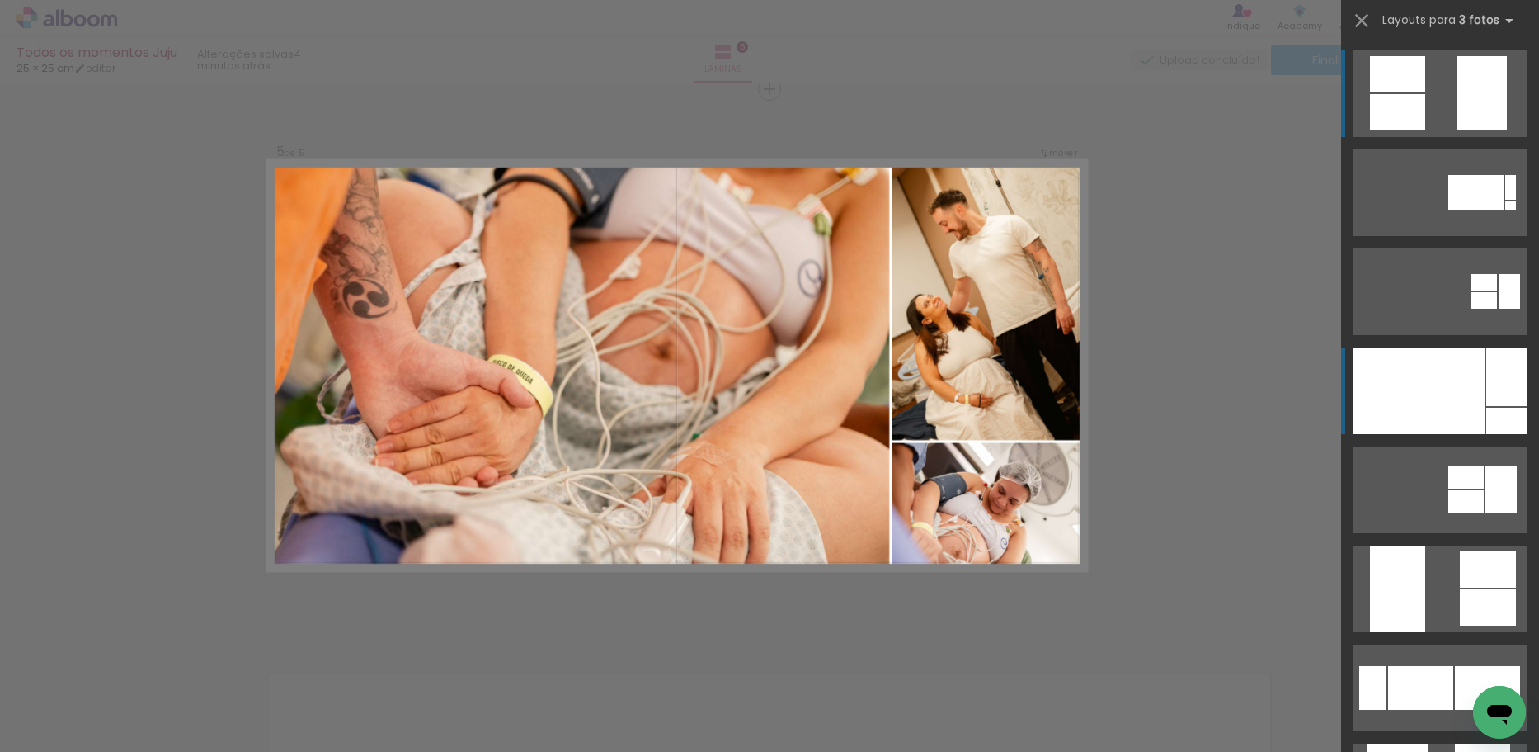
click at [1447, 394] on div at bounding box center [1419, 390] width 131 height 87
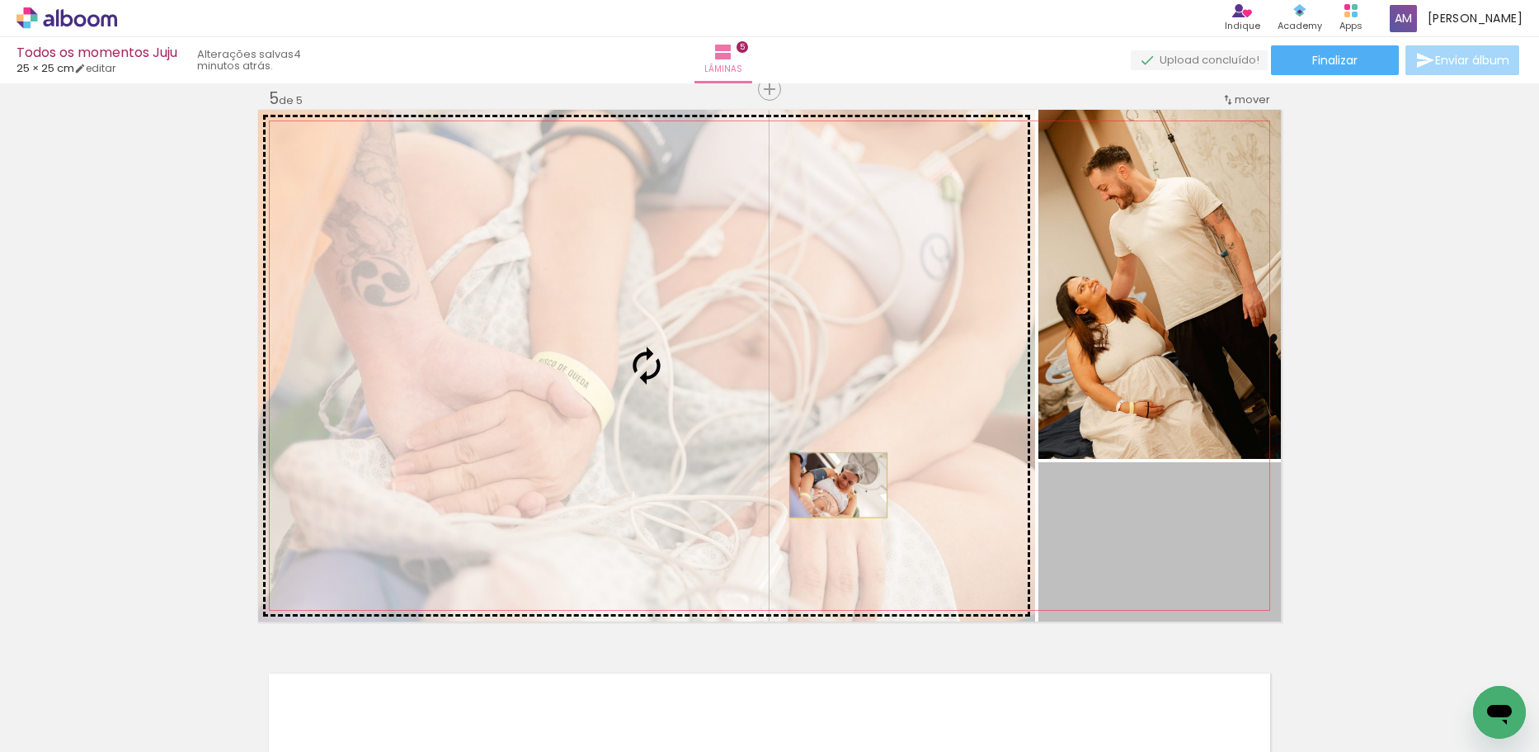
drag, startPoint x: 1140, startPoint y: 568, endPoint x: 832, endPoint y: 485, distance: 318.8
click at [0, 0] on slot at bounding box center [0, 0] width 0 height 0
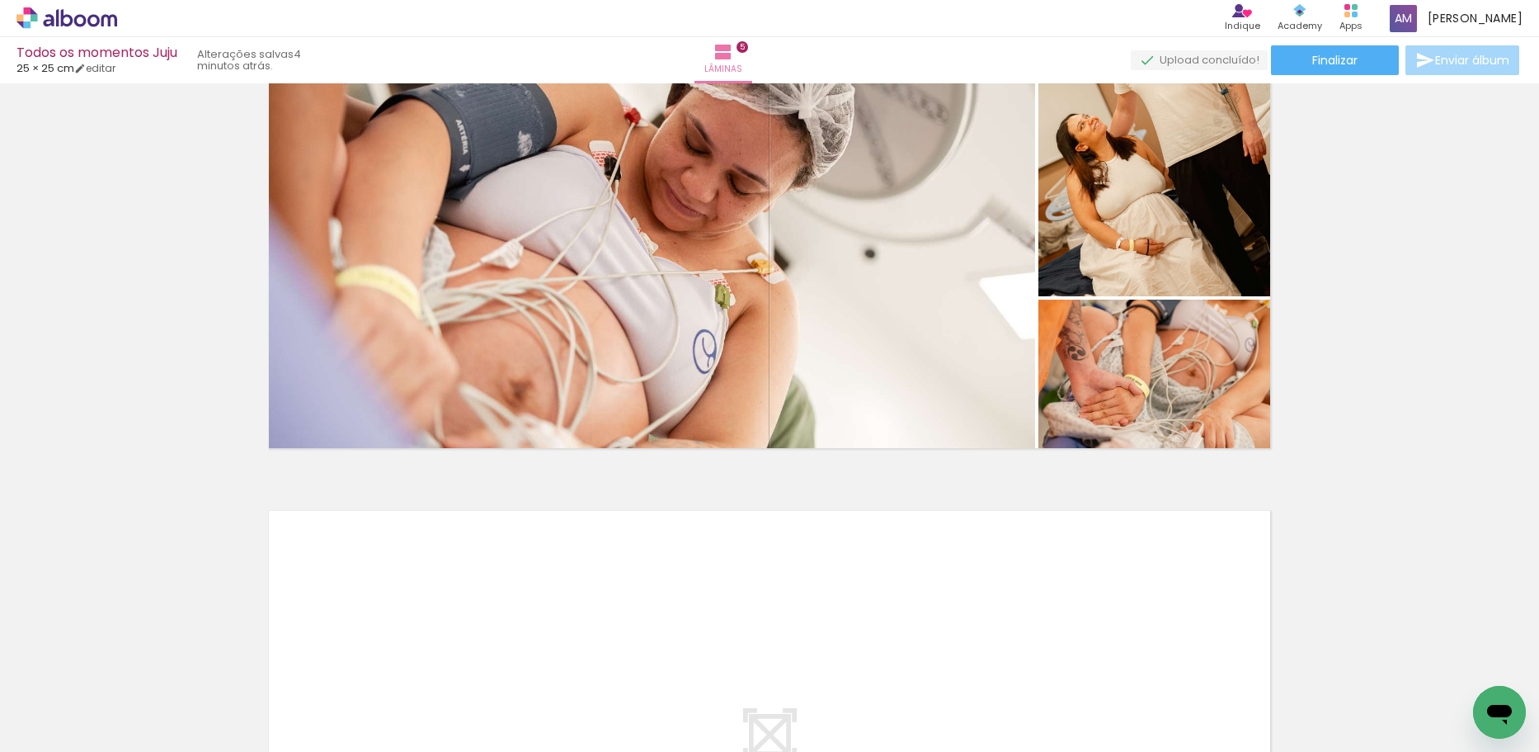
scroll to position [2156, 0]
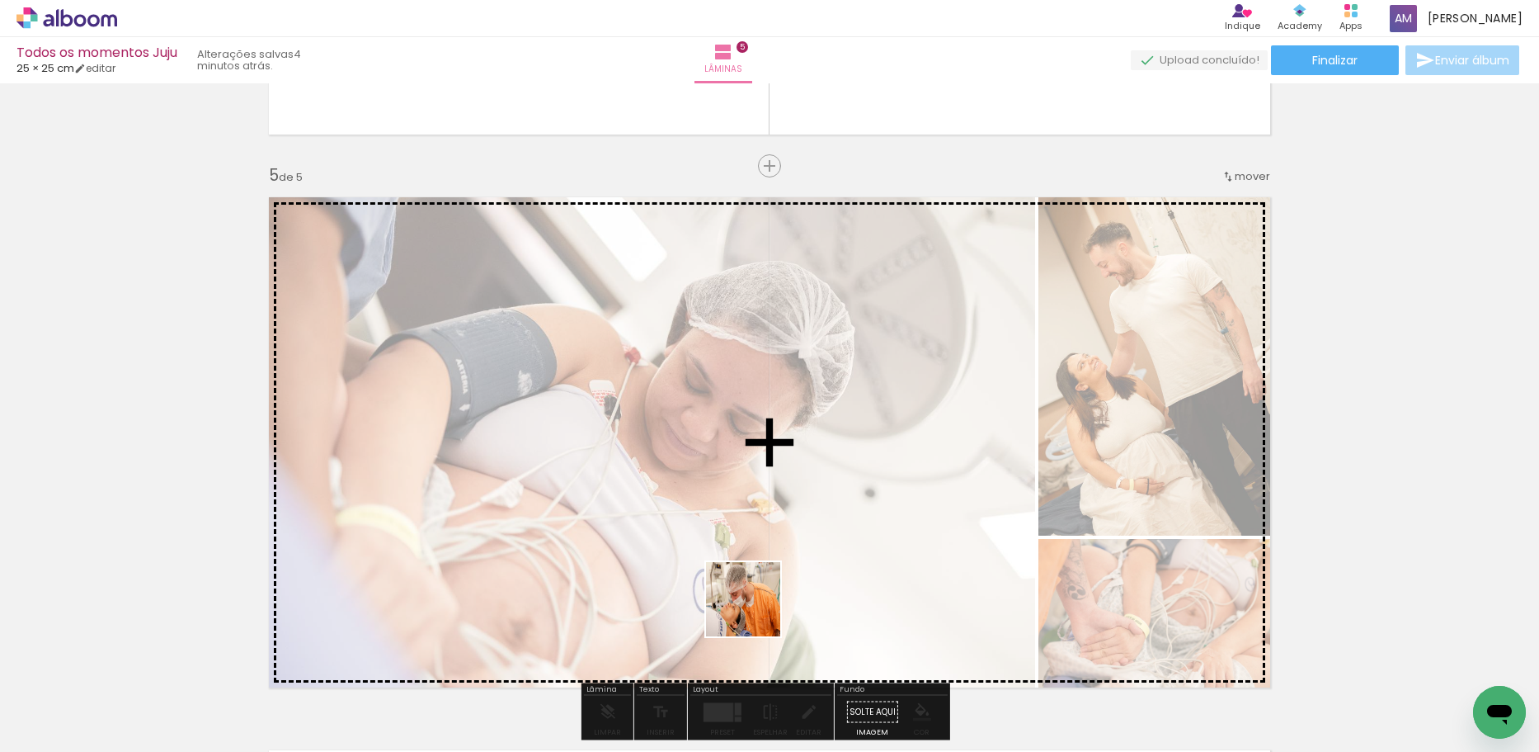
drag, startPoint x: 705, startPoint y: 715, endPoint x: 847, endPoint y: 506, distance: 253.1
click at [798, 529] on quentale-workspace at bounding box center [769, 376] width 1539 height 752
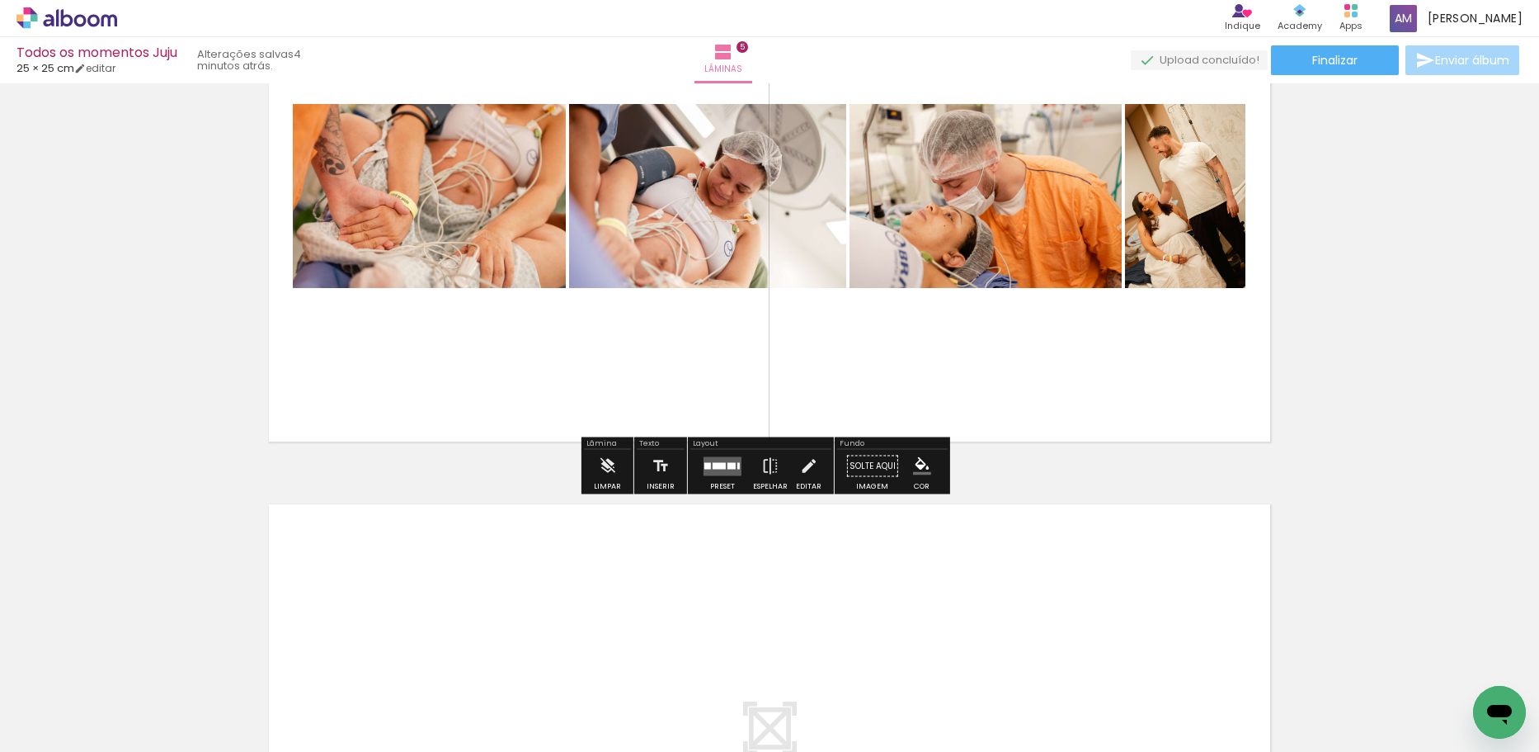
scroll to position [2403, 0]
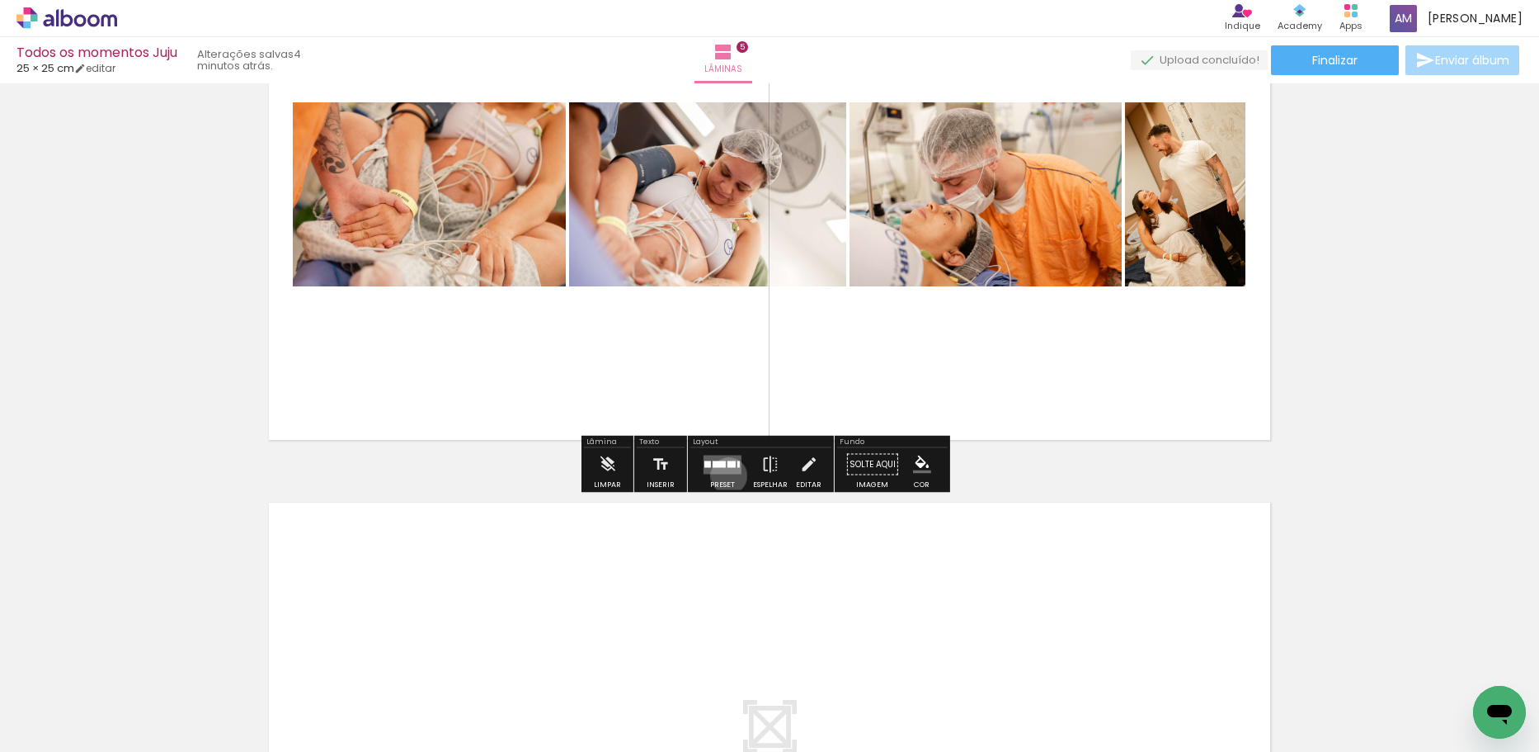
click at [725, 474] on div at bounding box center [722, 464] width 45 height 33
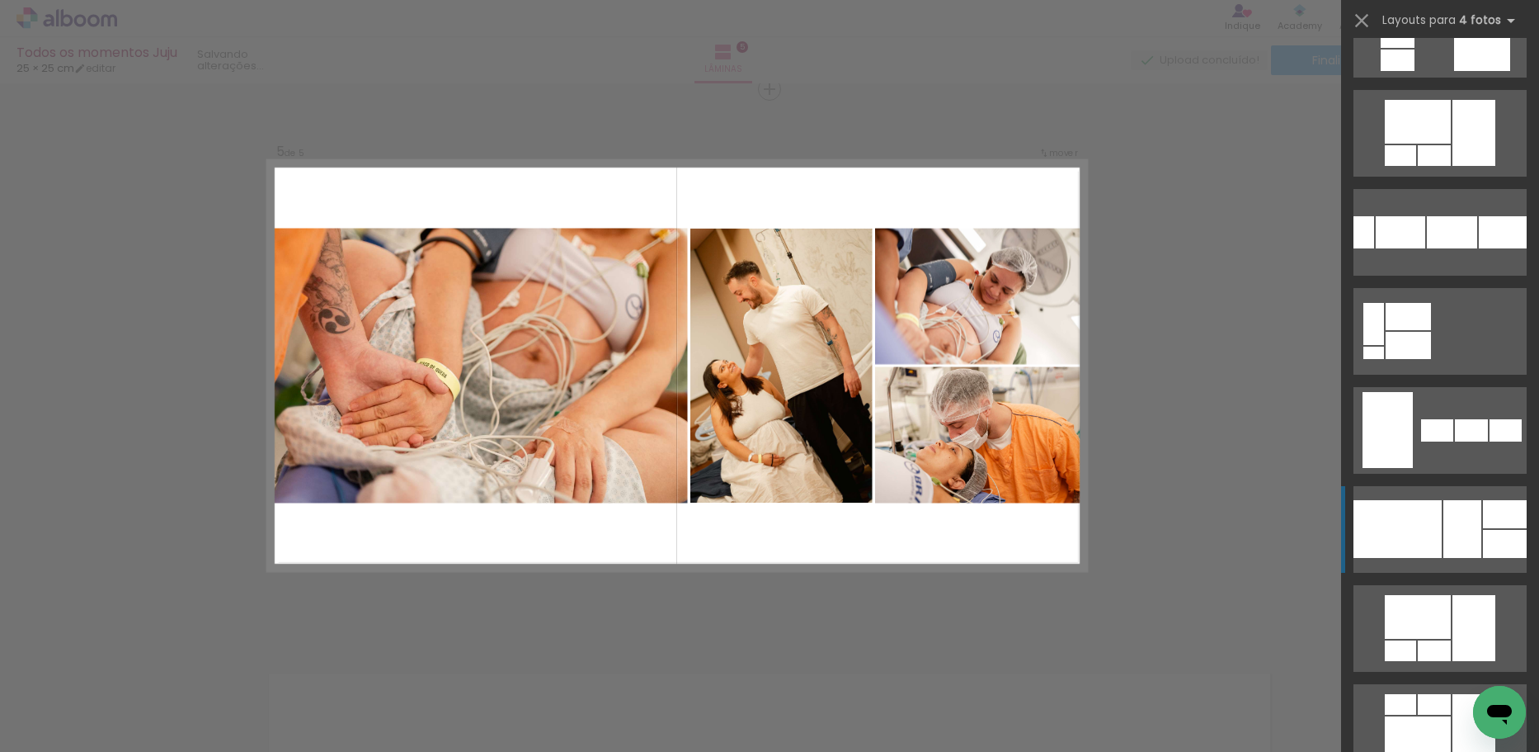
scroll to position [1155, 0]
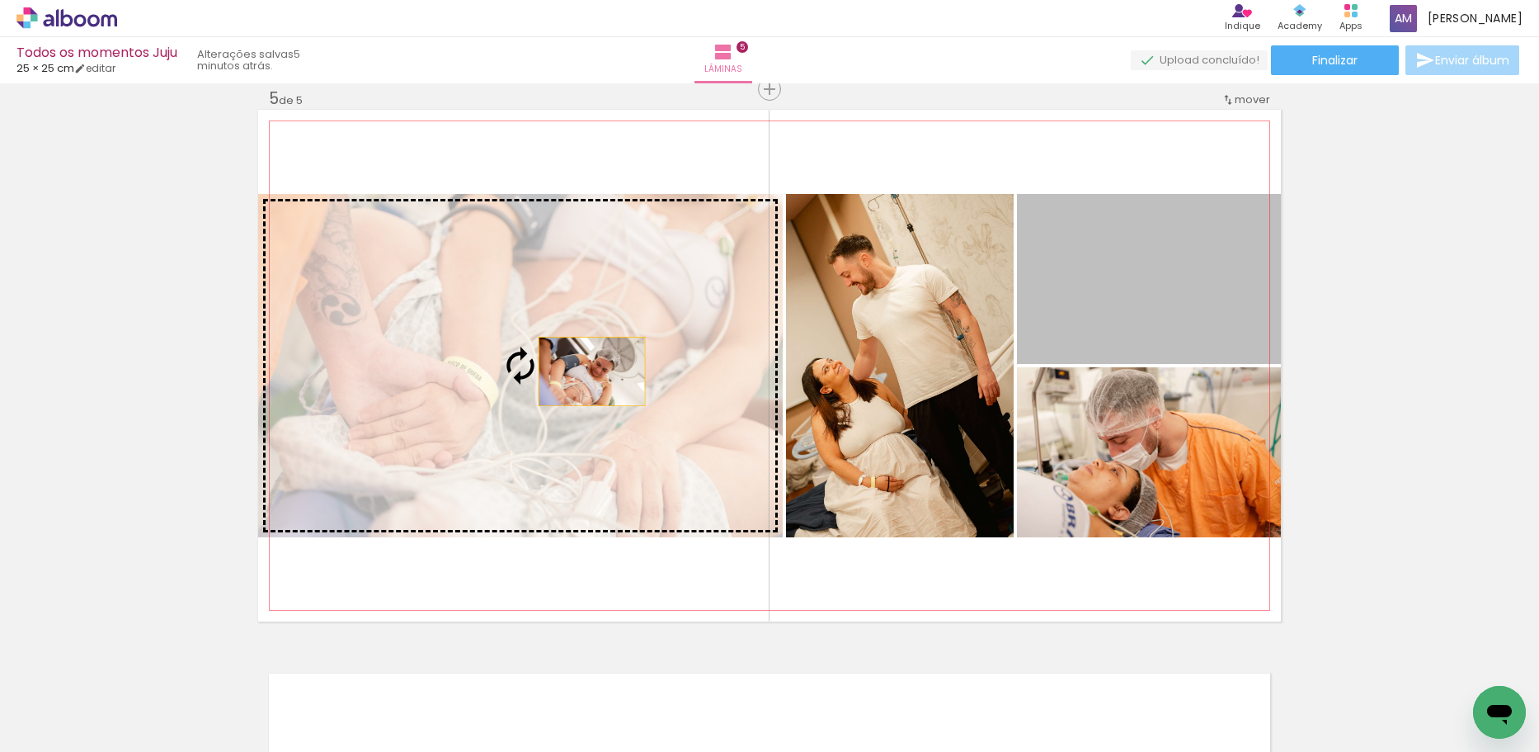
drag, startPoint x: 1208, startPoint y: 295, endPoint x: 586, endPoint y: 371, distance: 626.6
click at [0, 0] on slot at bounding box center [0, 0] width 0 height 0
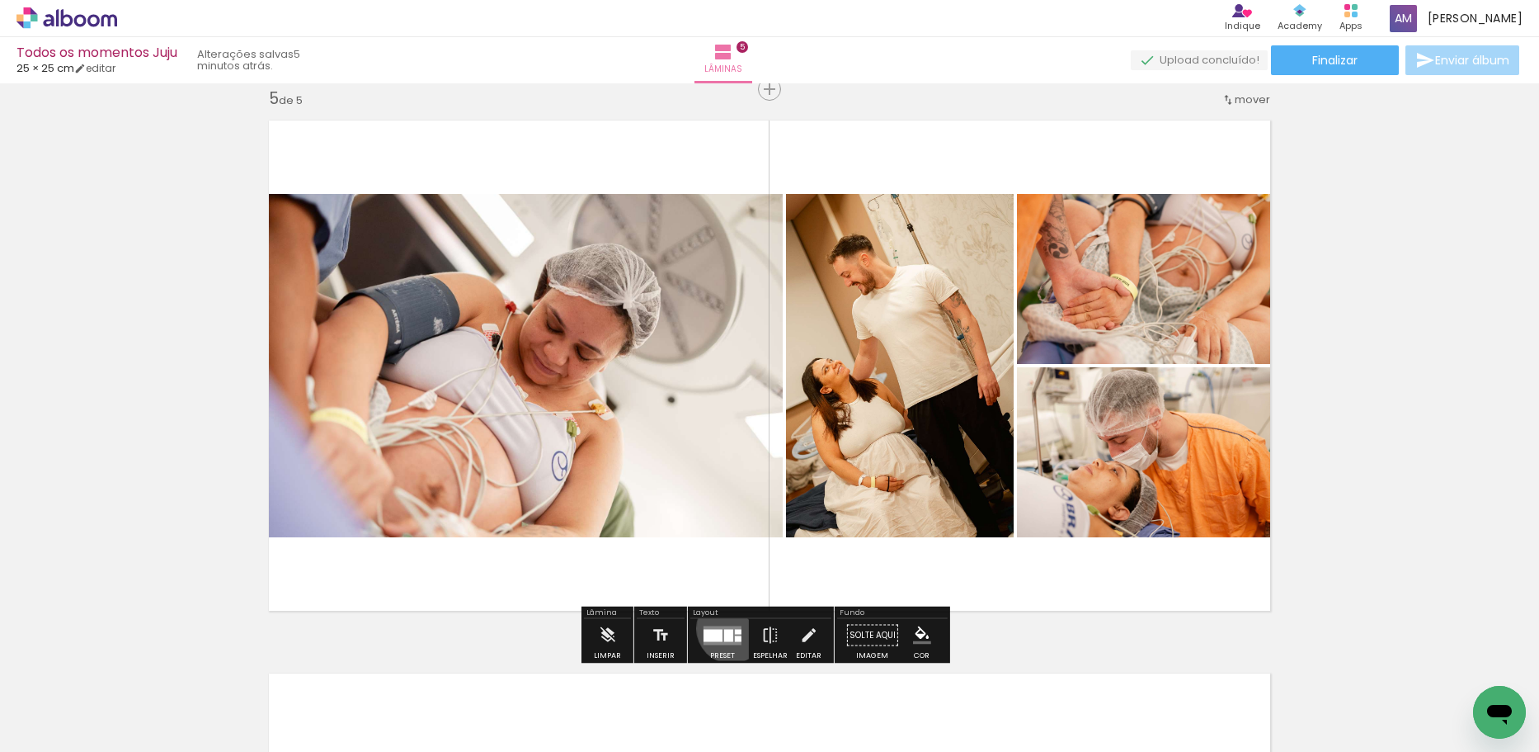
click at [728, 627] on quentale-layouter at bounding box center [723, 634] width 38 height 19
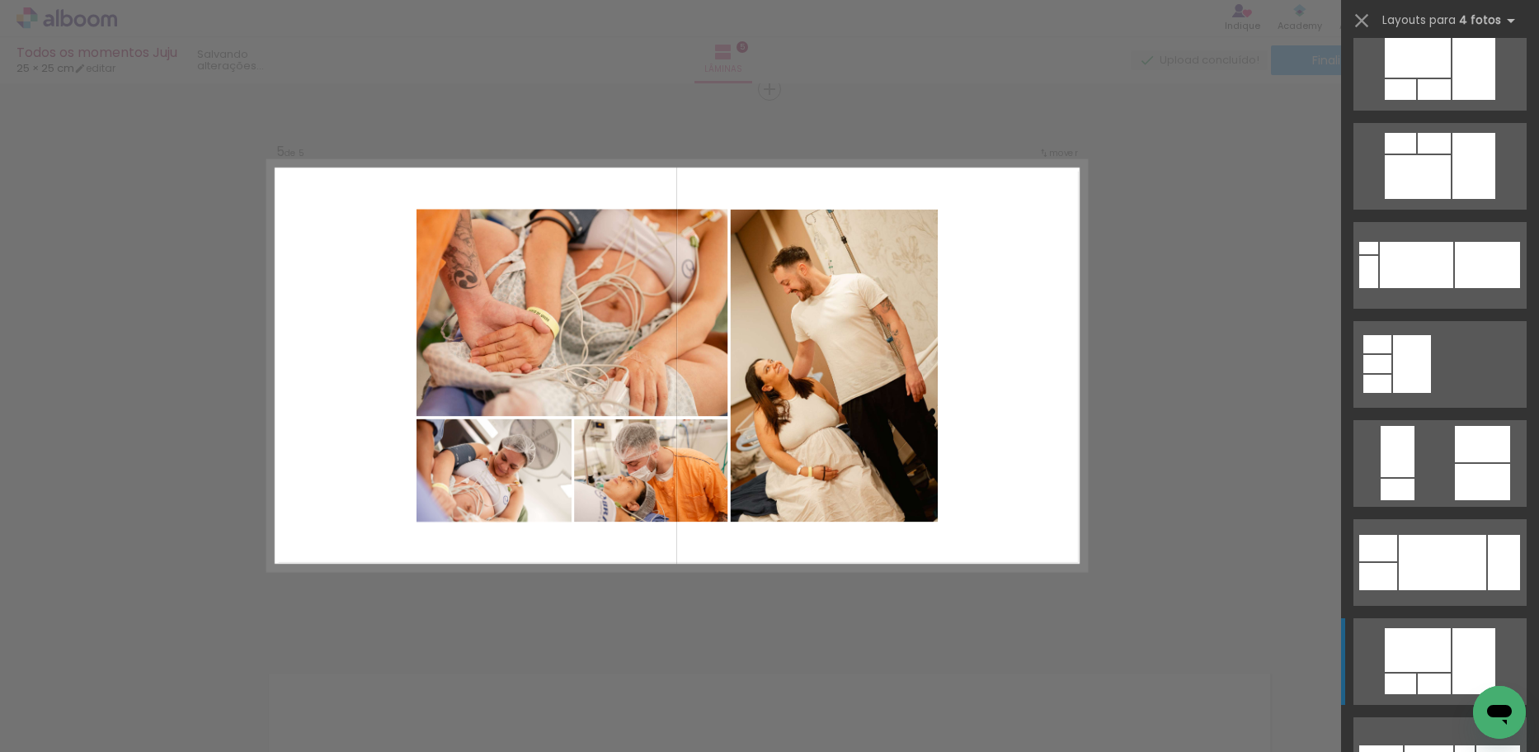
scroll to position [1831, 0]
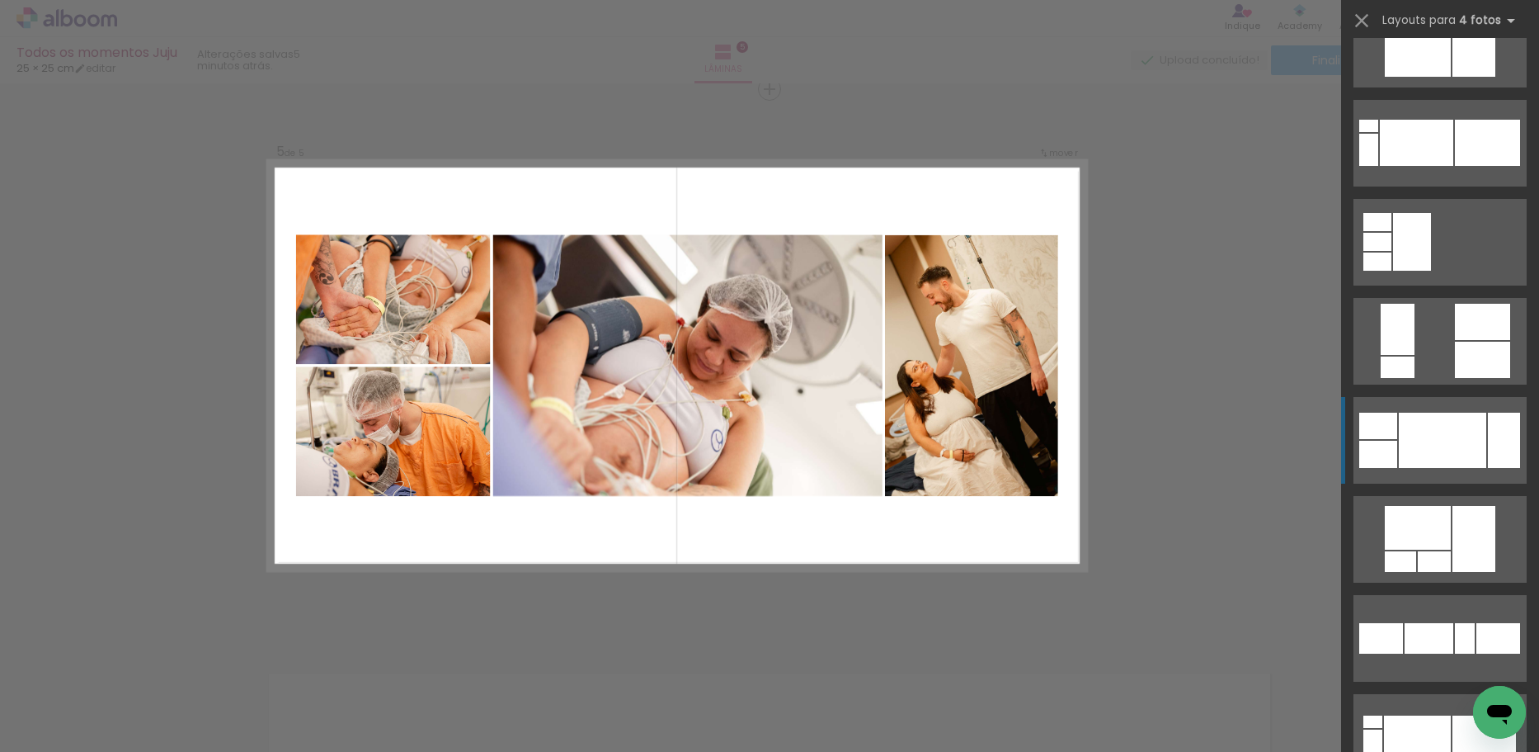
click at [1442, 166] on div at bounding box center [1416, 143] width 73 height 46
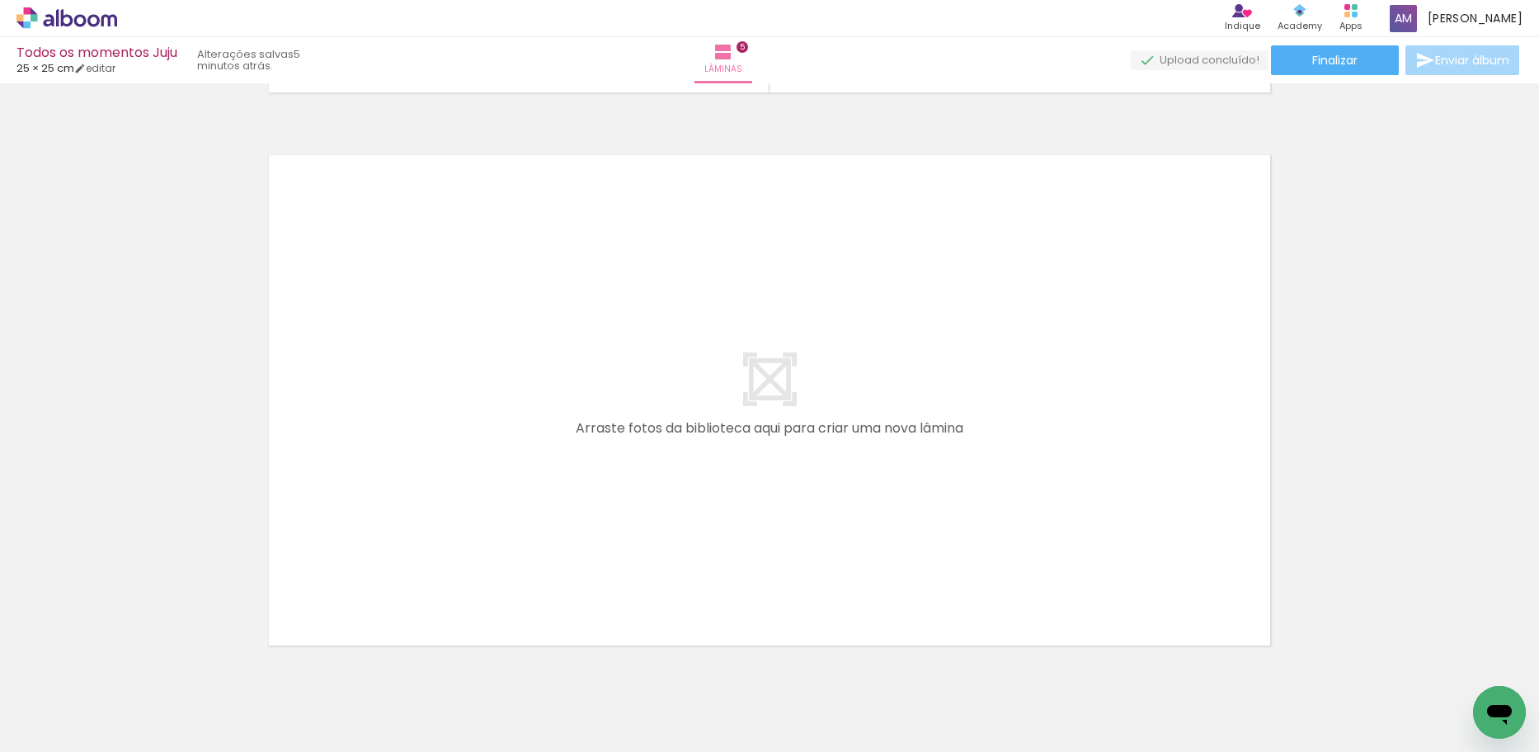
scroll to position [2816, 0]
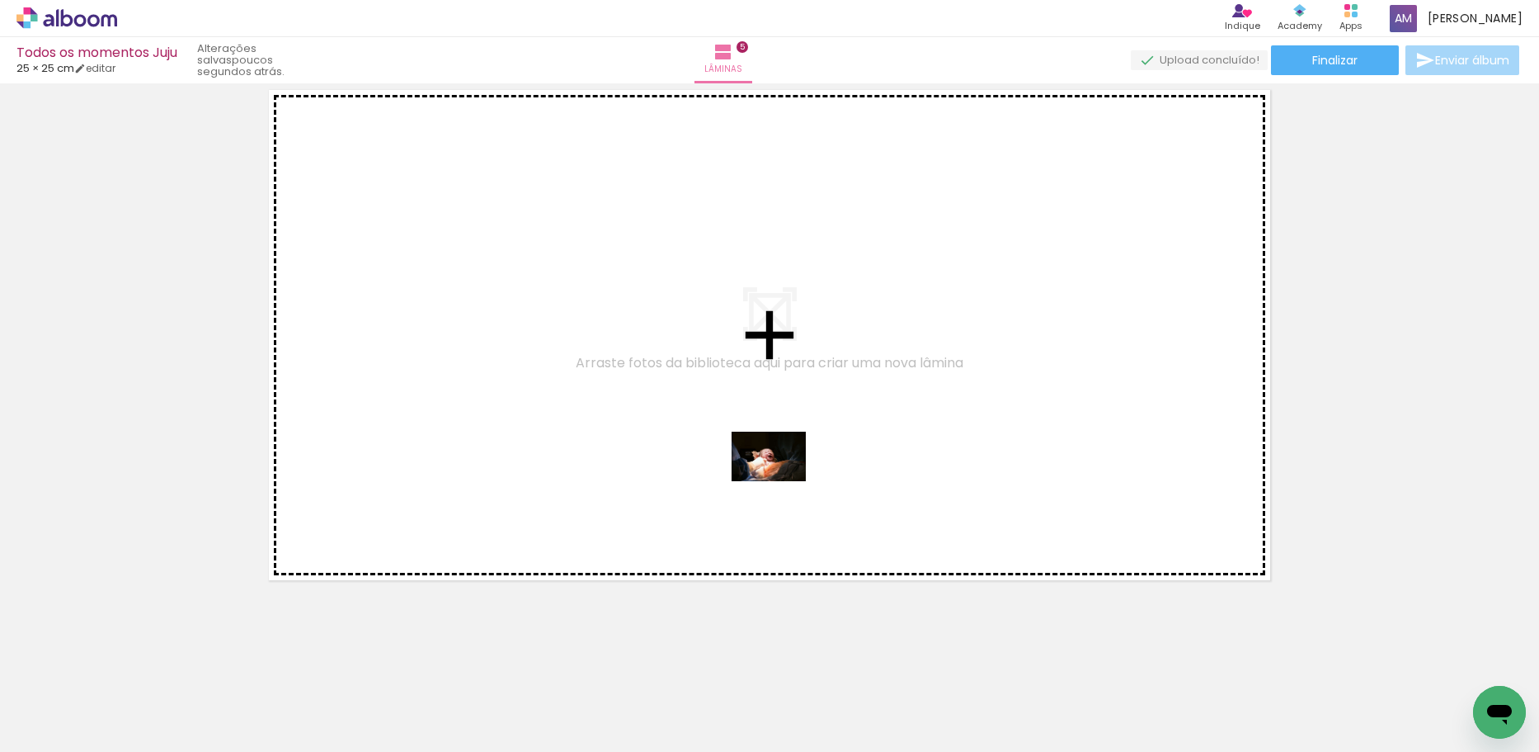
drag, startPoint x: 805, startPoint y: 708, endPoint x: 844, endPoint y: 610, distance: 104.8
click at [779, 469] on quentale-workspace at bounding box center [769, 376] width 1539 height 752
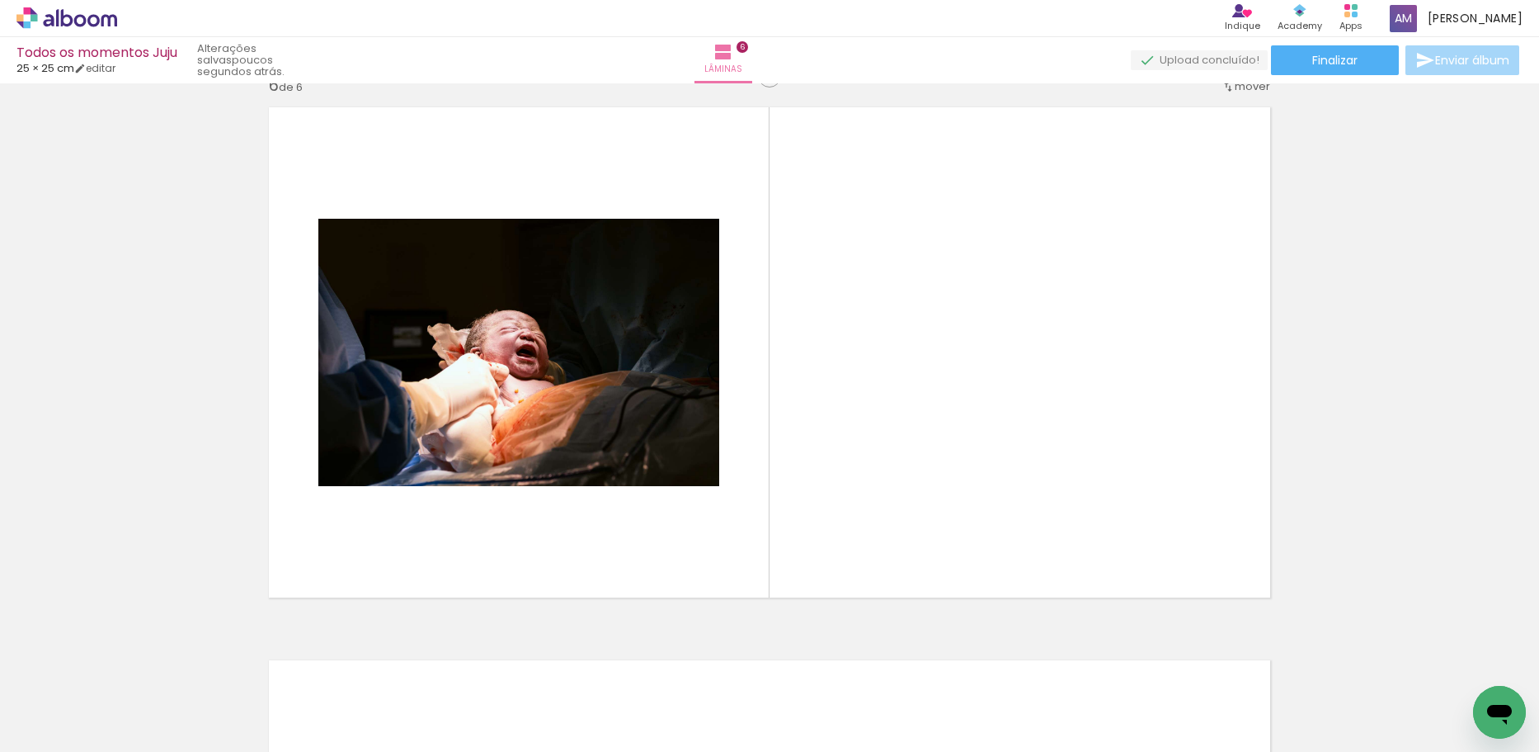
scroll to position [2785, 0]
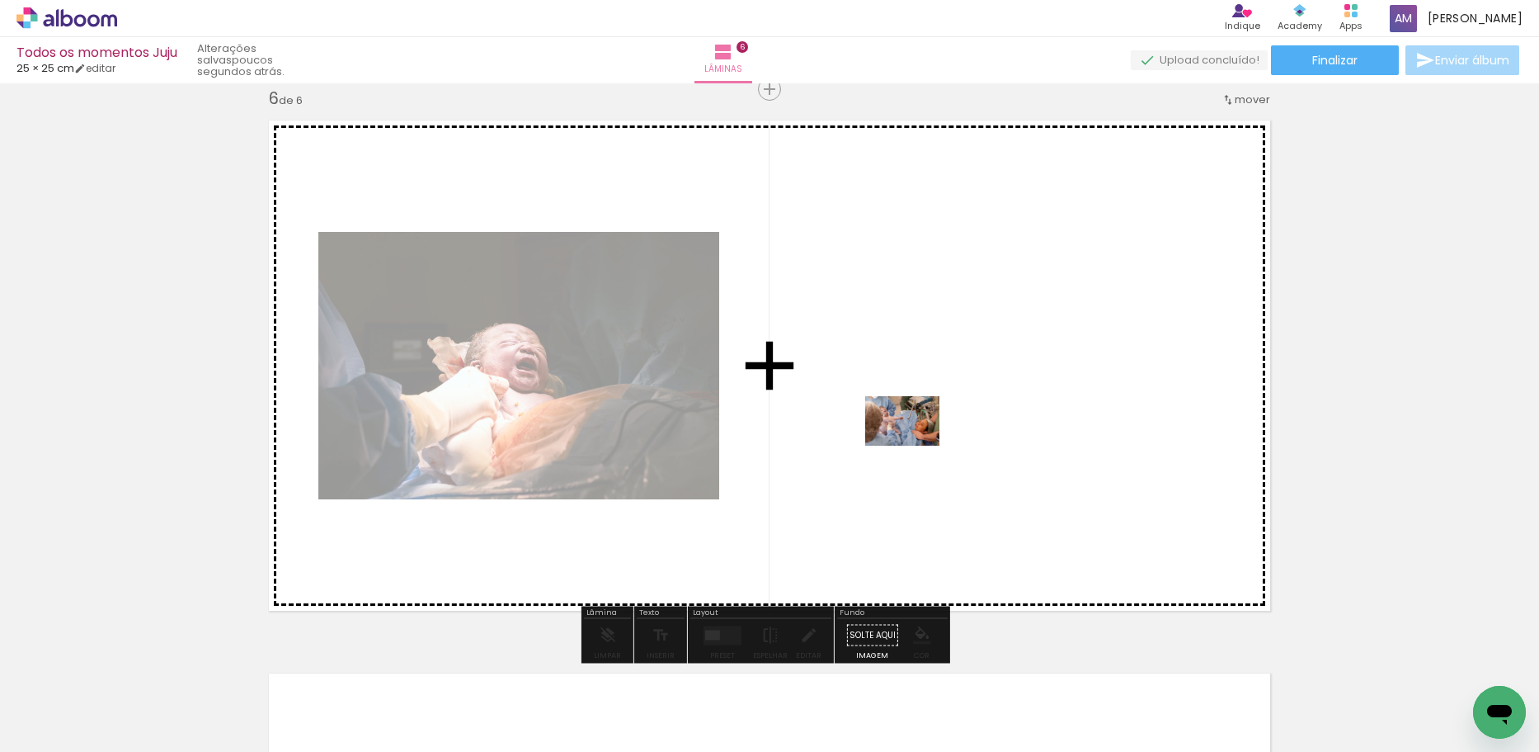
drag, startPoint x: 888, startPoint y: 709, endPoint x: 916, endPoint y: 441, distance: 270.4
click at [916, 441] on quentale-workspace at bounding box center [769, 376] width 1539 height 752
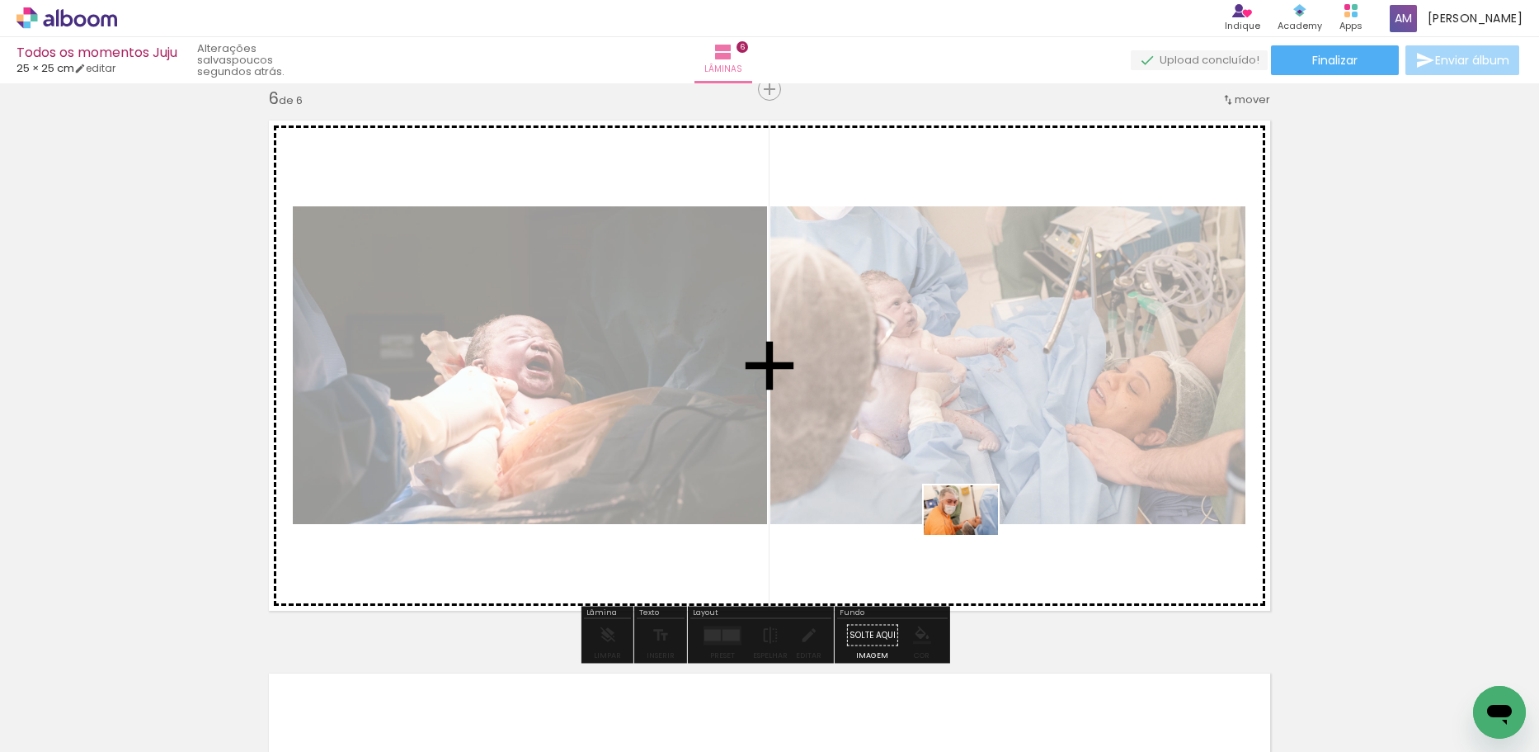
drag, startPoint x: 978, startPoint y: 711, endPoint x: 973, endPoint y: 535, distance: 176.6
click at [973, 535] on quentale-workspace at bounding box center [769, 376] width 1539 height 752
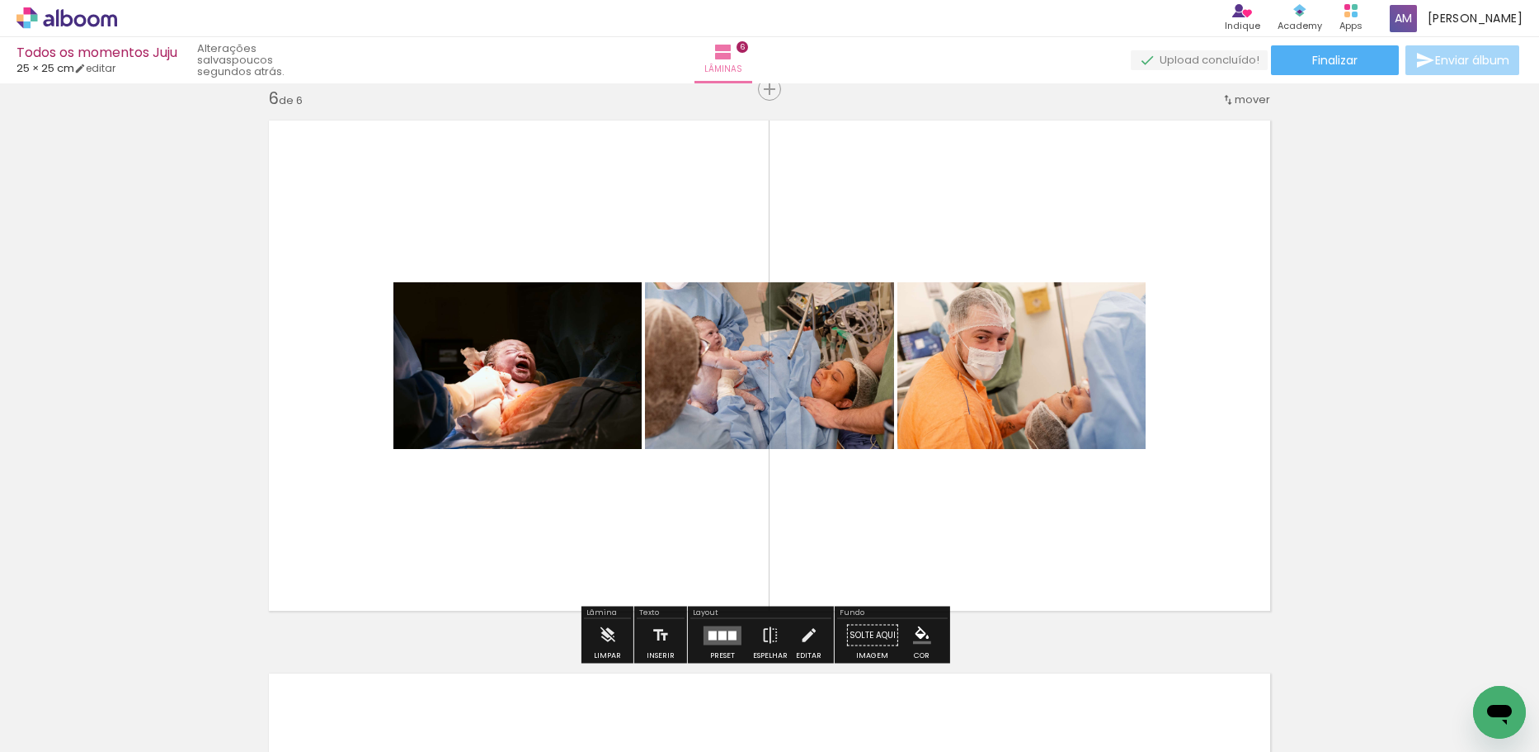
click at [713, 634] on div at bounding box center [713, 634] width 8 height 9
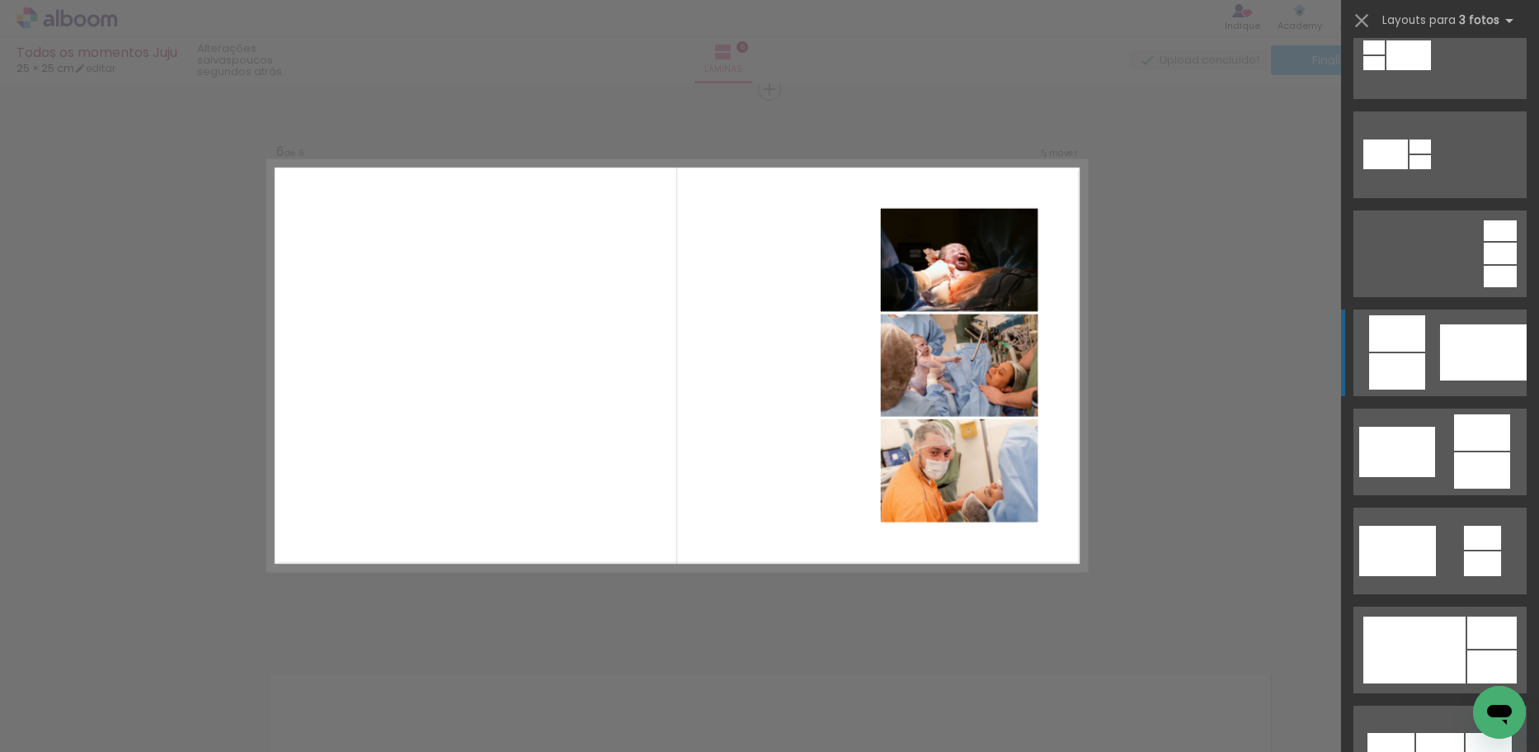
scroll to position [247, 0]
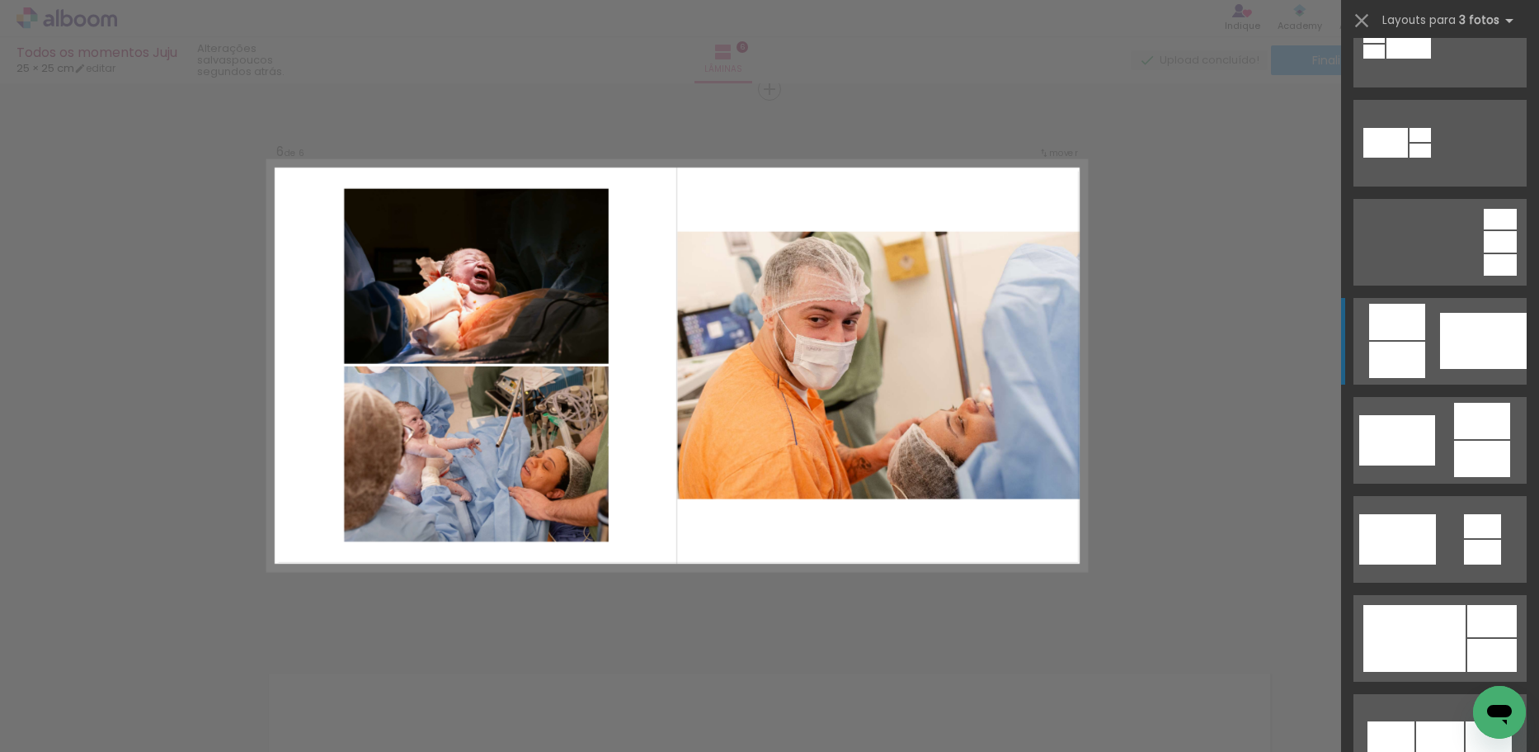
click at [1475, 329] on div at bounding box center [1483, 341] width 87 height 56
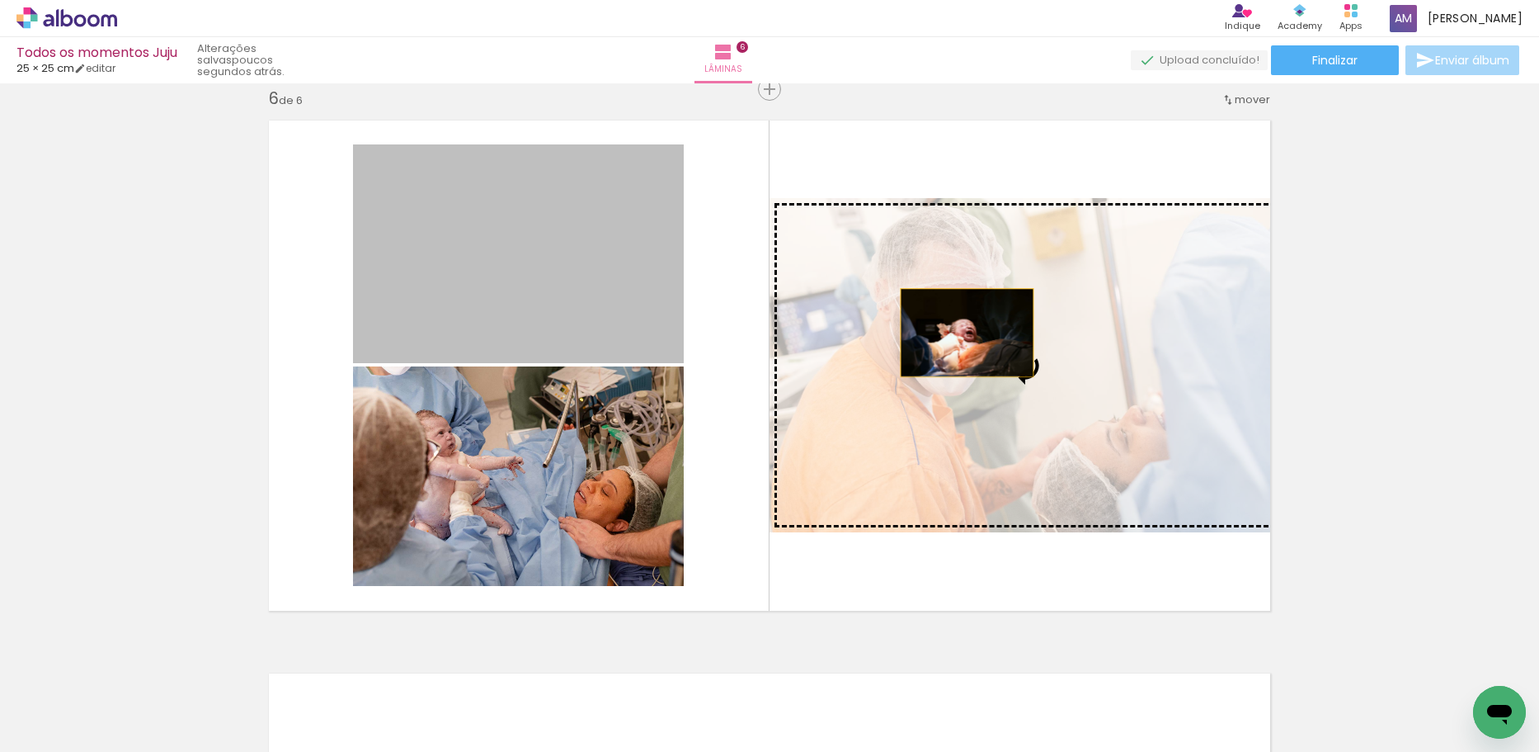
drag, startPoint x: 542, startPoint y: 252, endPoint x: 961, endPoint y: 332, distance: 426.7
click at [0, 0] on slot at bounding box center [0, 0] width 0 height 0
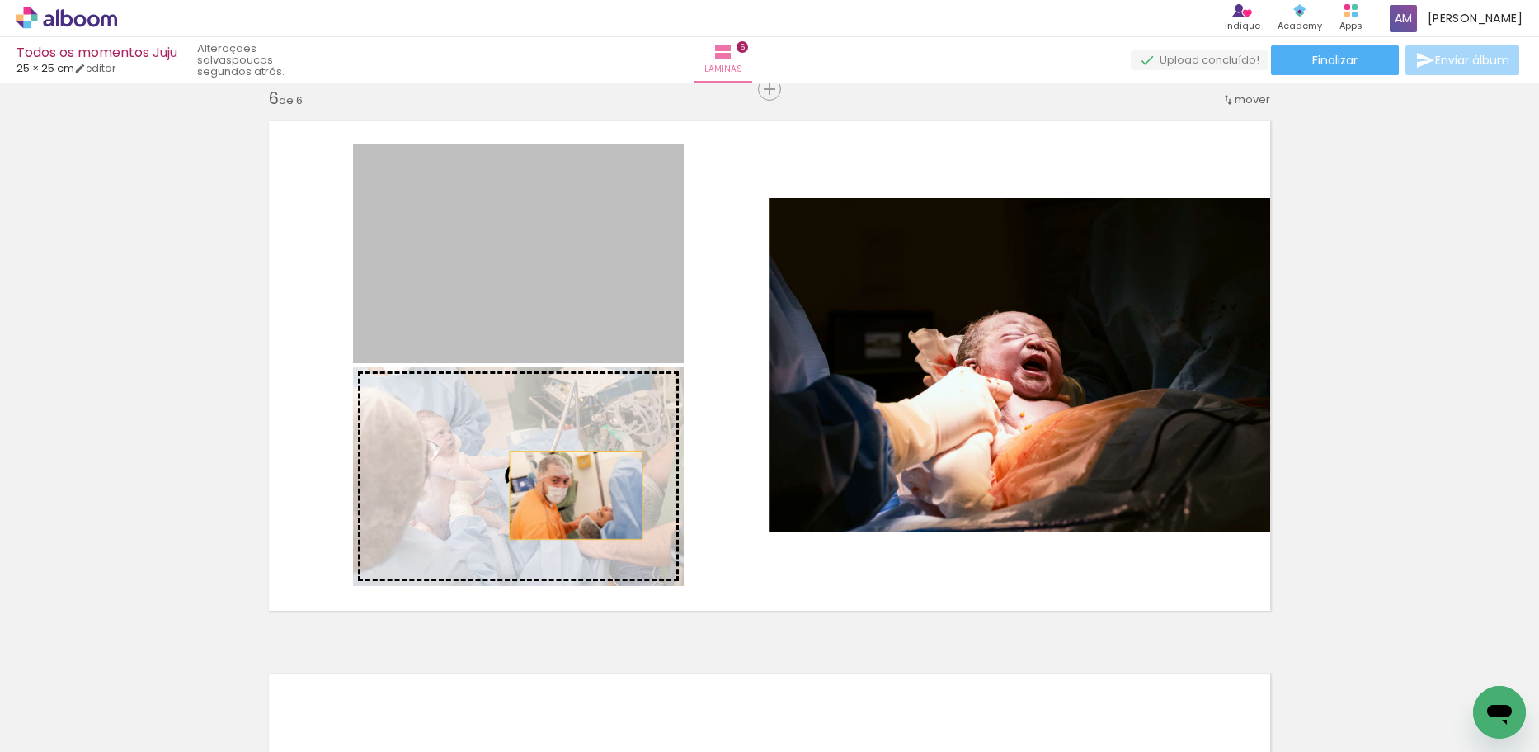
drag, startPoint x: 584, startPoint y: 296, endPoint x: 570, endPoint y: 495, distance: 199.3
click at [0, 0] on slot at bounding box center [0, 0] width 0 height 0
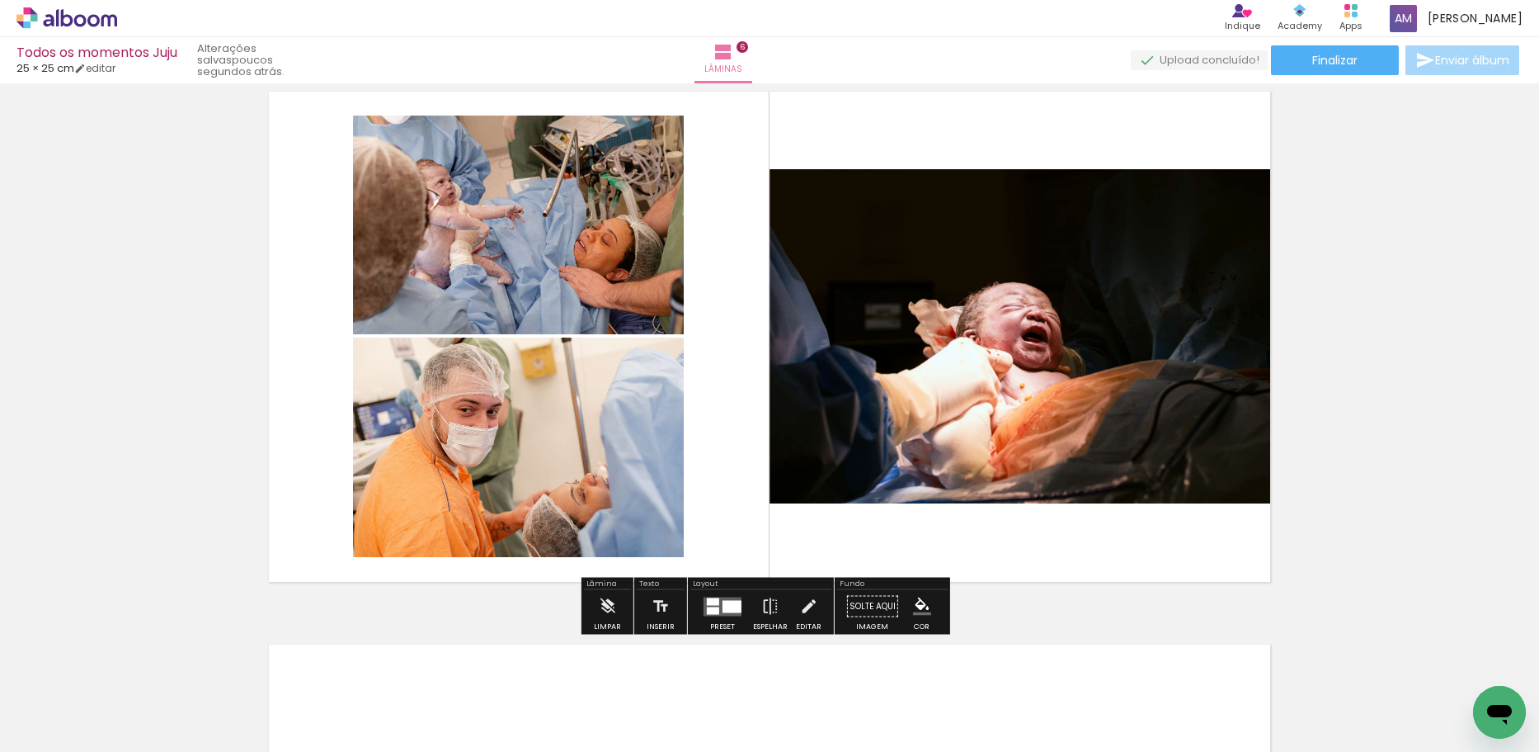
scroll to position [2873, 0]
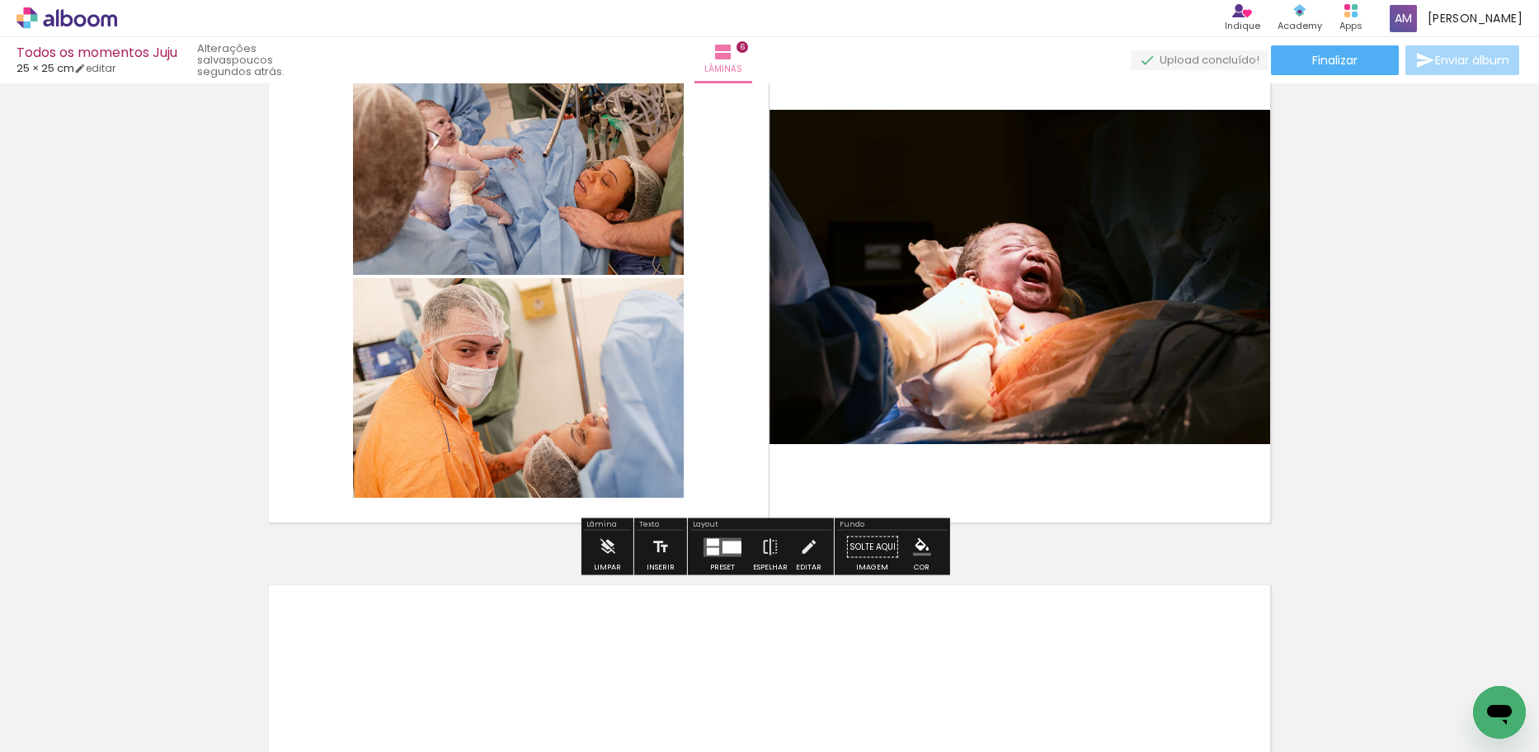
click at [723, 548] on div at bounding box center [732, 546] width 19 height 12
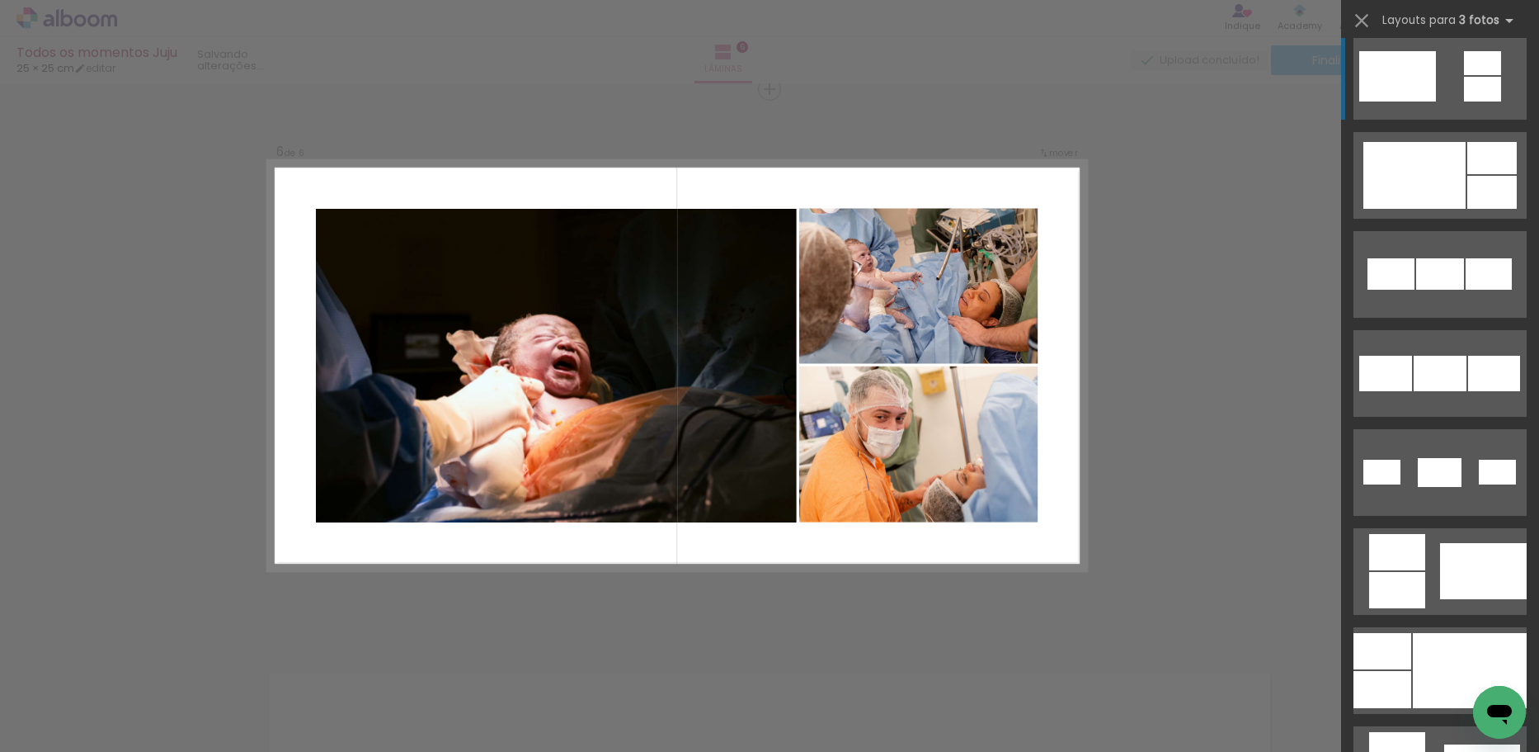
scroll to position [577, 0]
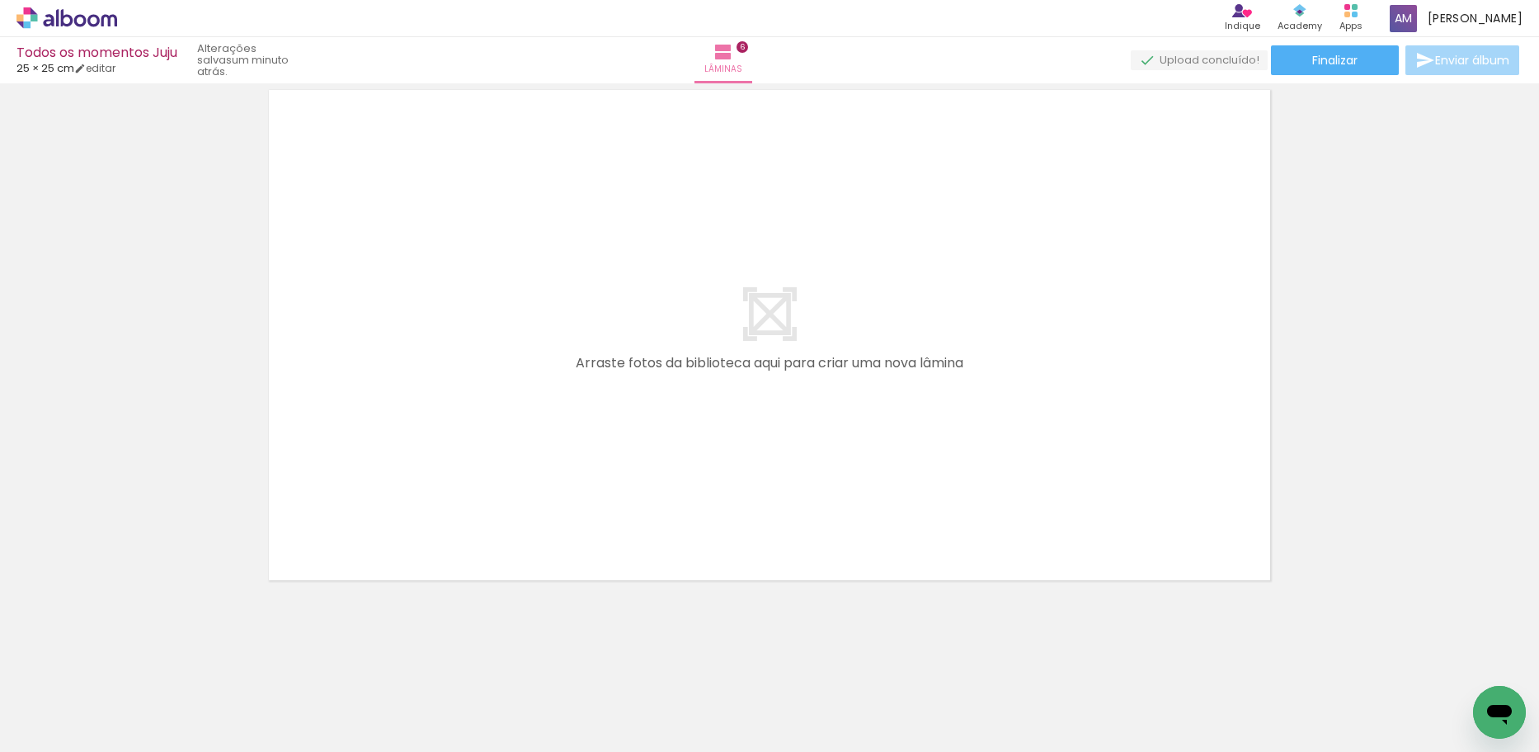
scroll to position [0, 1748]
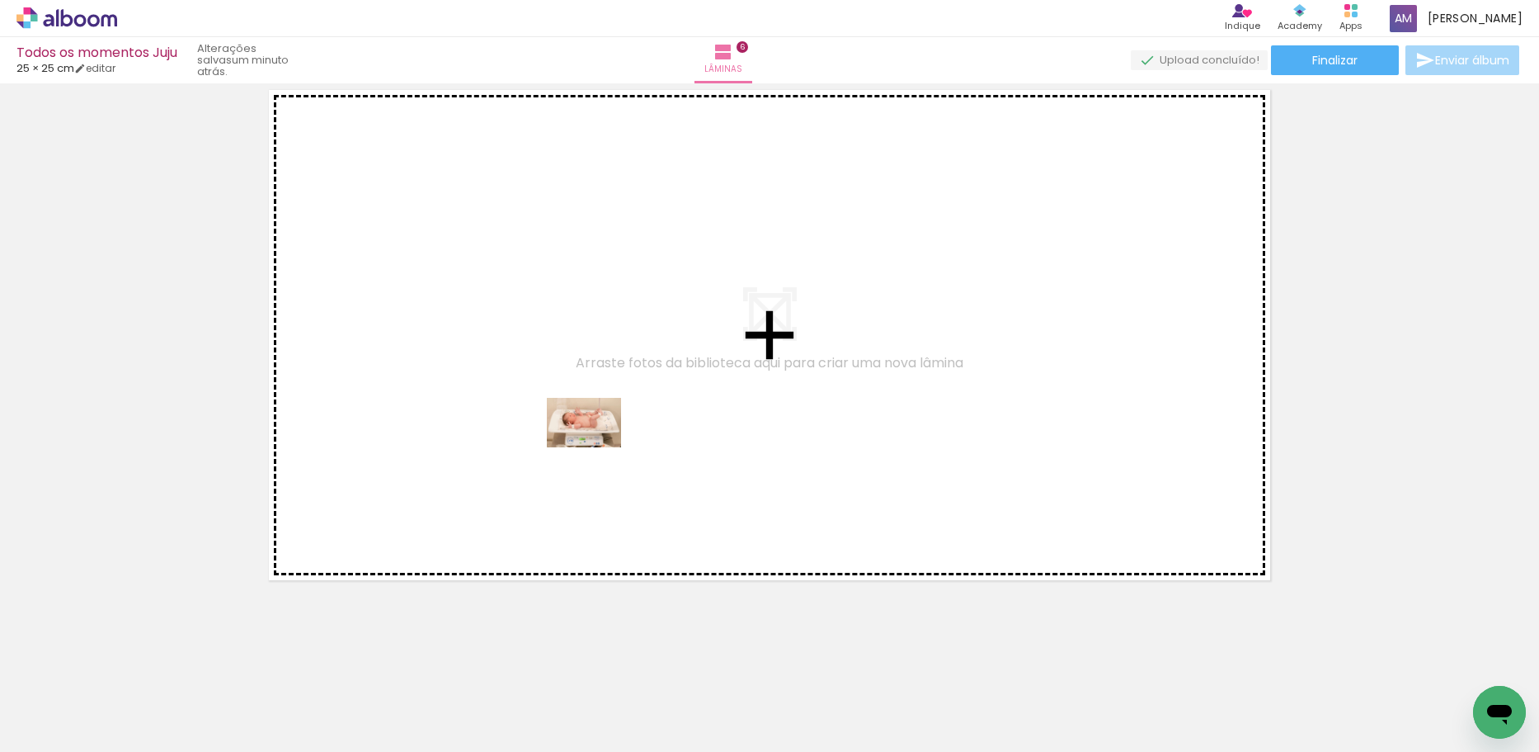
drag, startPoint x: 549, startPoint y: 709, endPoint x: 596, endPoint y: 447, distance: 266.7
click at [596, 447] on quentale-workspace at bounding box center [769, 376] width 1539 height 752
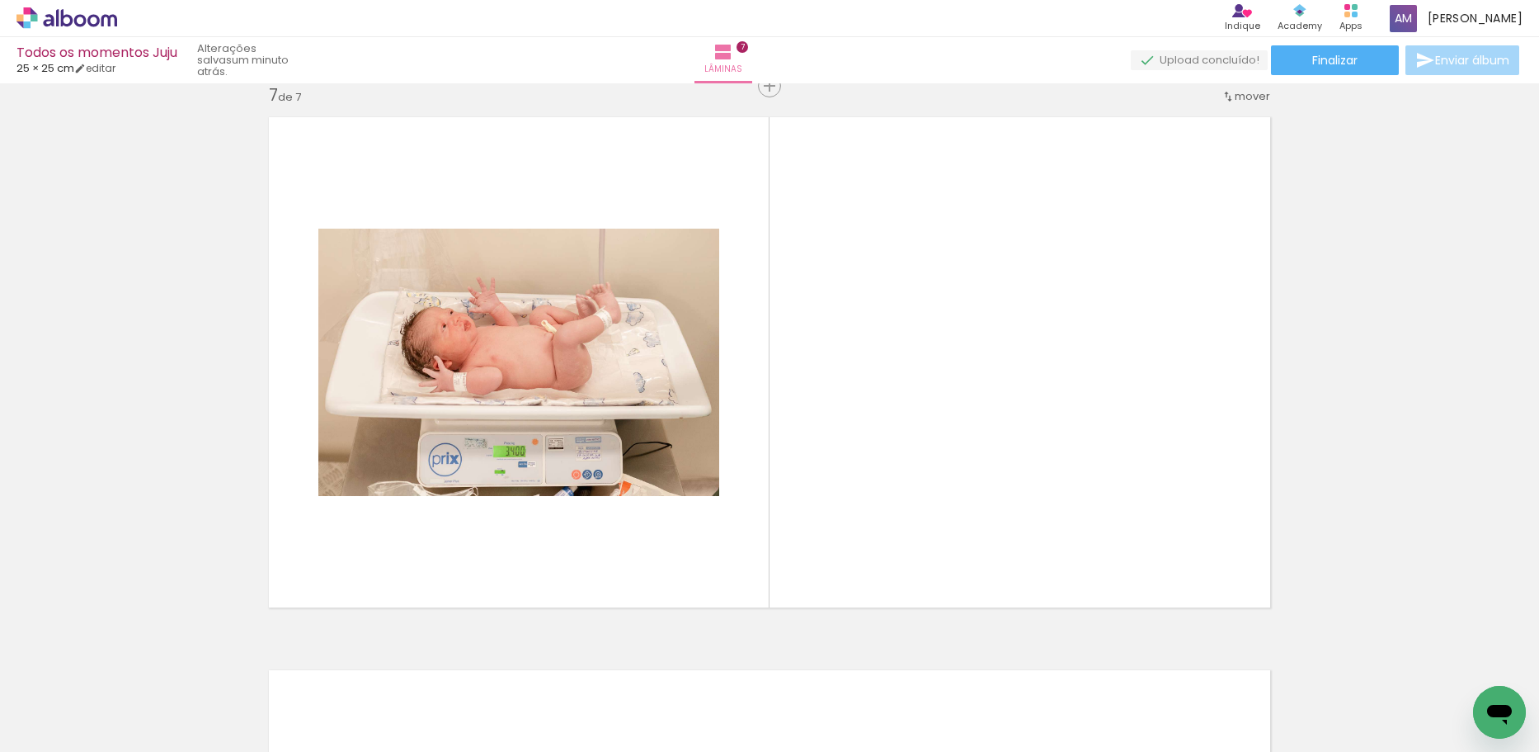
scroll to position [3338, 0]
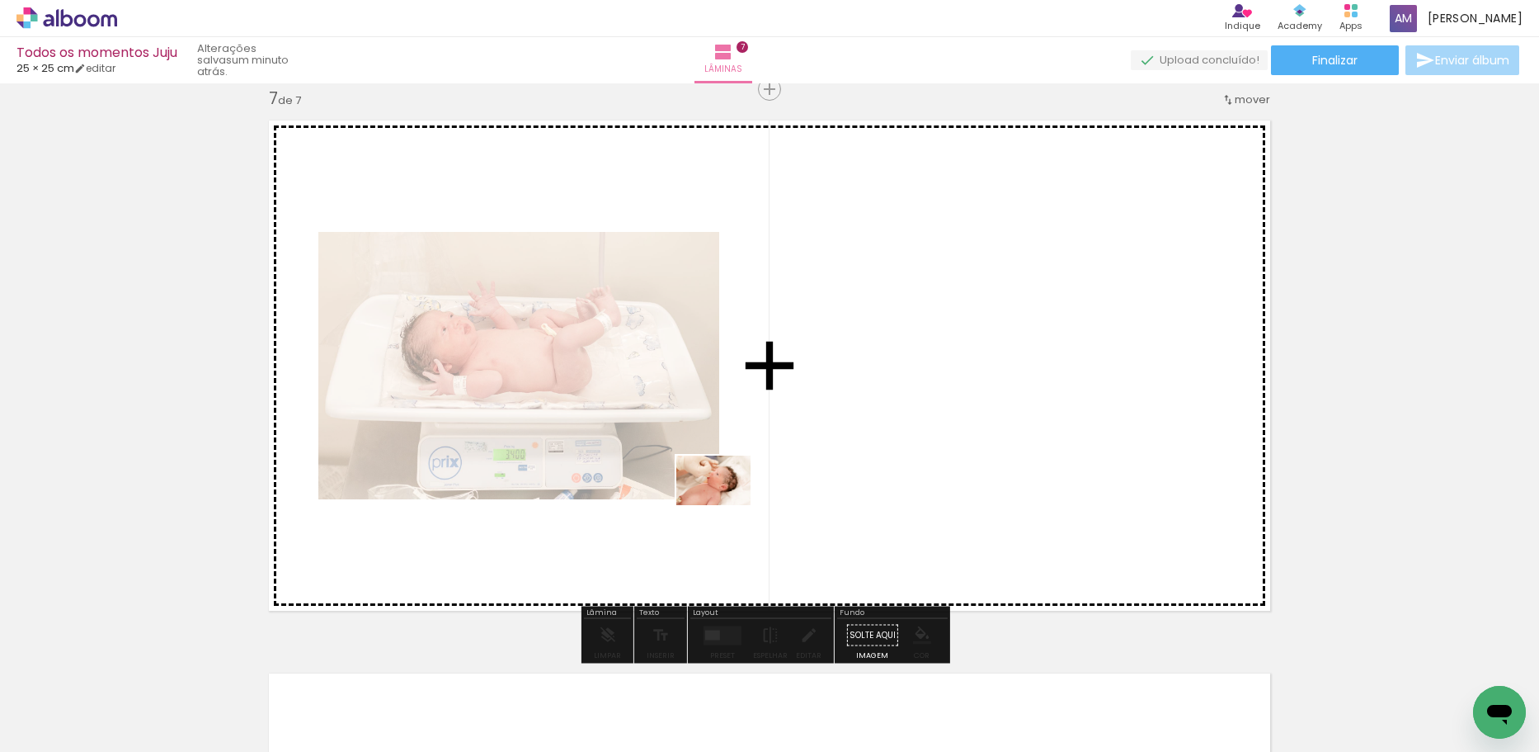
drag, startPoint x: 651, startPoint y: 693, endPoint x: 726, endPoint y: 505, distance: 202.5
click at [726, 505] on quentale-workspace at bounding box center [769, 376] width 1539 height 752
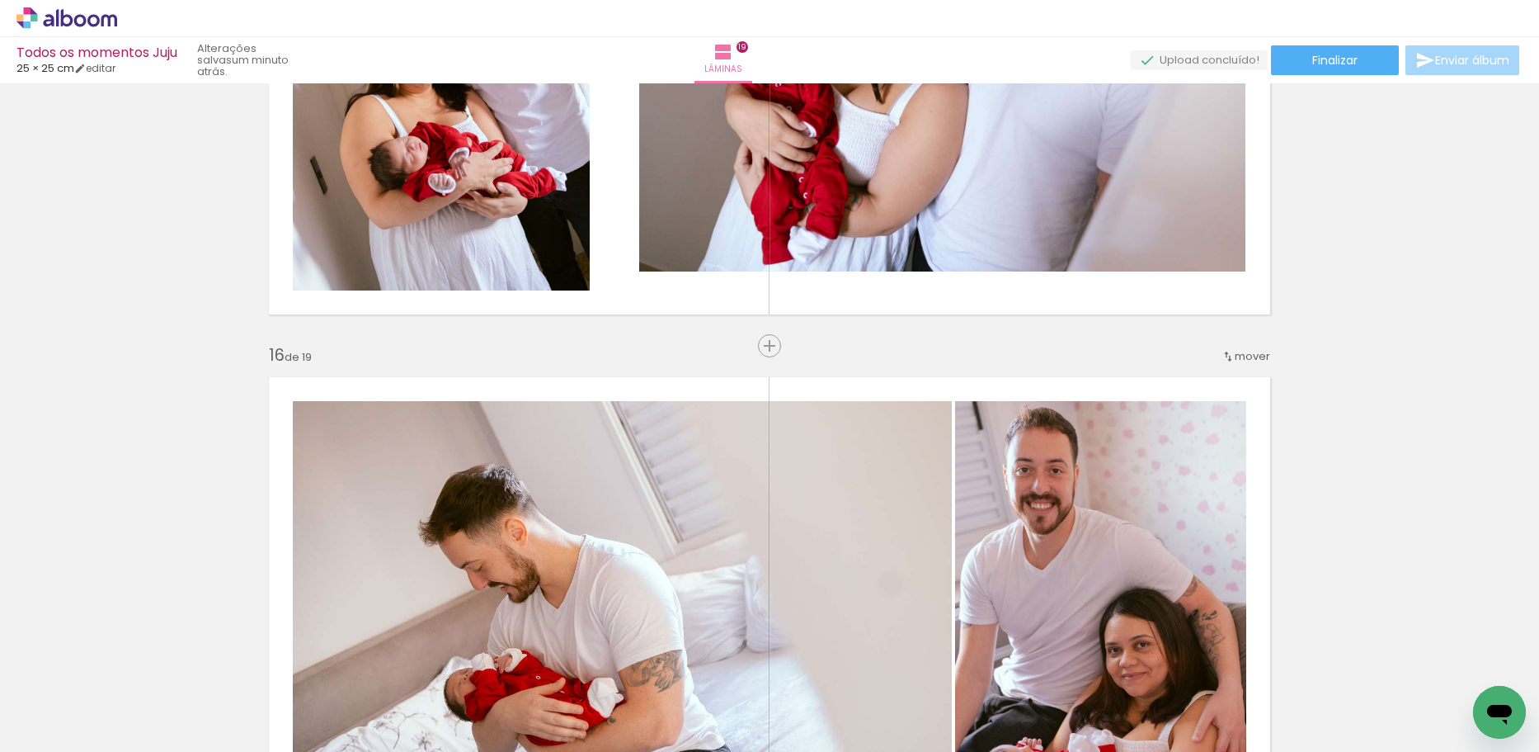
scroll to position [8167, 0]
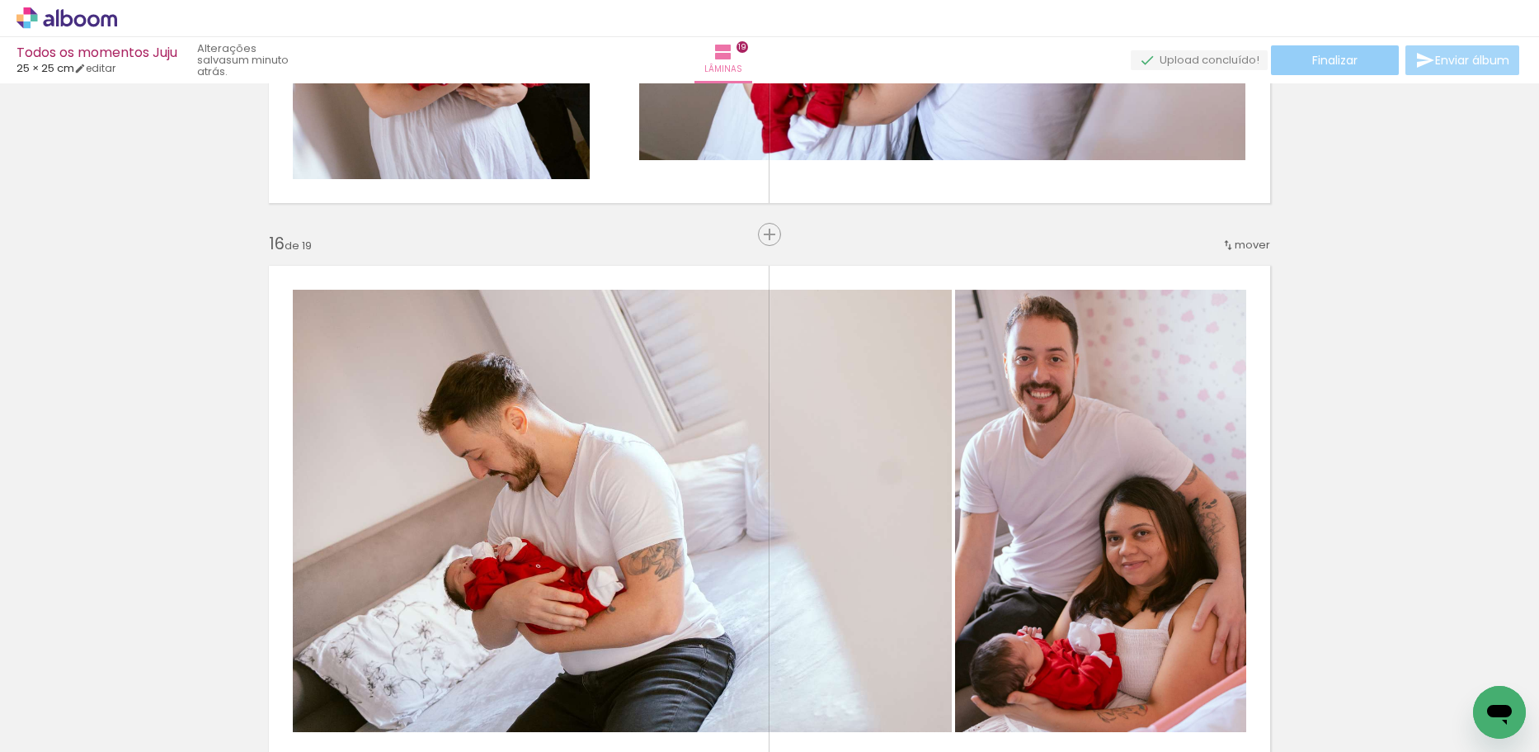
click at [1328, 69] on paper-button "Finalizar" at bounding box center [1335, 60] width 128 height 30
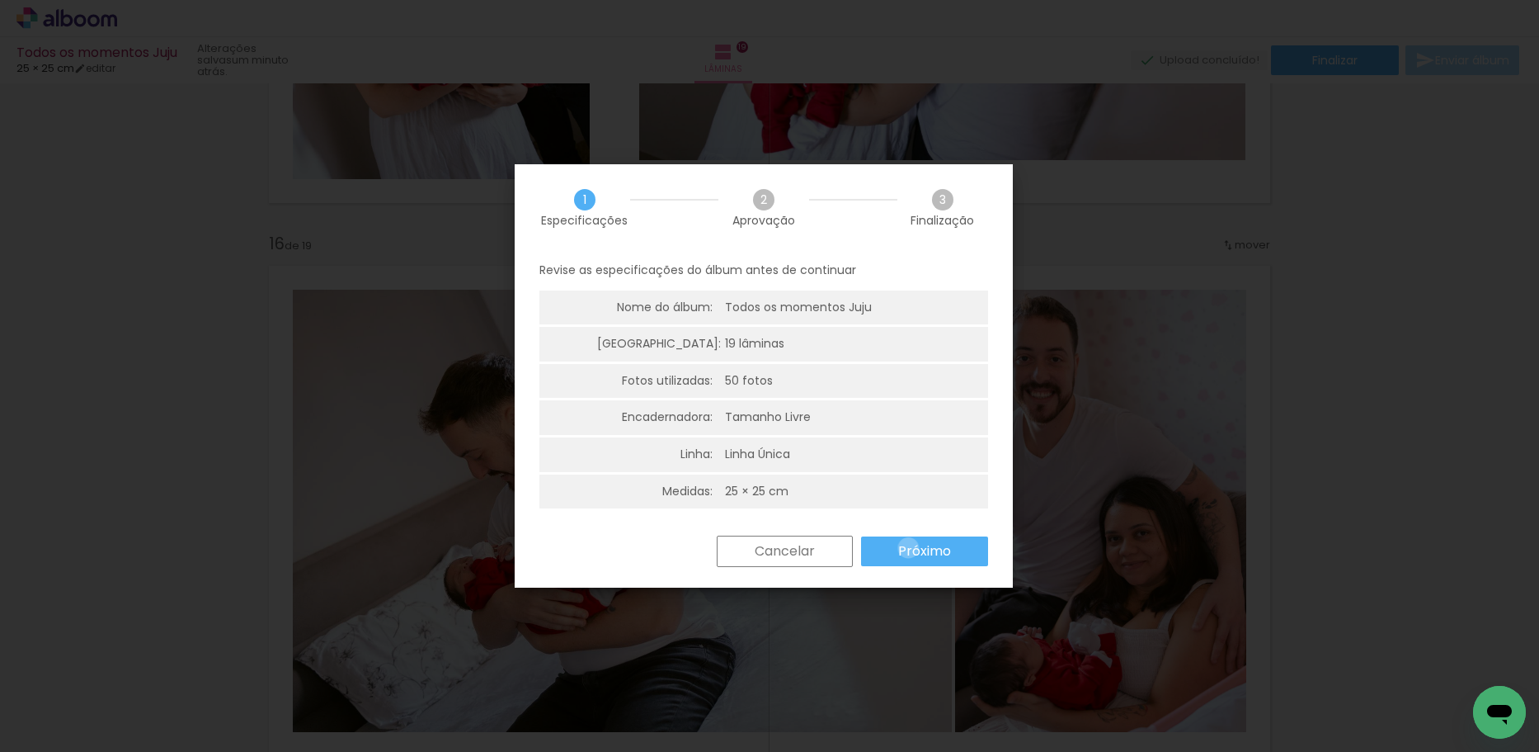
click at [0, 0] on slot "Próximo" at bounding box center [0, 0] width 0 height 0
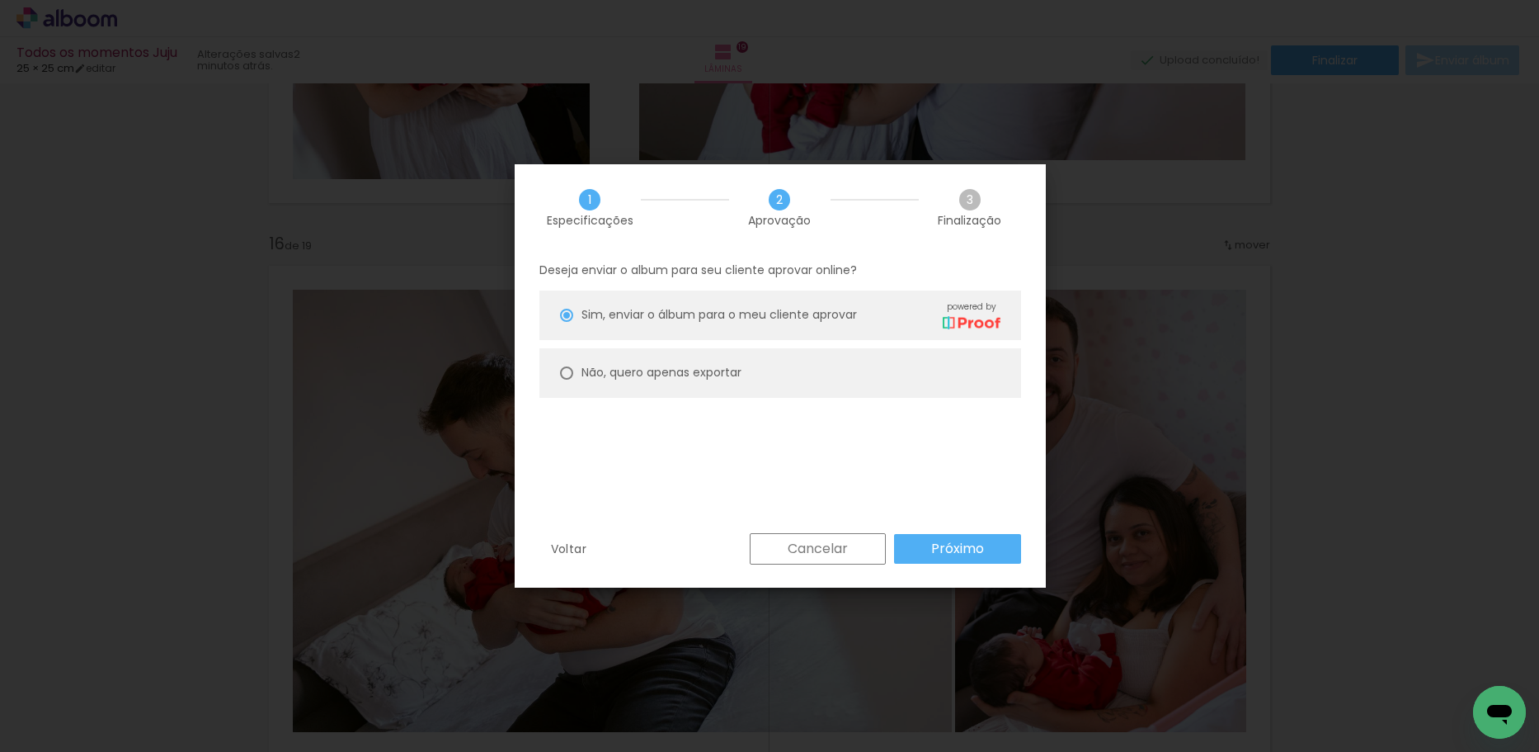
click at [0, 0] on slot "Próximo" at bounding box center [0, 0] width 0 height 0
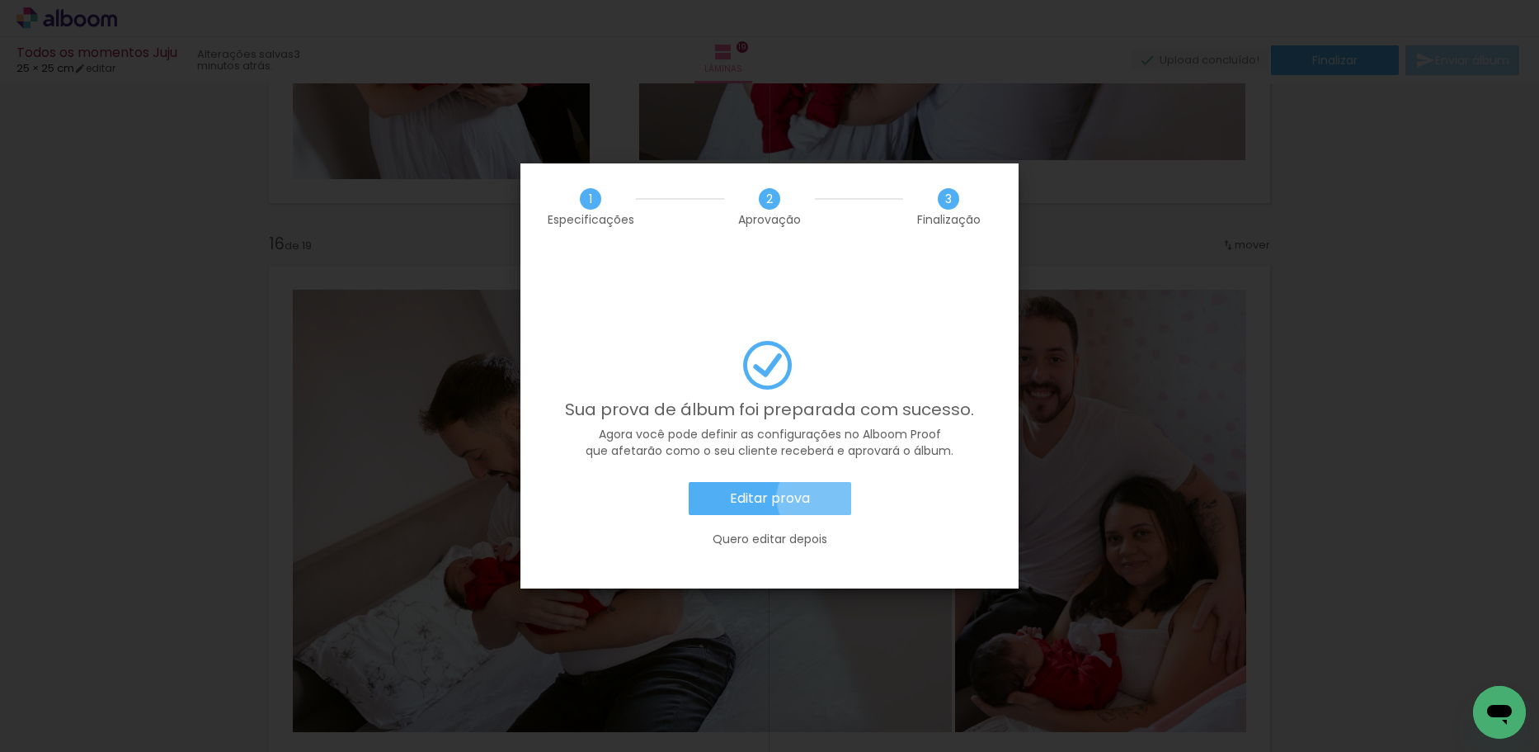
click at [819, 482] on paper-button "Editar prova" at bounding box center [770, 498] width 163 height 33
